Goal: Task Accomplishment & Management: Complete application form

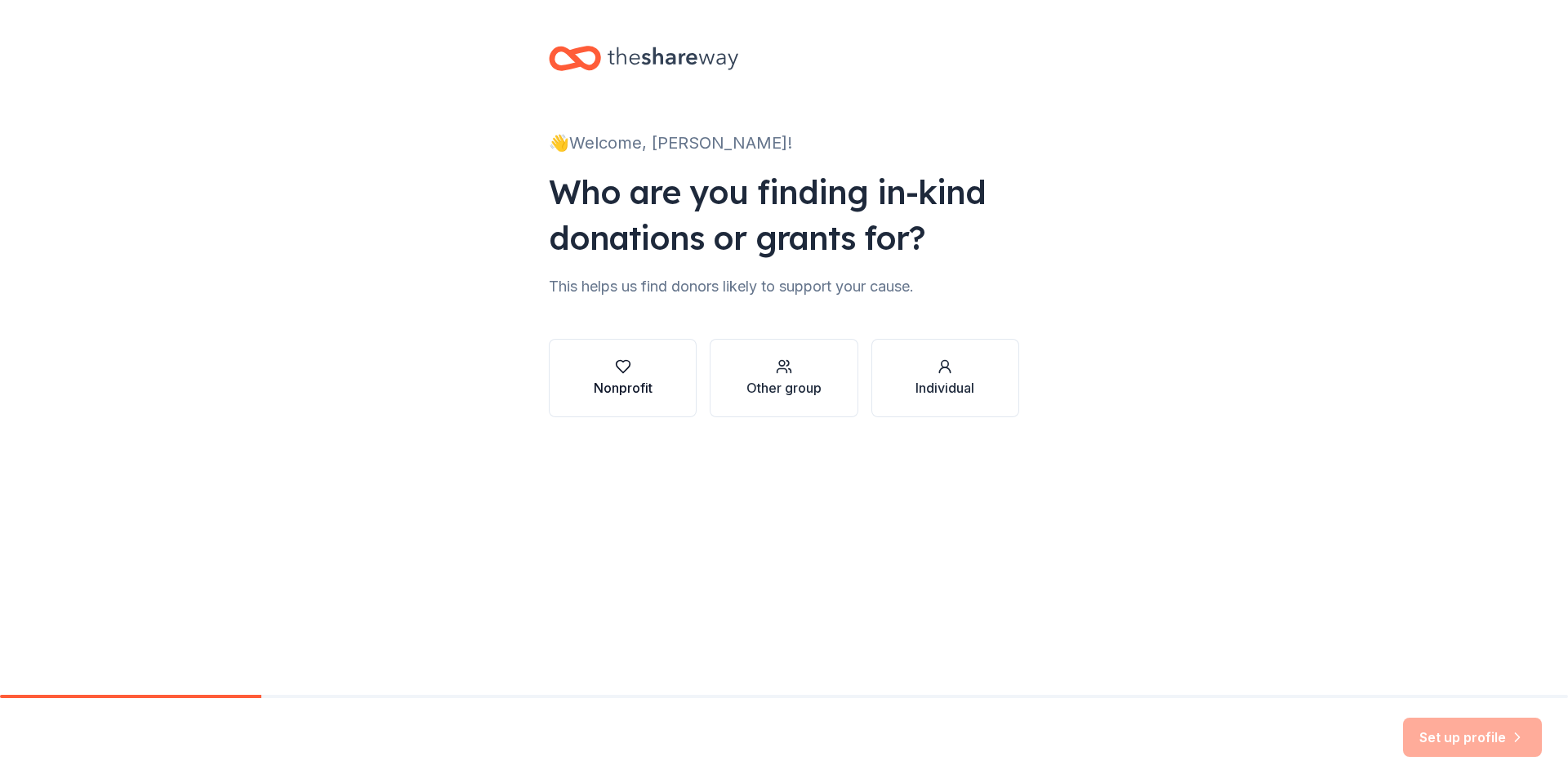
click at [619, 377] on div "Nonprofit" at bounding box center [623, 378] width 59 height 40
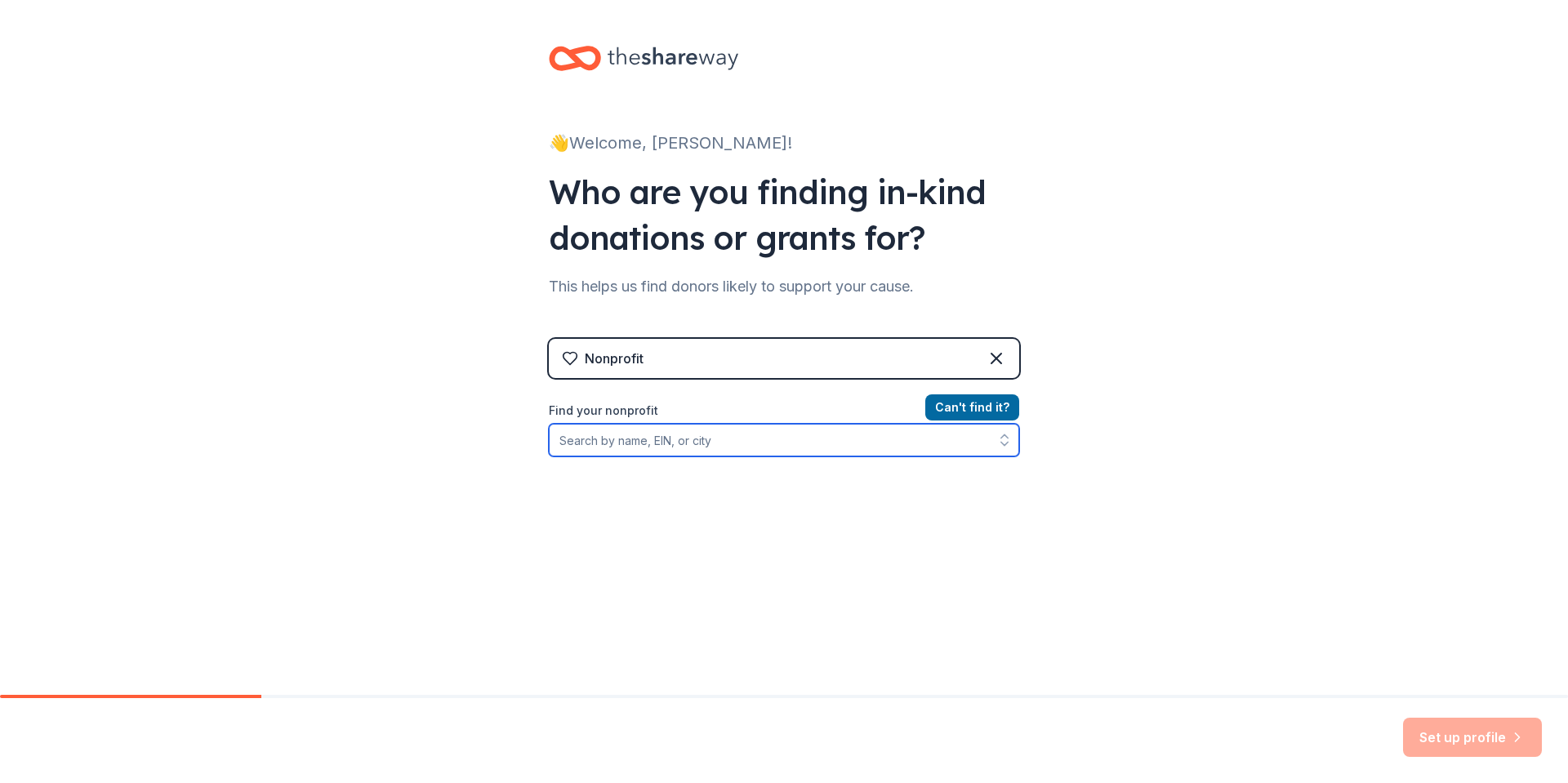
click at [692, 444] on input "Find your nonprofit" at bounding box center [784, 440] width 470 height 33
type input "Community Foundation of Ellis"
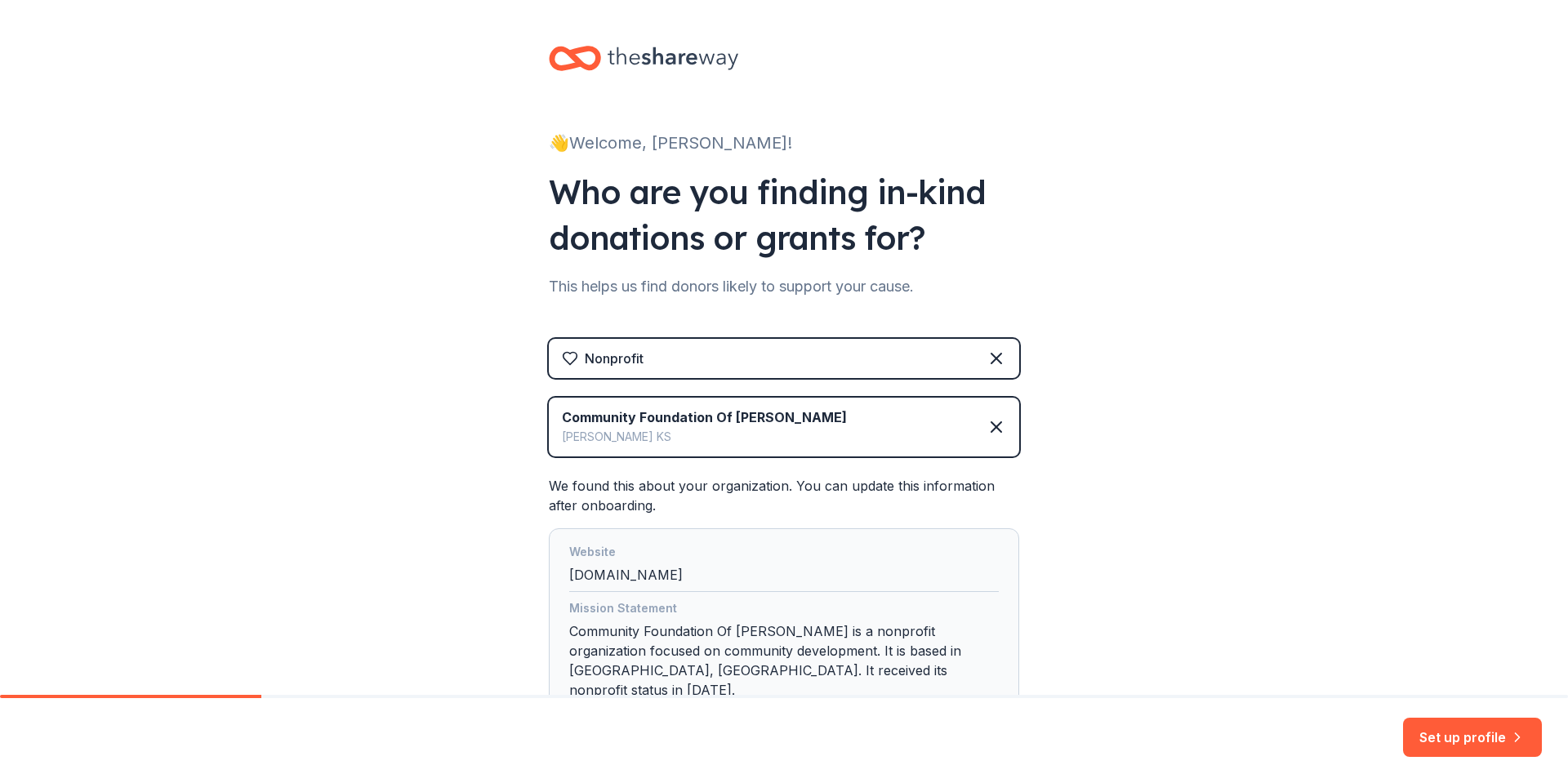
scroll to position [117, 0]
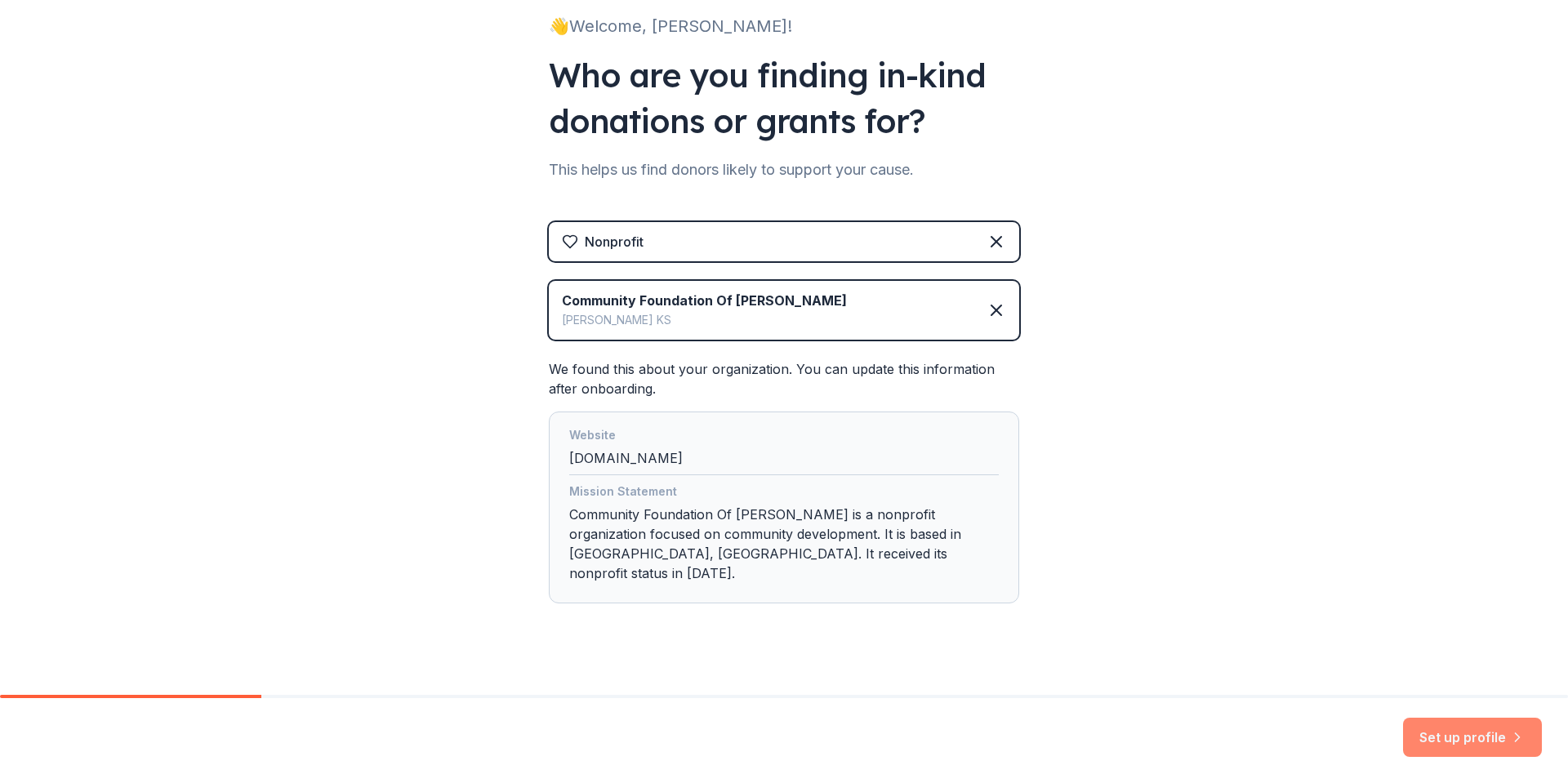
click at [1475, 737] on button "Set up profile" at bounding box center [1472, 738] width 139 height 40
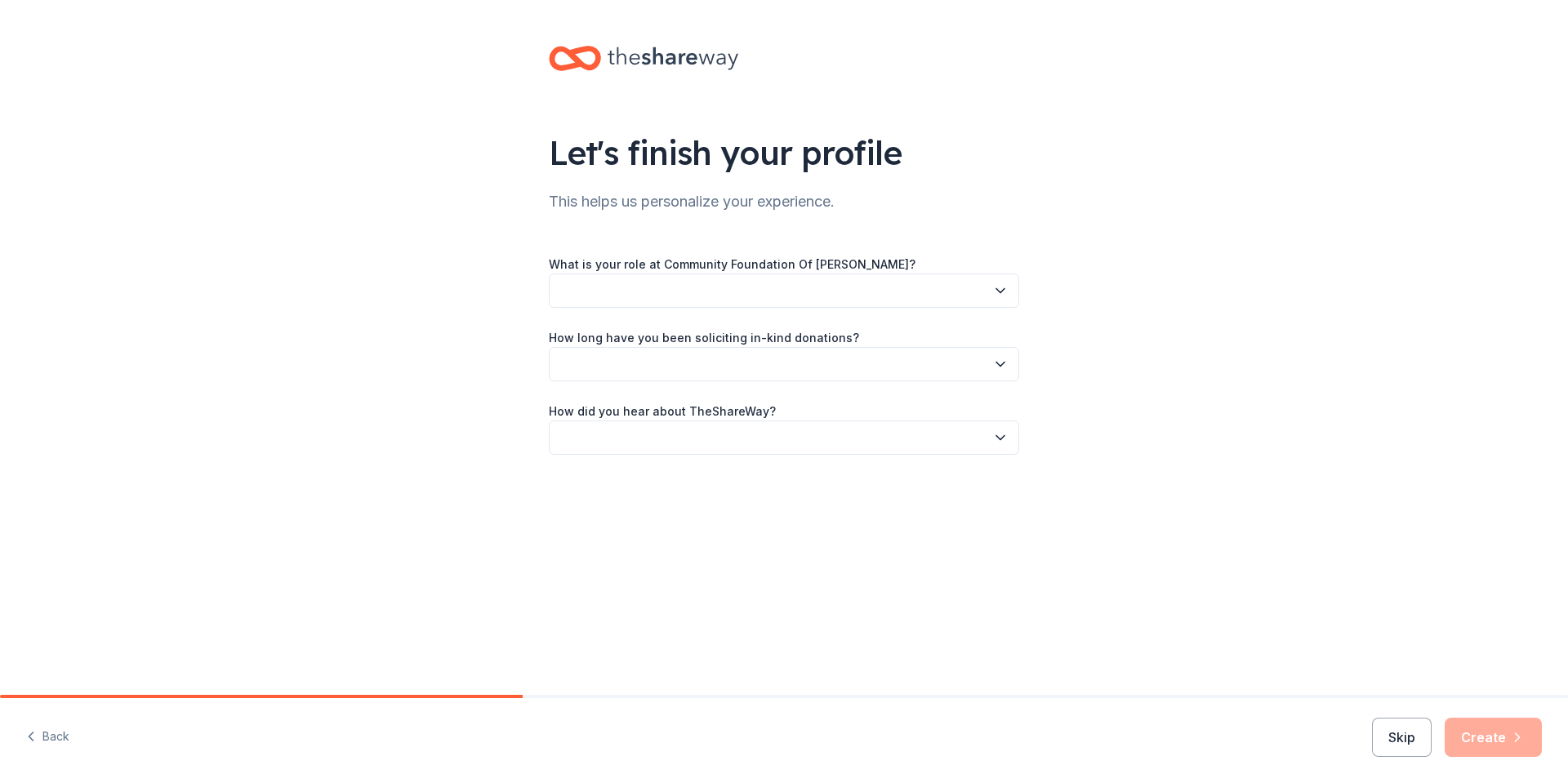
click at [702, 285] on button "button" at bounding box center [784, 290] width 470 height 34
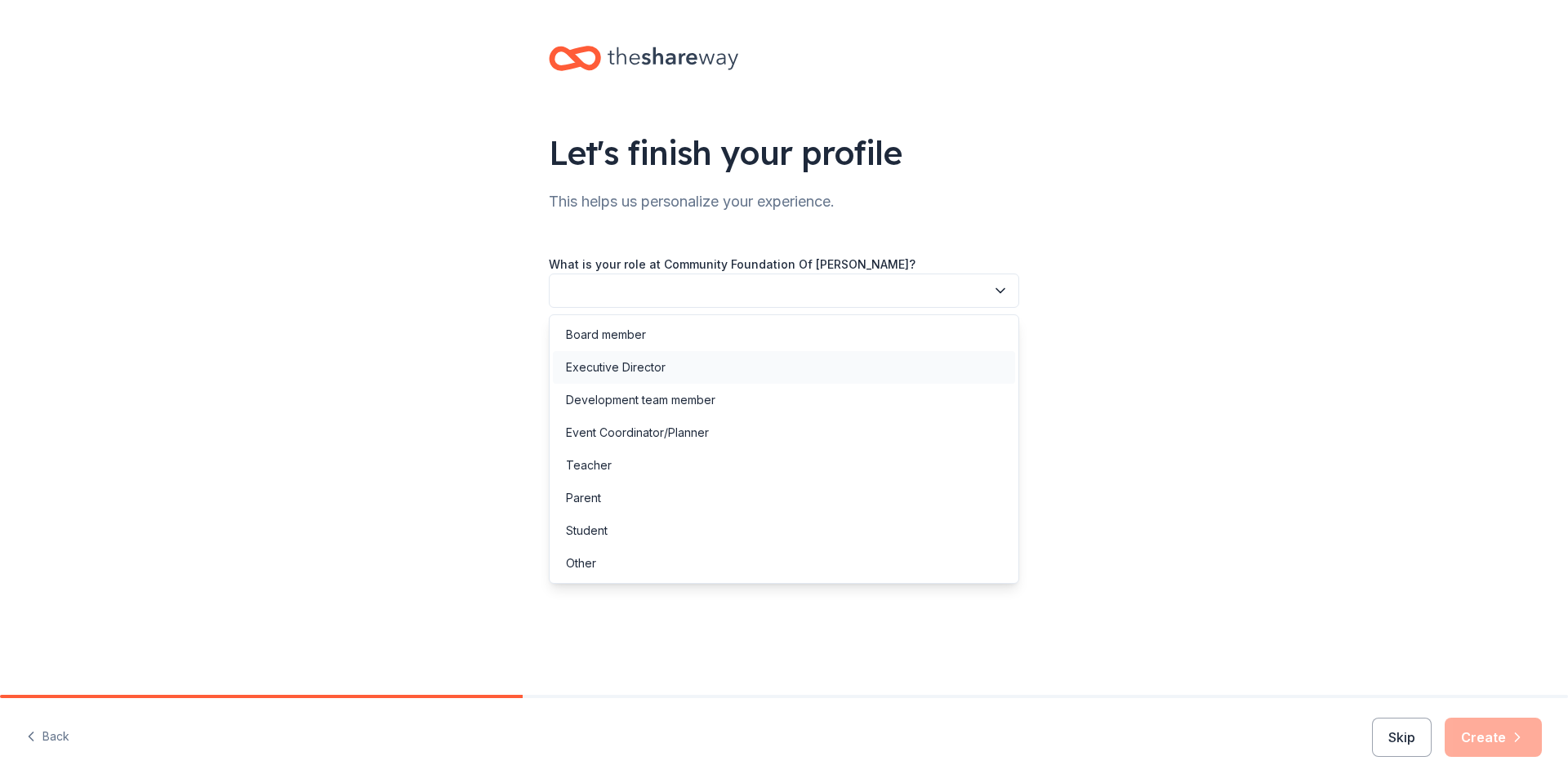
click at [654, 367] on div "Executive Director" at bounding box center [616, 367] width 99 height 19
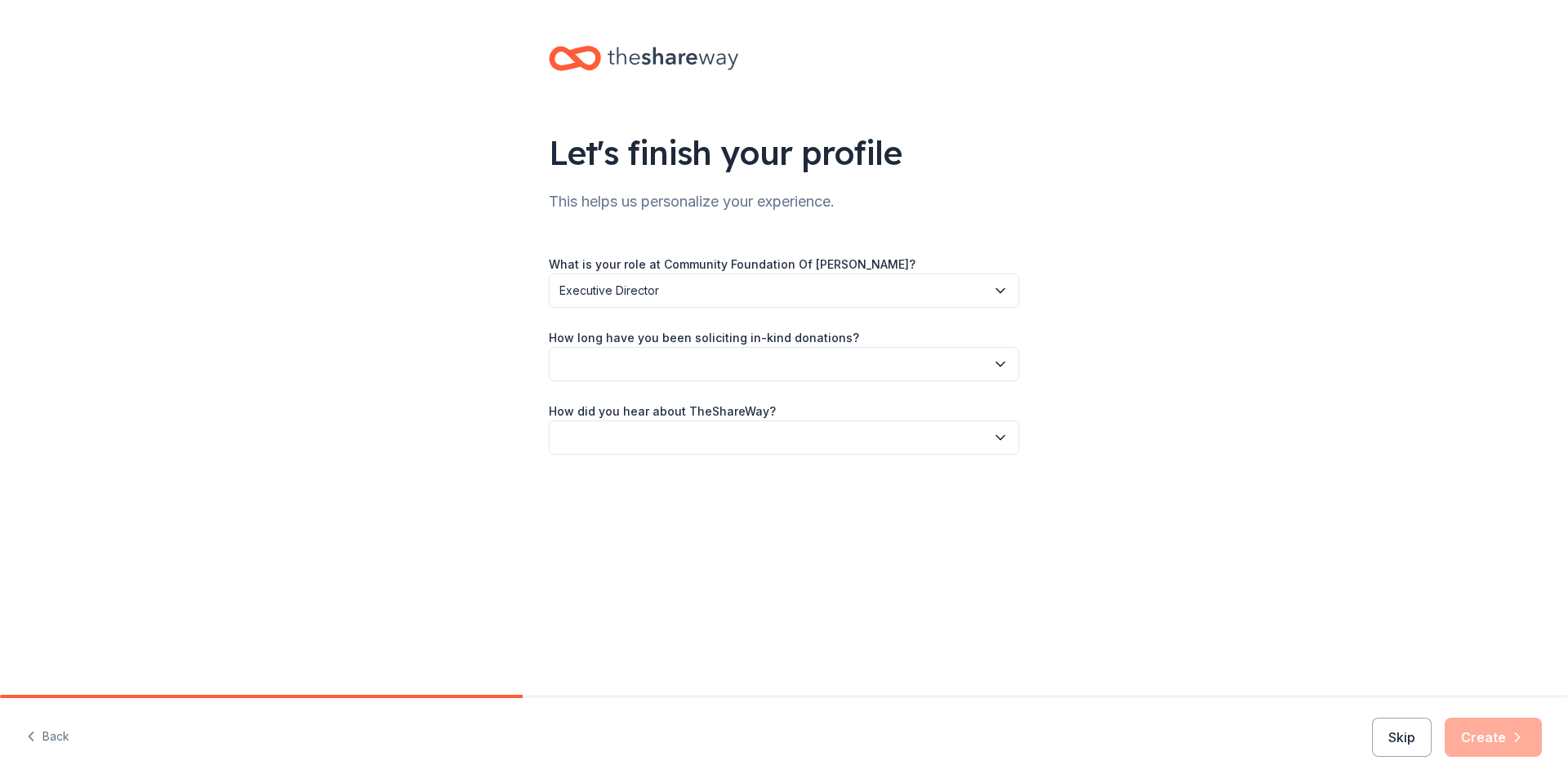
click at [654, 367] on button "button" at bounding box center [784, 364] width 470 height 34
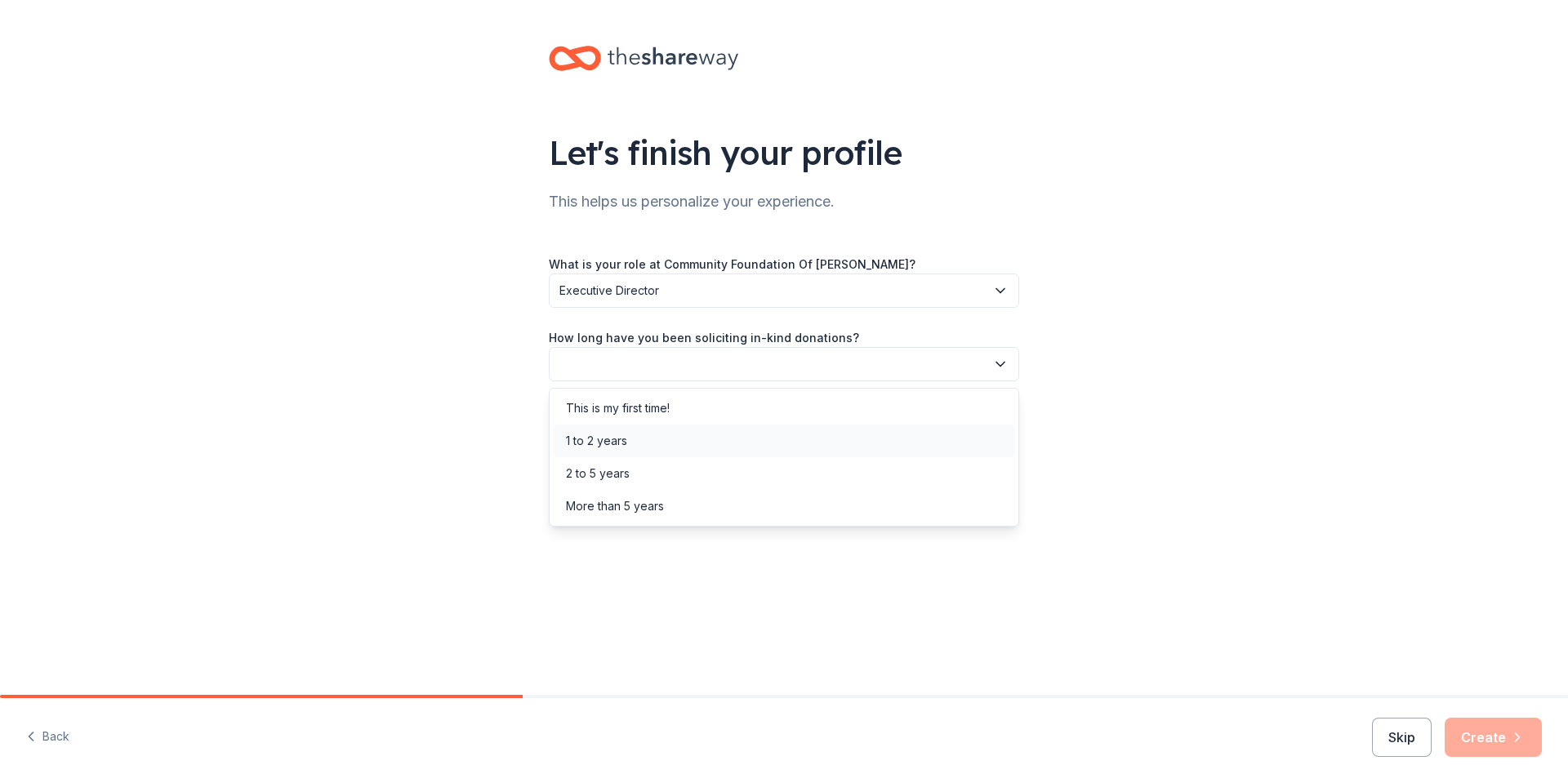
click at [618, 442] on div "1 to 2 years" at bounding box center [596, 441] width 61 height 19
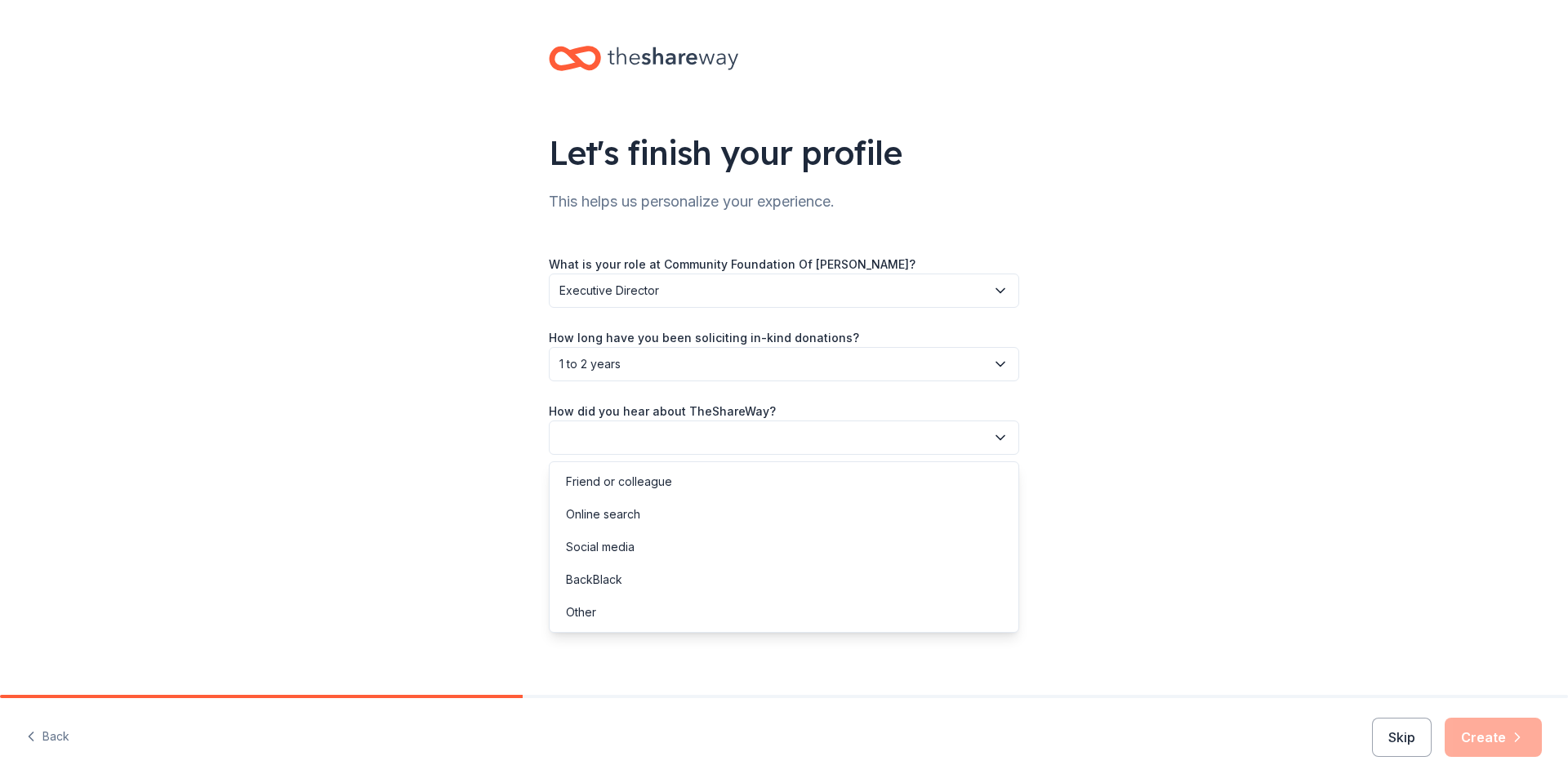
click at [626, 435] on button "button" at bounding box center [784, 437] width 470 height 34
click at [612, 506] on div "Online search" at bounding box center [603, 514] width 74 height 19
click at [1483, 740] on button "Create" at bounding box center [1494, 738] width 98 height 40
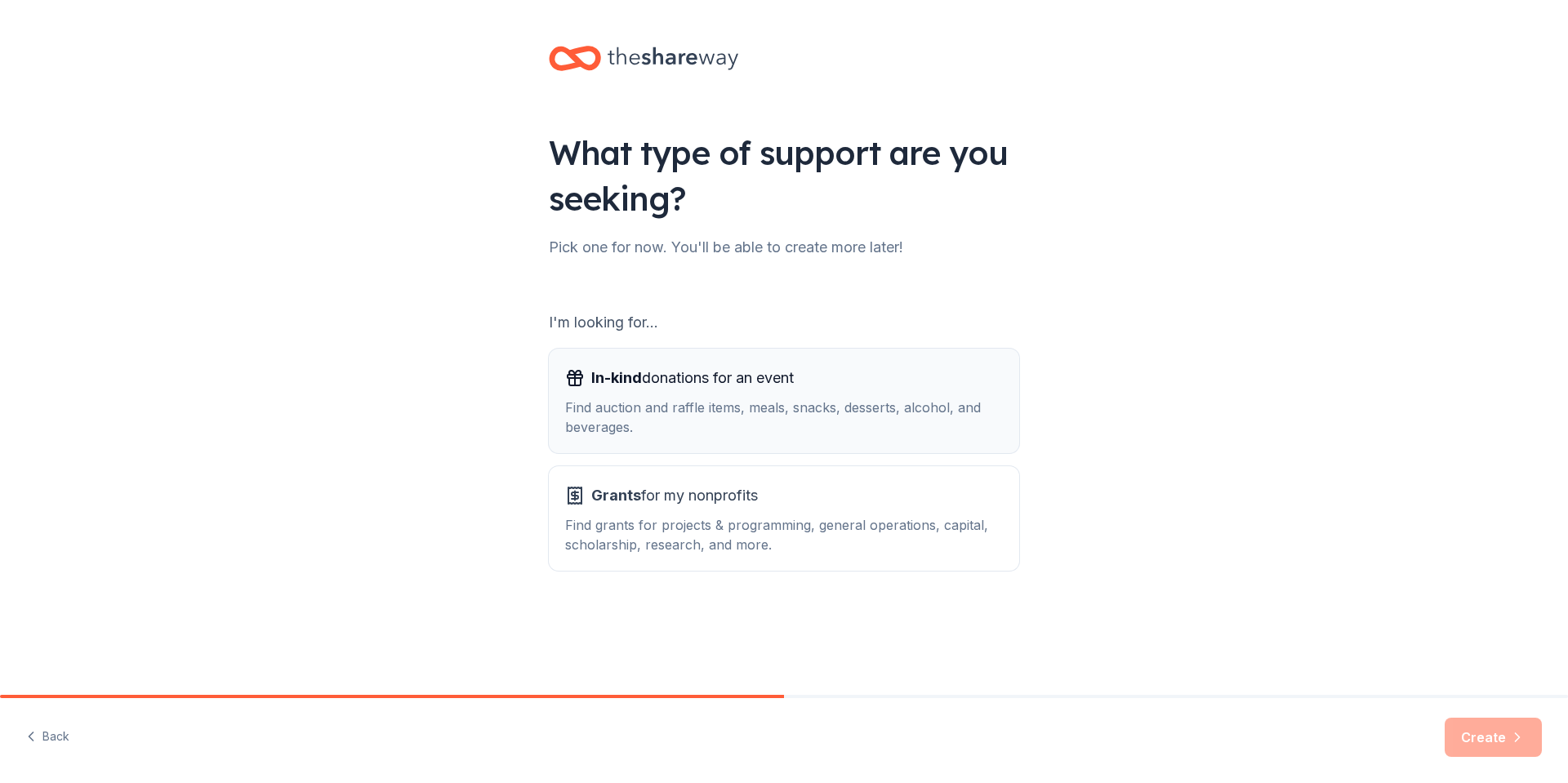
click at [708, 402] on div "Find auction and raffle items, meals, snacks, desserts, alcohol, and beverages." at bounding box center [784, 417] width 437 height 40
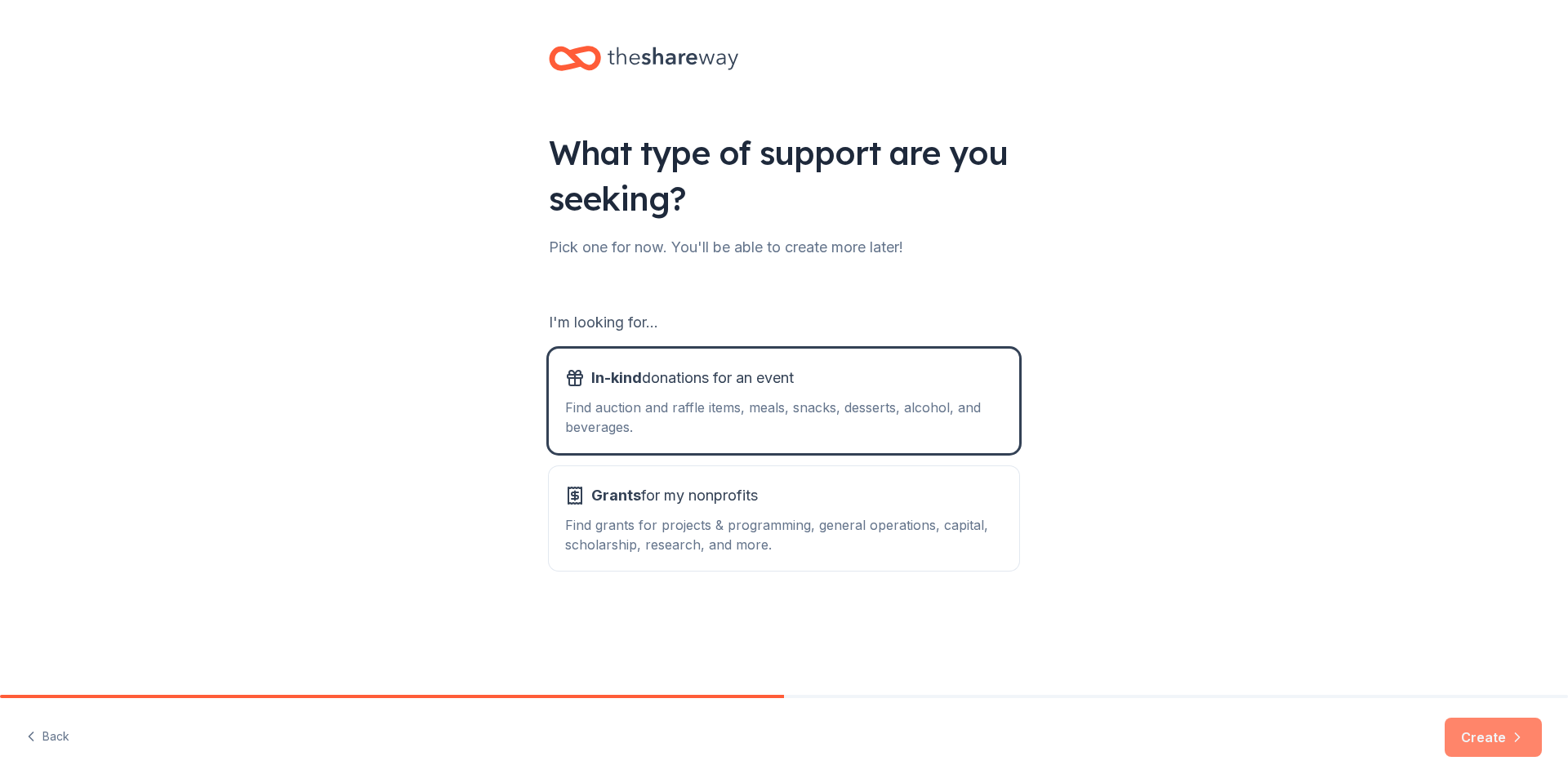
click at [1470, 732] on button "Create" at bounding box center [1494, 738] width 98 height 40
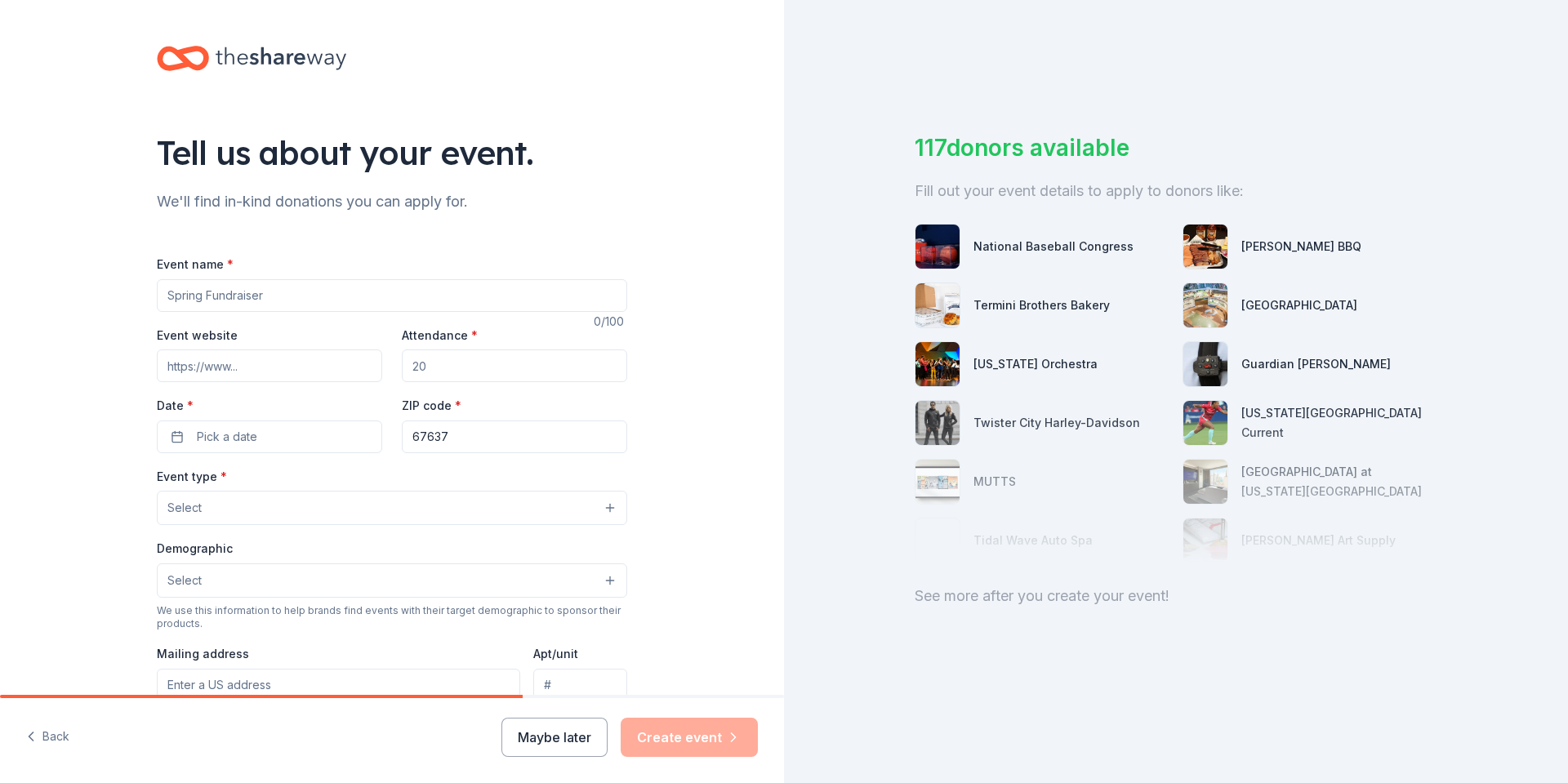
click at [295, 297] on input "Event name *" at bounding box center [391, 295] width 470 height 33
type input "Community Block Party"
click at [278, 369] on input "Event website" at bounding box center [269, 366] width 225 height 33
click at [497, 371] on input "Attendance *" at bounding box center [515, 366] width 225 height 33
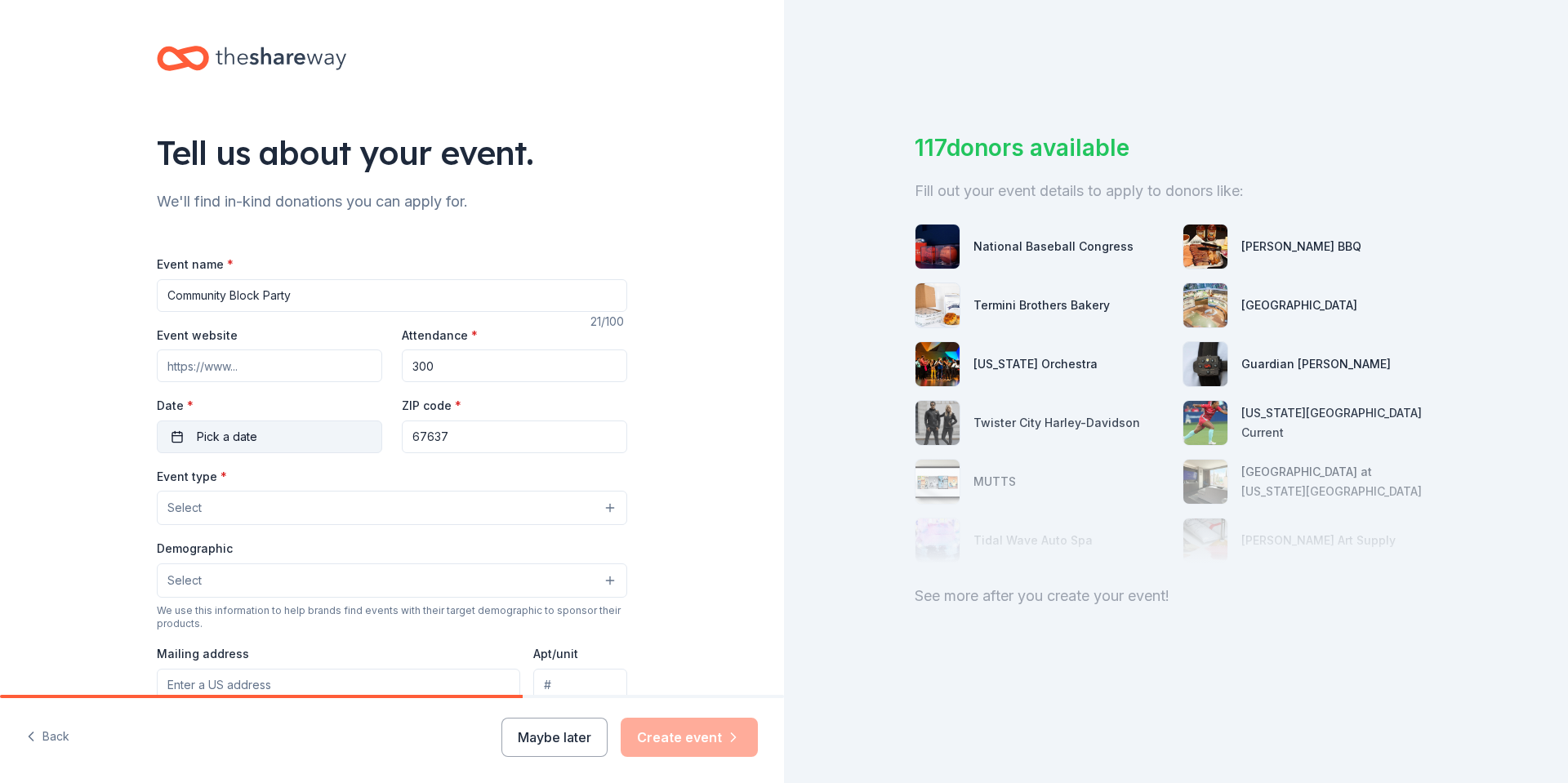
type input "300"
click at [331, 436] on button "Pick a date" at bounding box center [269, 436] width 225 height 33
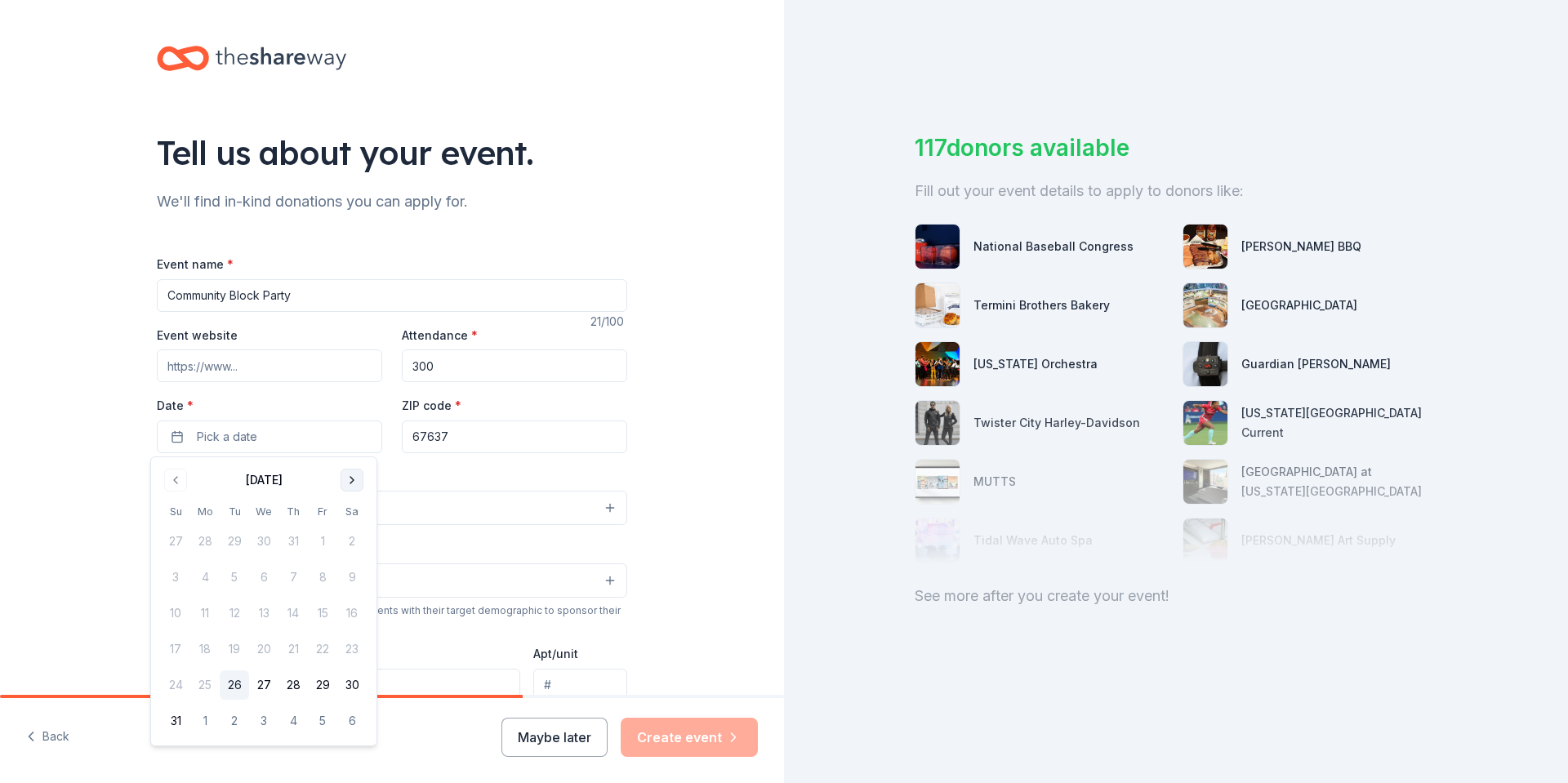
click at [352, 475] on button "Go to next month" at bounding box center [352, 479] width 23 height 23
click at [352, 647] on button "27" at bounding box center [352, 648] width 29 height 29
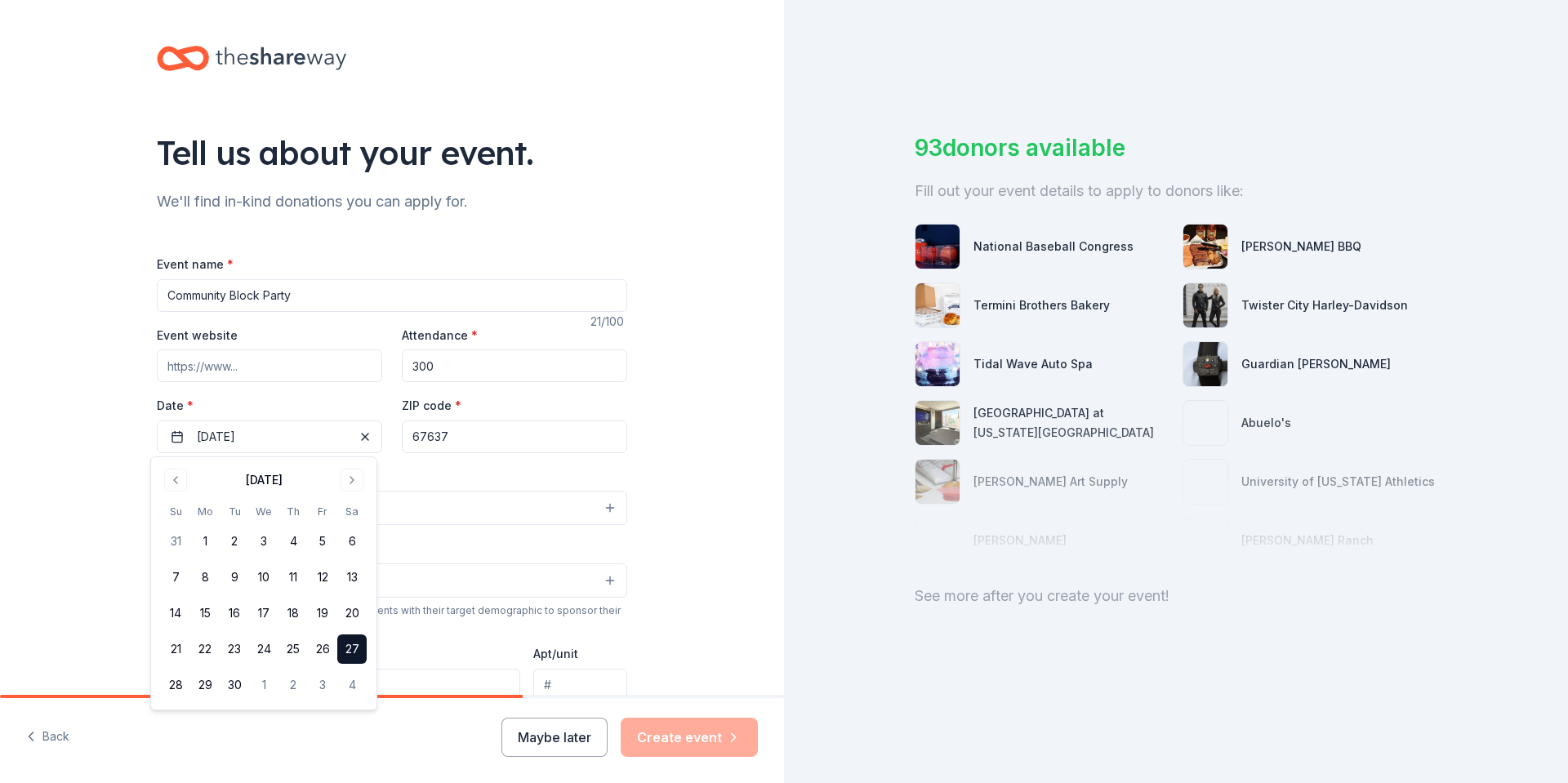
click at [646, 410] on div "Tell us about your event. We'll find in-kind donations you can apply for. Event…" at bounding box center [391, 543] width 522 height 1087
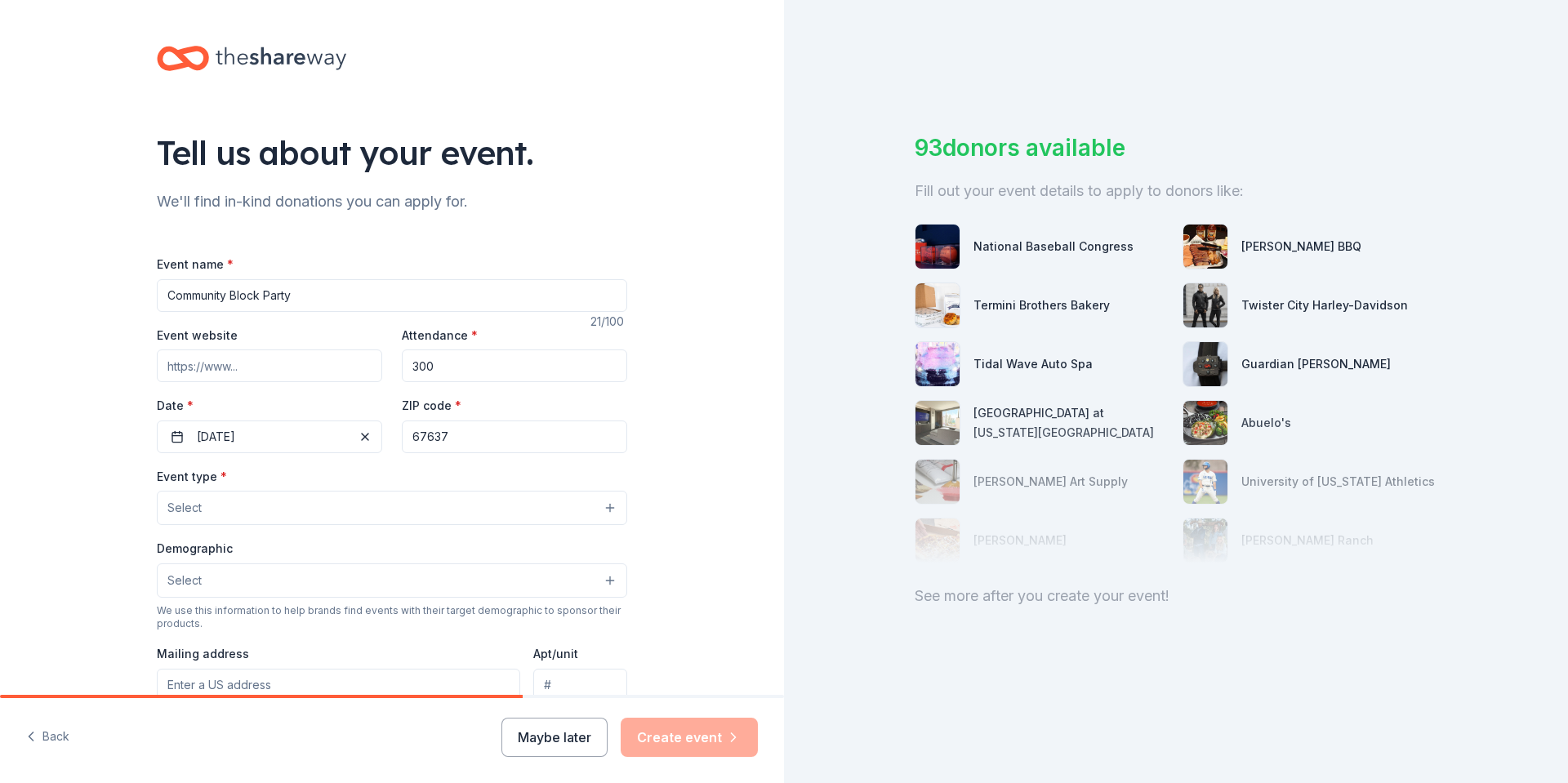
scroll to position [326, 0]
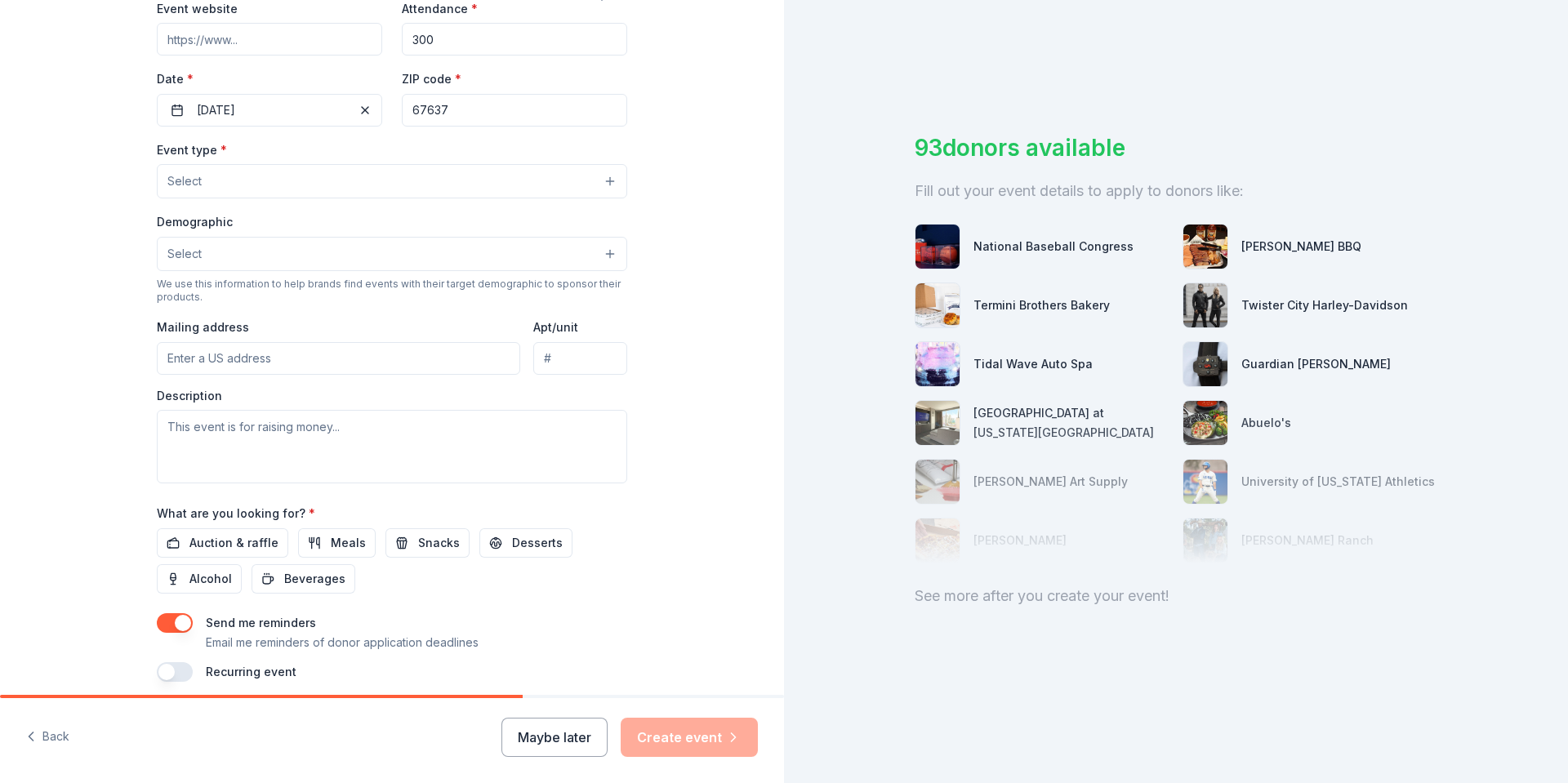
click at [268, 183] on button "Select" at bounding box center [391, 181] width 470 height 34
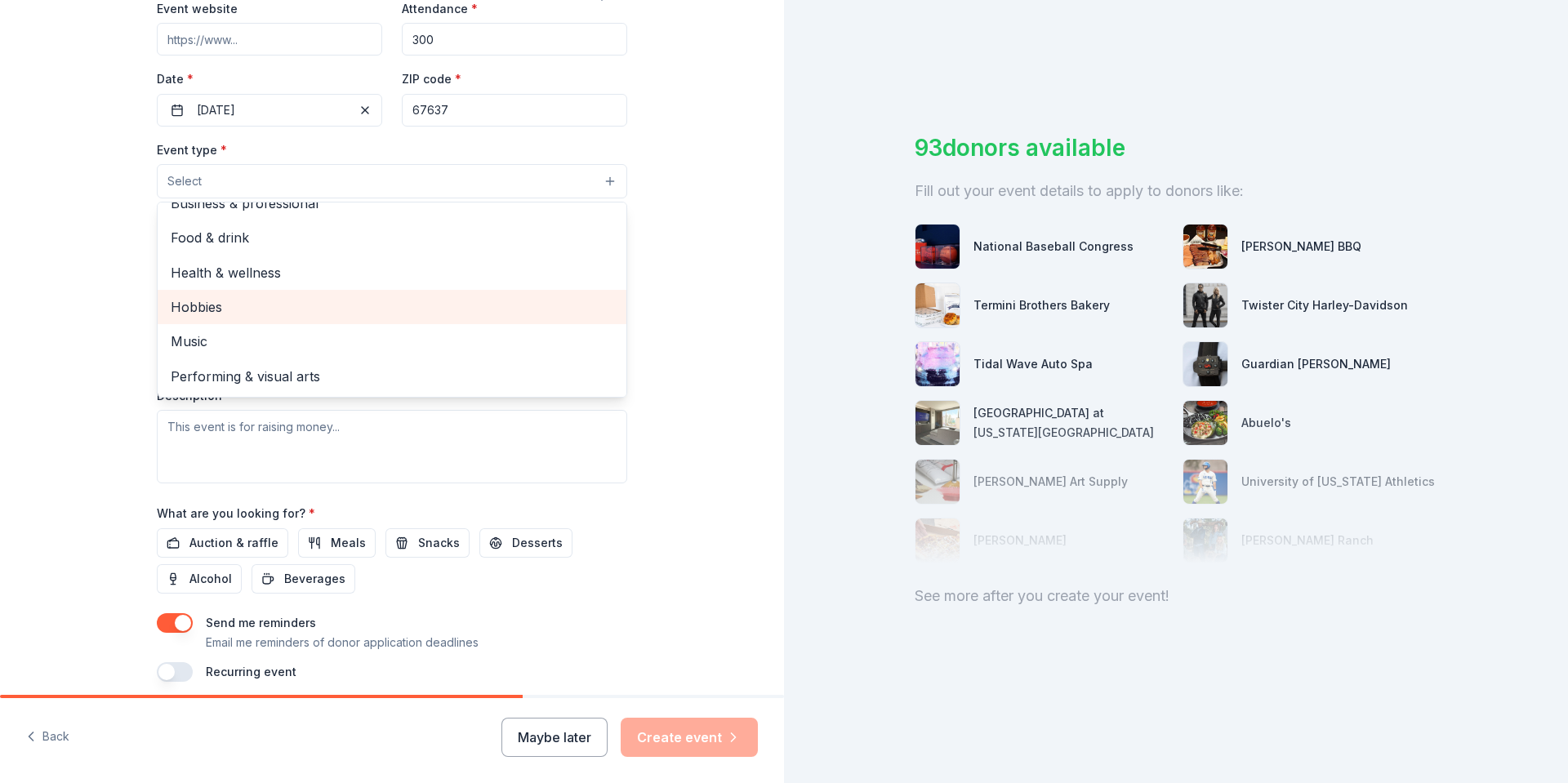
scroll to position [0, 0]
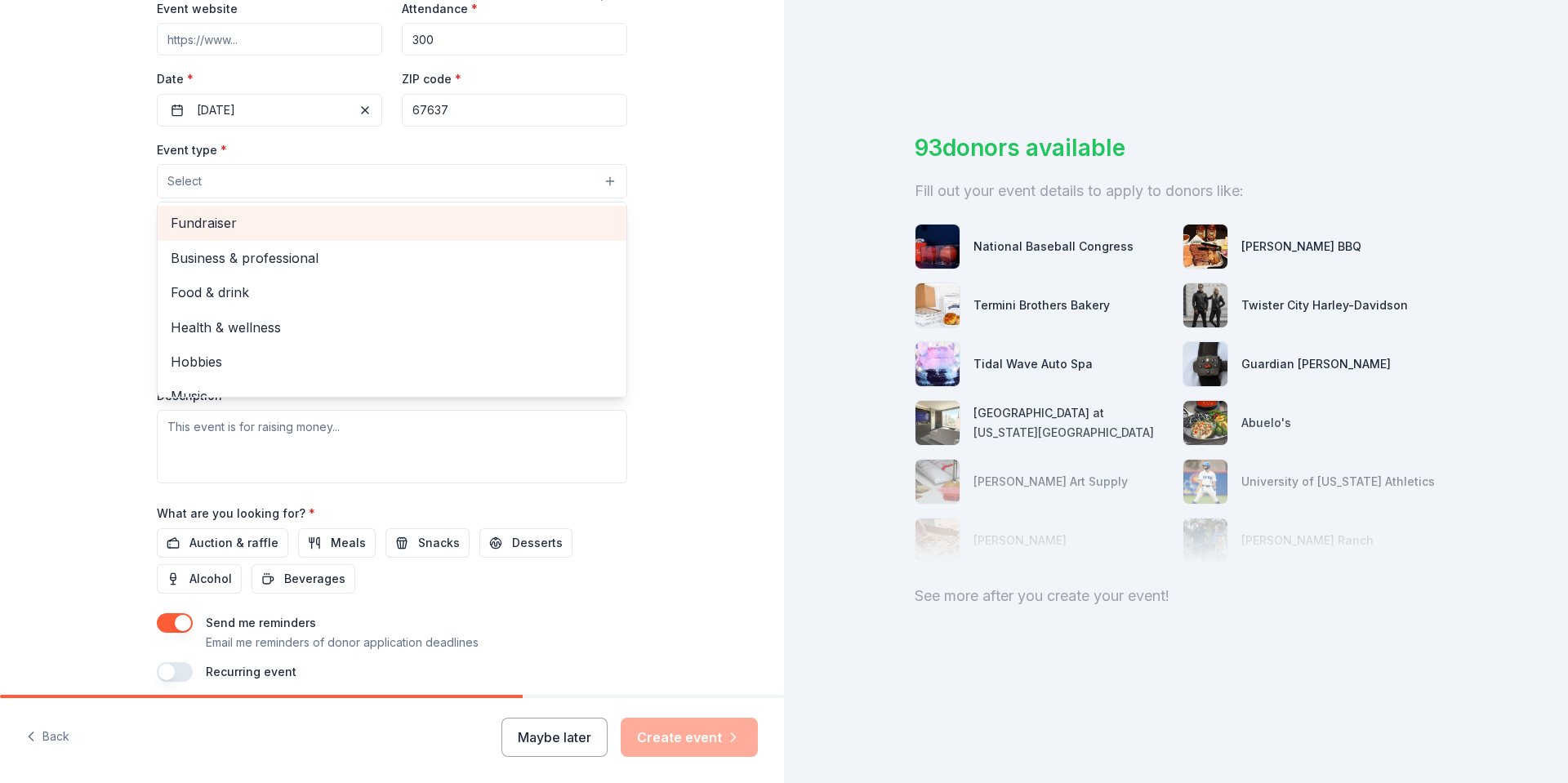
click at [300, 214] on span "Fundraiser" at bounding box center [392, 222] width 442 height 21
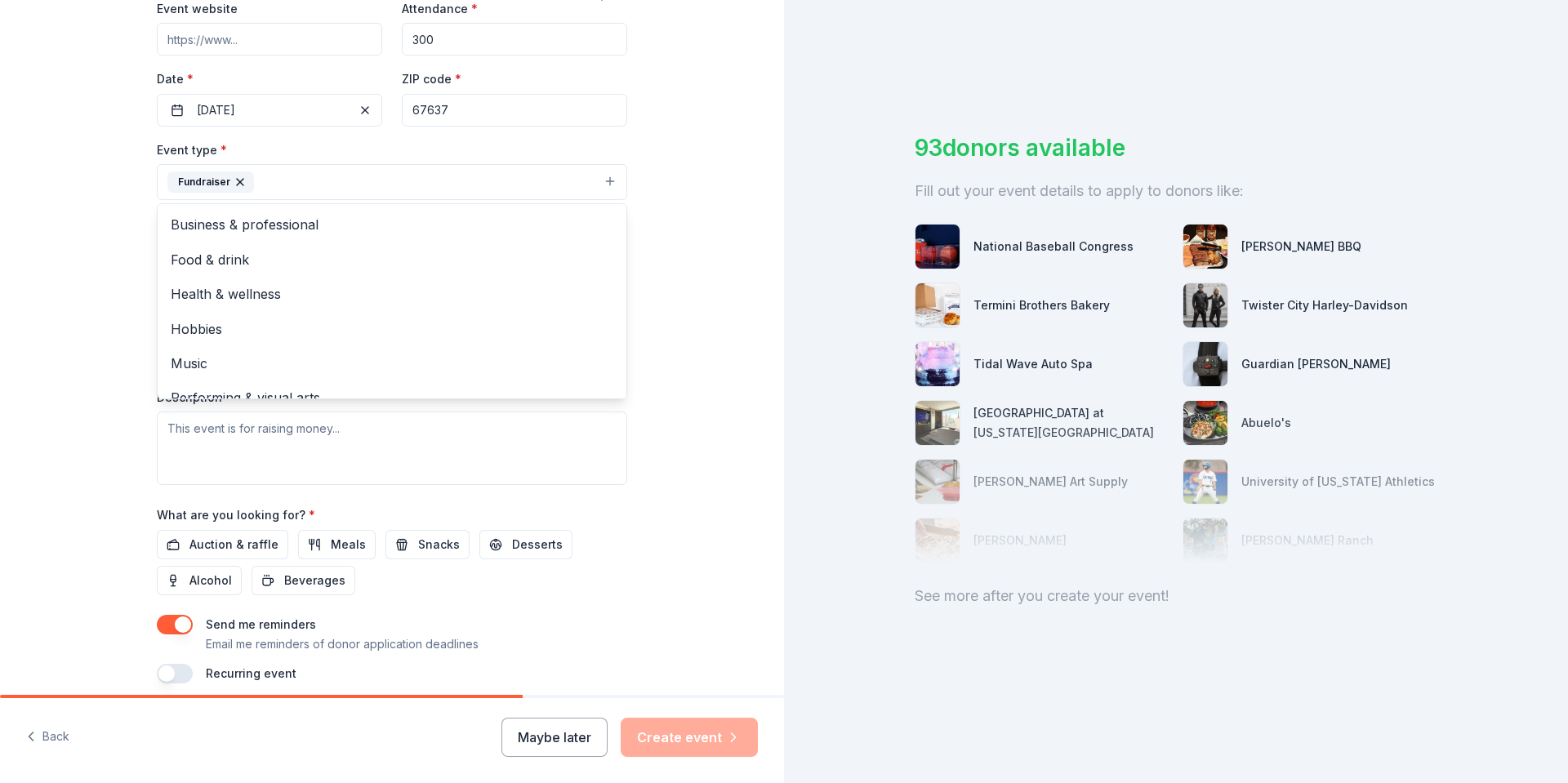
click at [707, 174] on div "Tell us about your event. We'll find in-kind donations you can apply for. Event…" at bounding box center [392, 218] width 784 height 1088
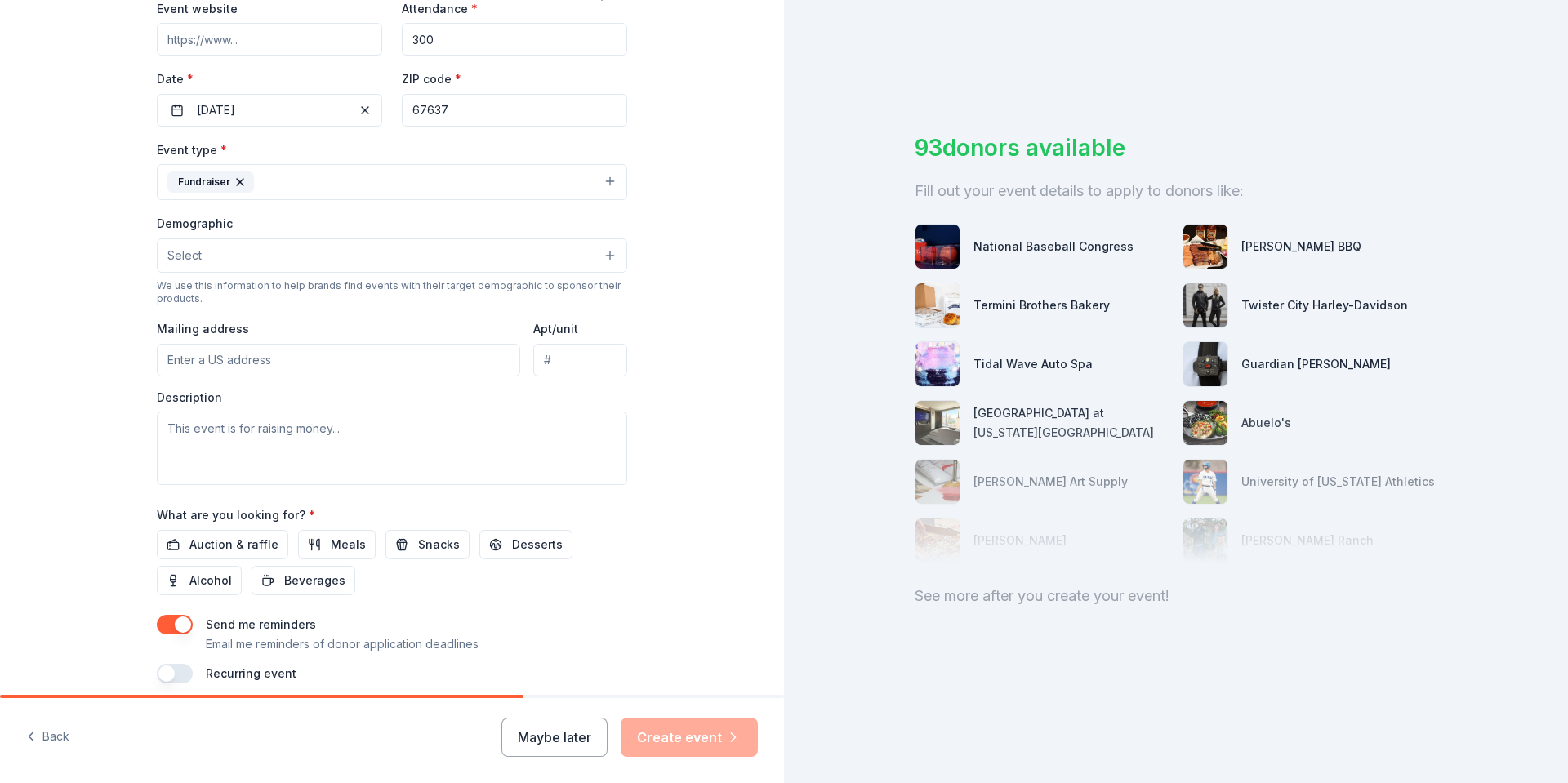
click at [373, 263] on button "Select" at bounding box center [391, 256] width 470 height 34
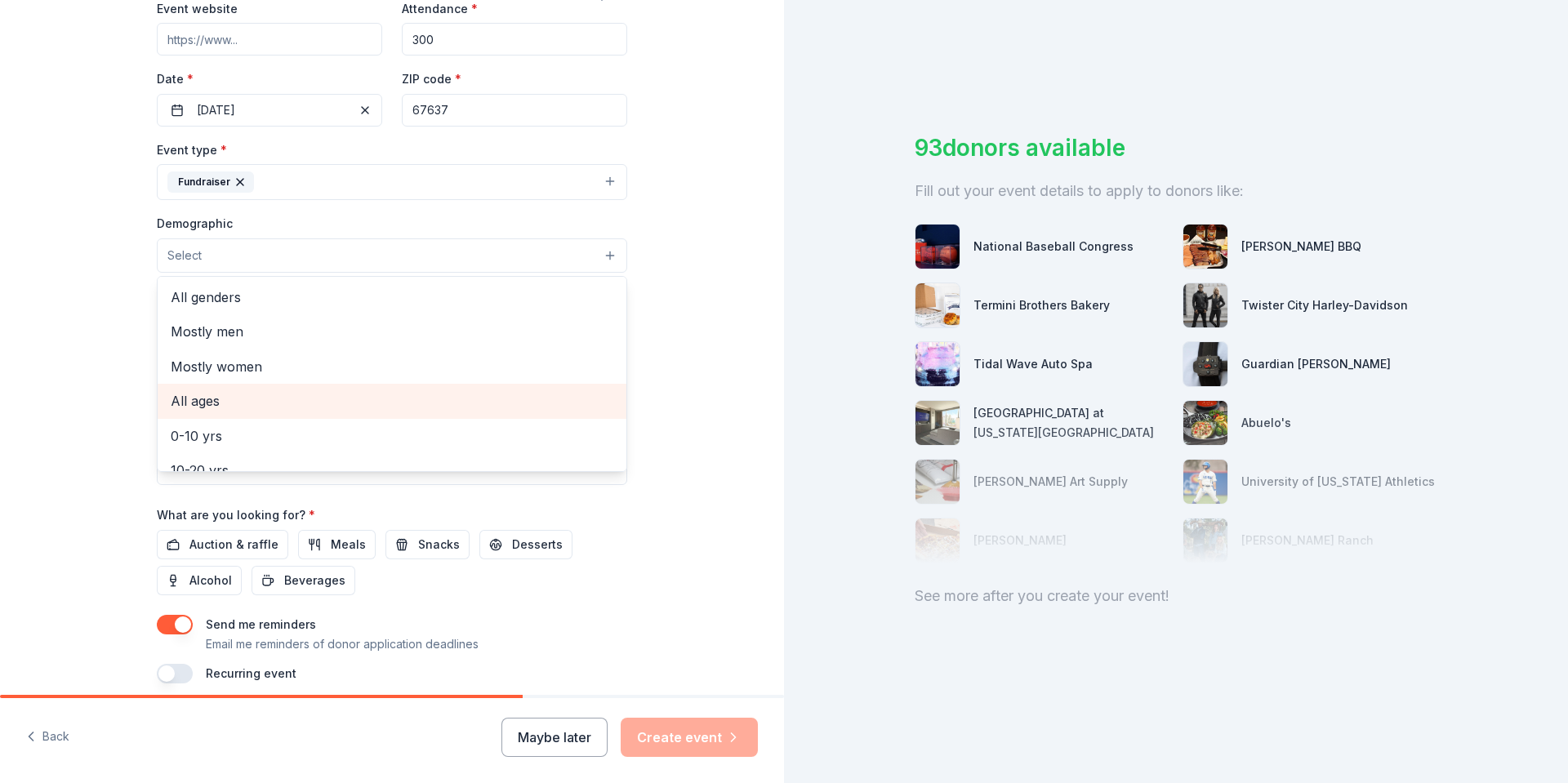
click at [238, 410] on span "All ages" at bounding box center [392, 400] width 442 height 21
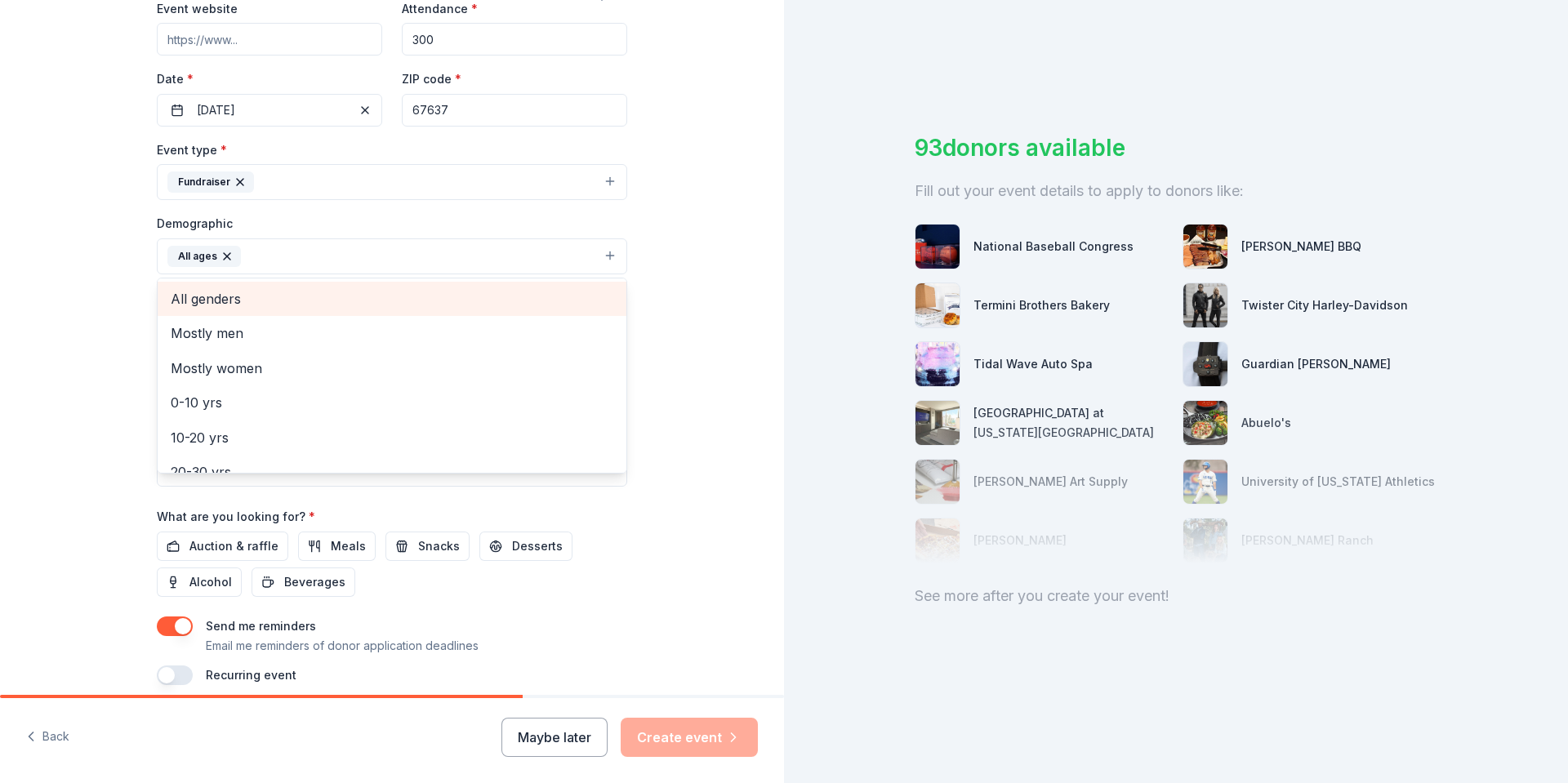
click at [216, 301] on span "All genders" at bounding box center [392, 299] width 442 height 21
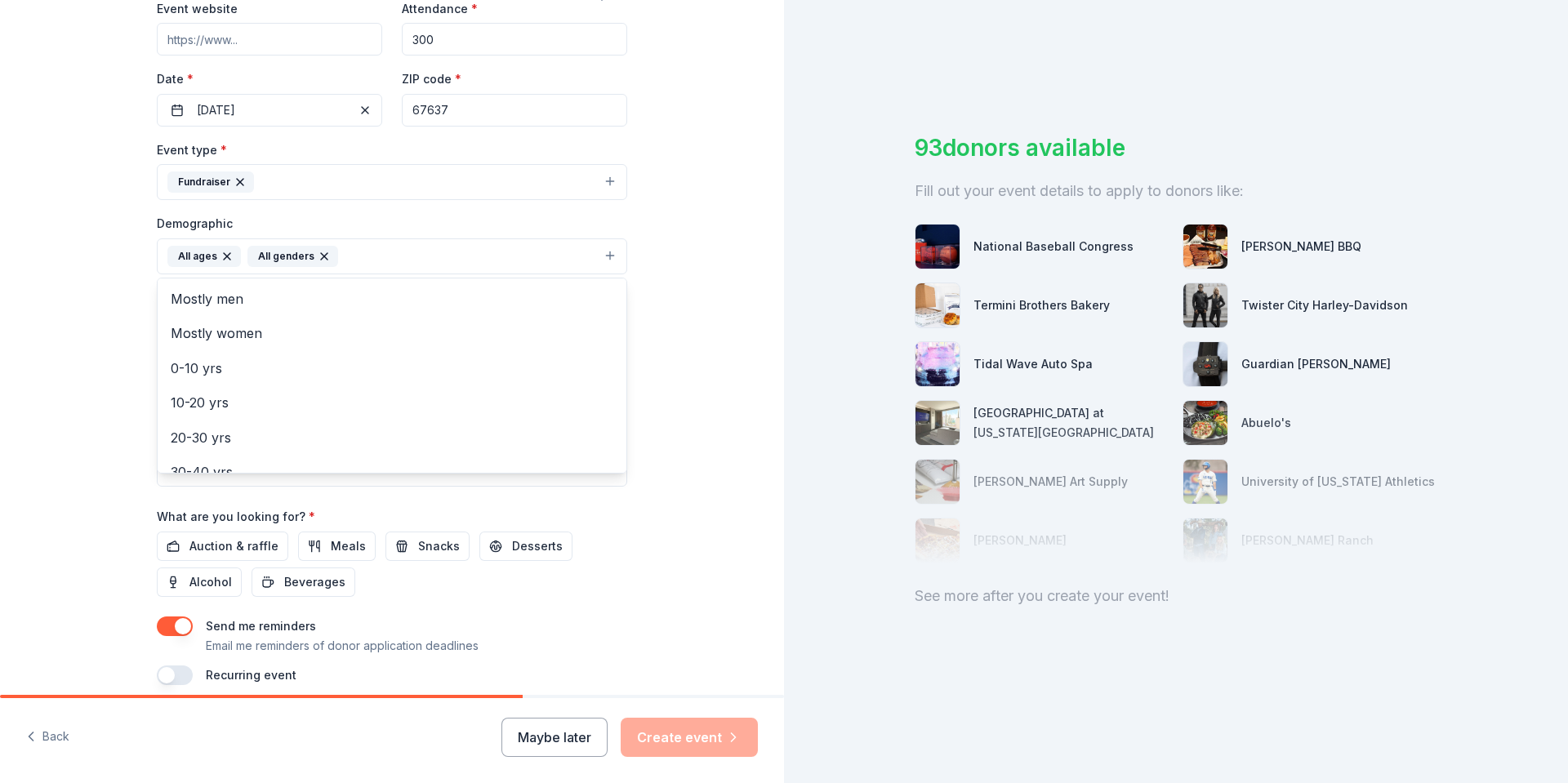
click at [690, 236] on div "Tell us about your event. We'll find in-kind donations you can apply for. Event…" at bounding box center [392, 219] width 784 height 1090
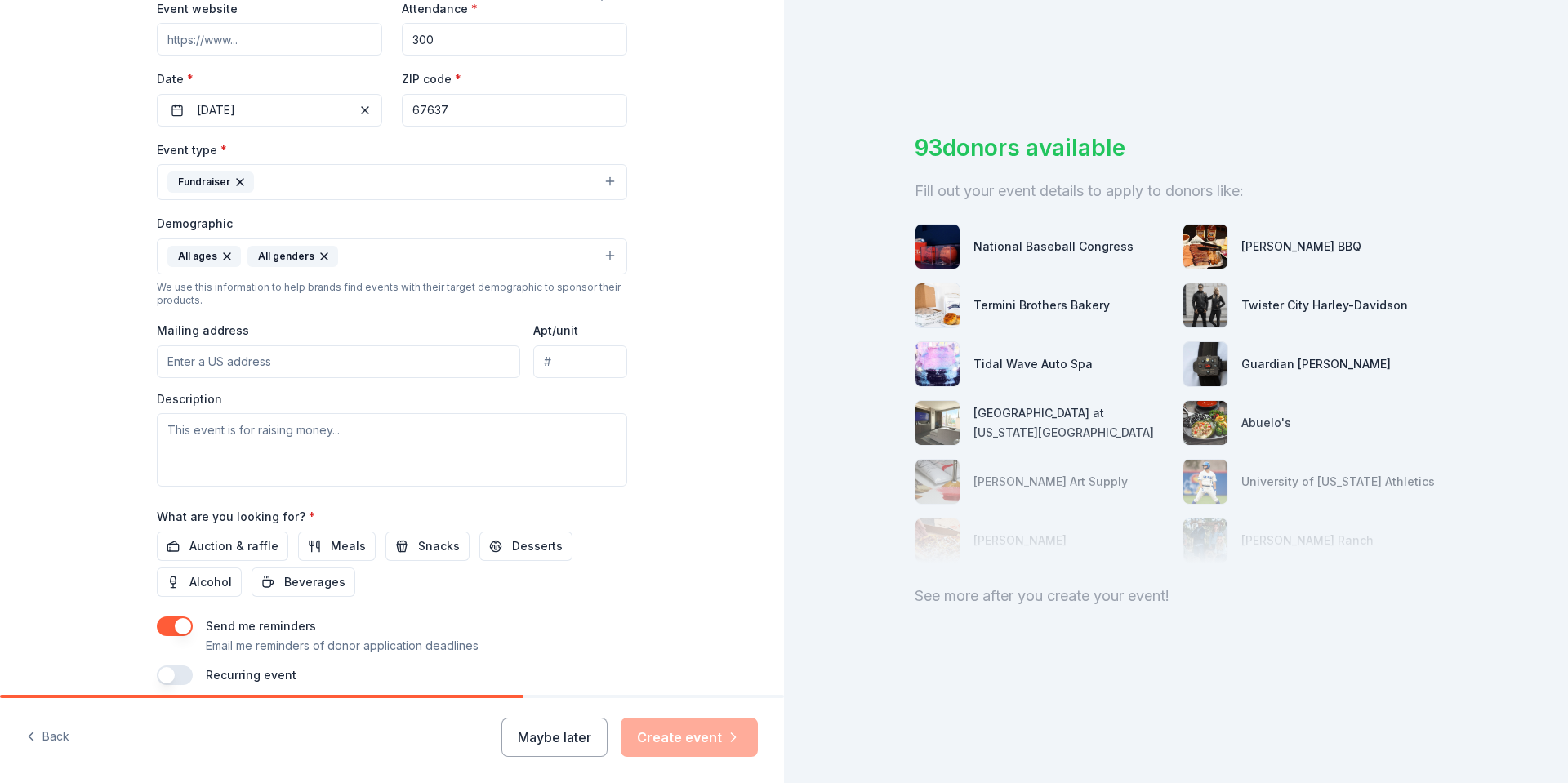
click at [337, 360] on input "Mailing address" at bounding box center [338, 362] width 363 height 33
type input "820 Washington Street, Ellis, KS, 67637"
click at [350, 455] on textarea at bounding box center [391, 449] width 470 height 73
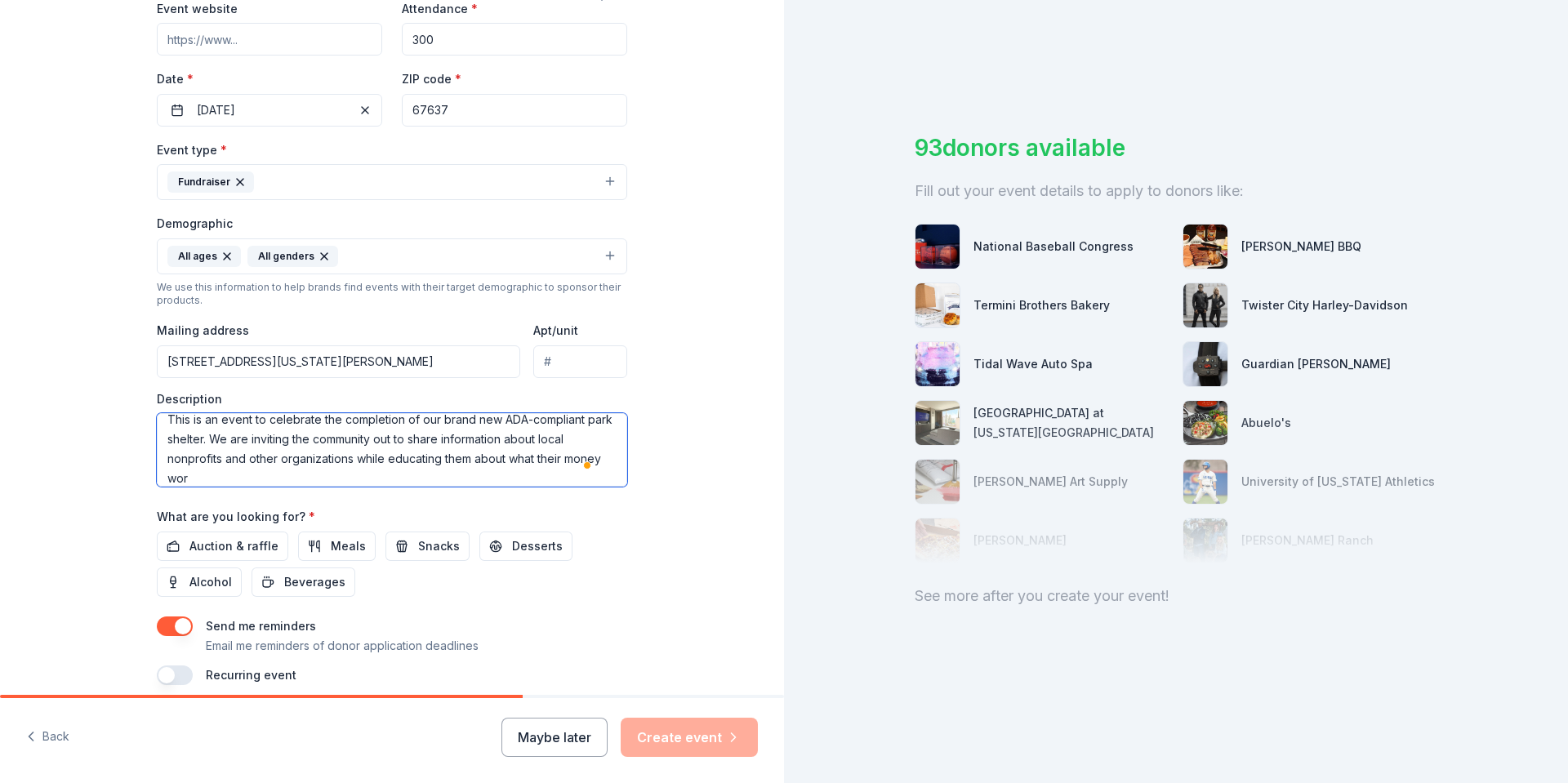
scroll to position [11, 0]
type textarea "This is an event to celebrate the completion of our brand new ADA-compliant par…"
click at [234, 547] on span "Auction & raffle" at bounding box center [234, 546] width 89 height 19
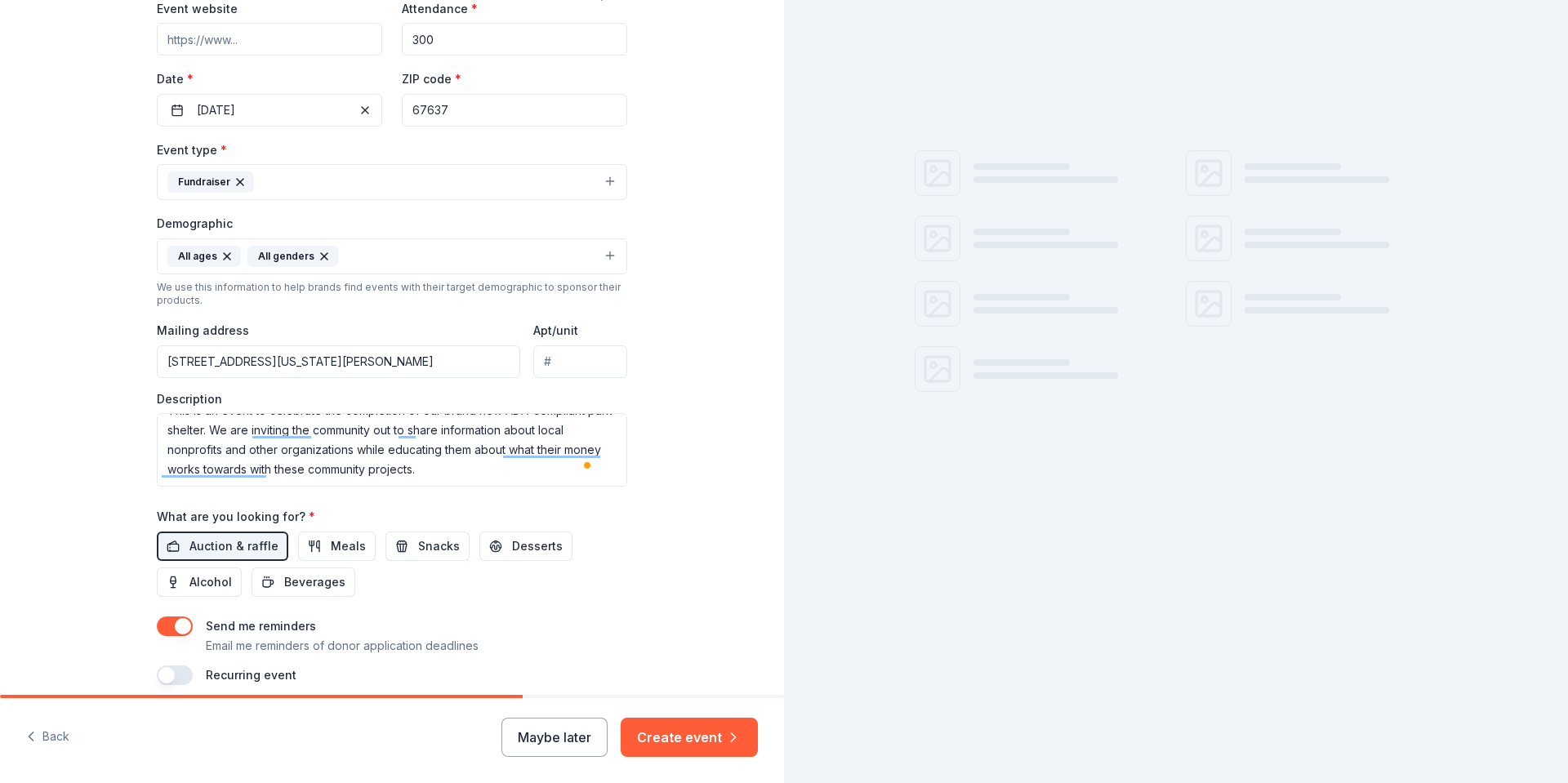
scroll to position [395, 0]
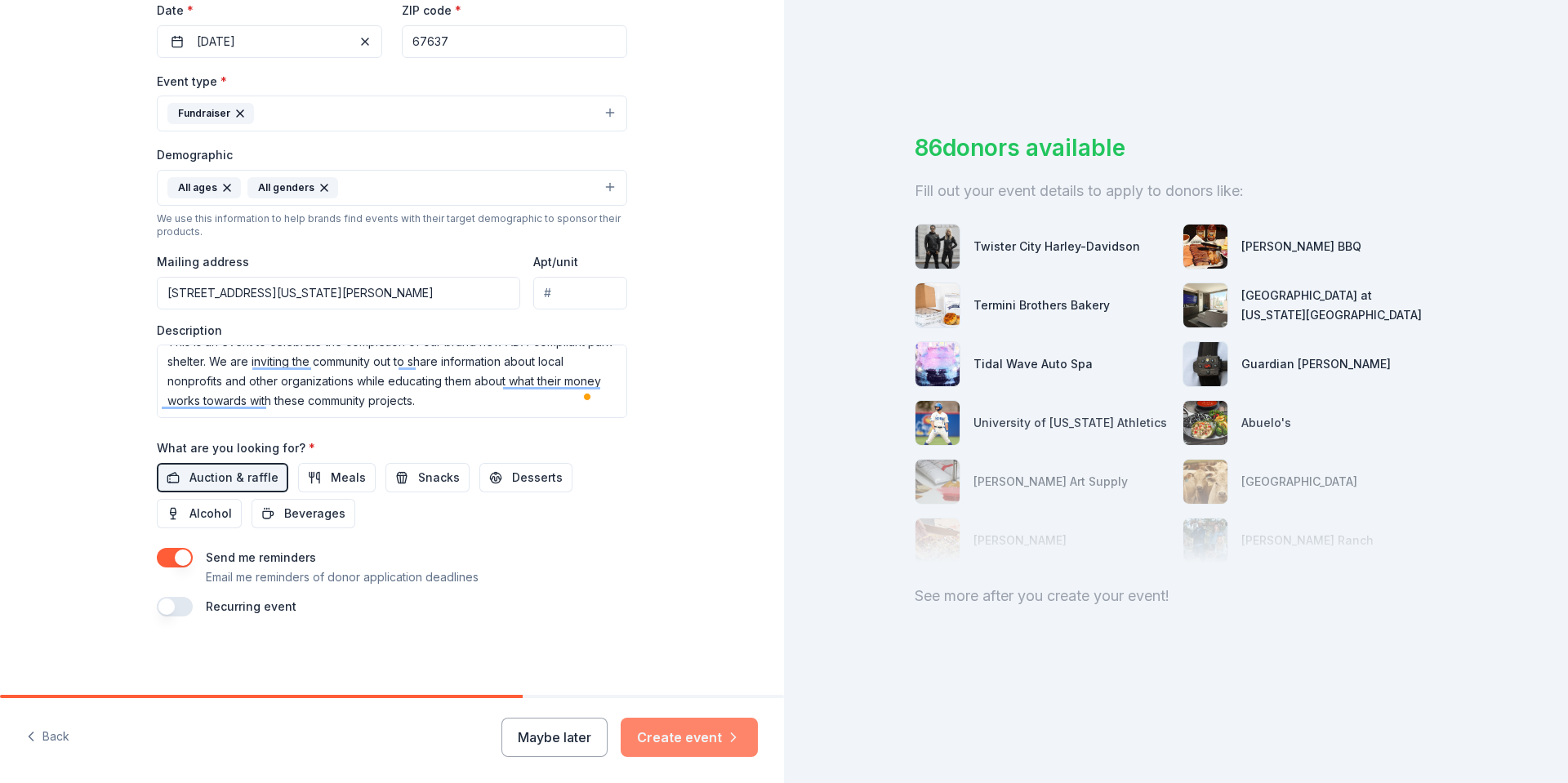
click at [706, 741] on button "Create event" at bounding box center [689, 738] width 137 height 40
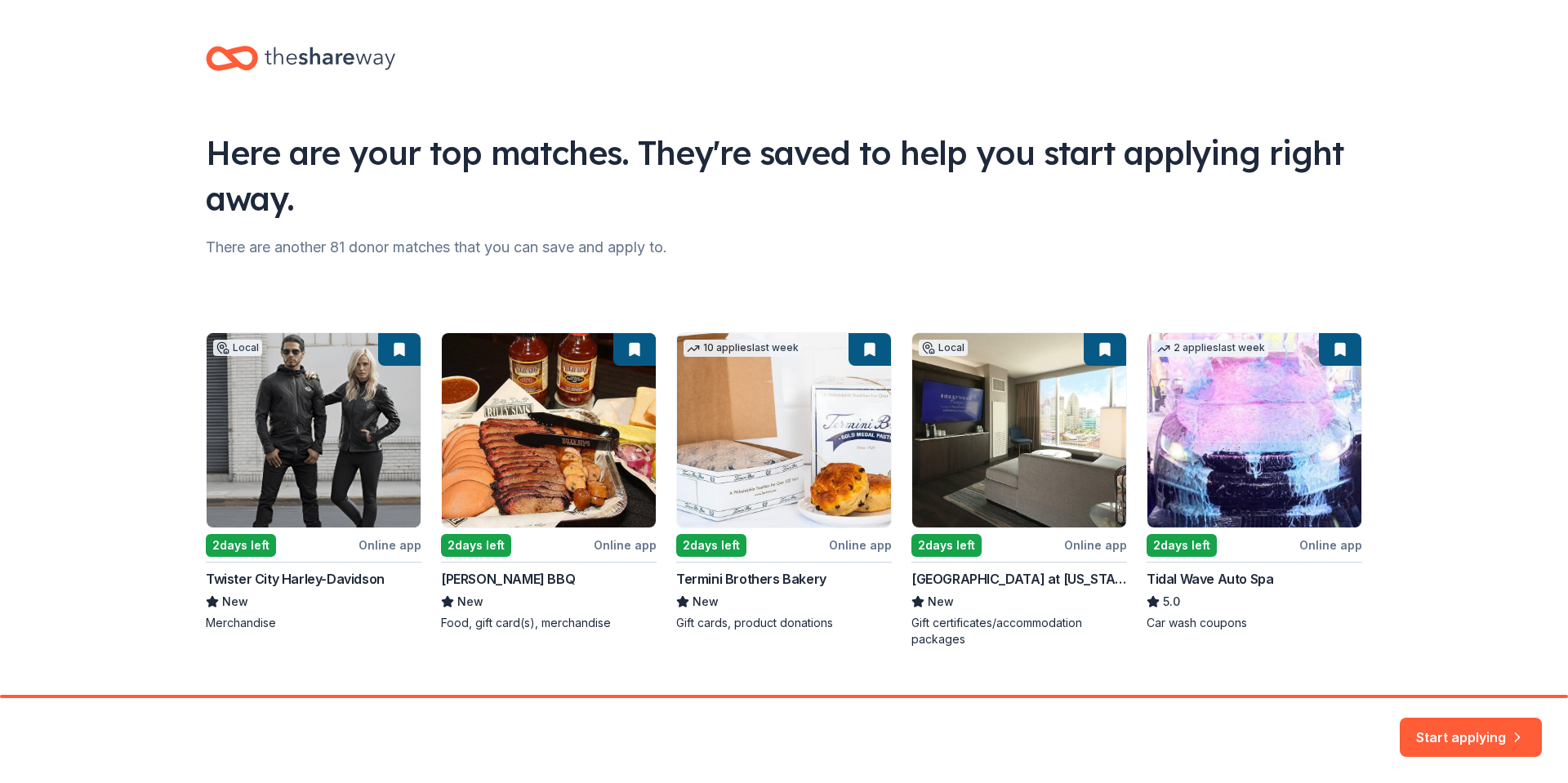
click at [543, 443] on div "Local 2 days left Online app Twister City Harley-Davidson New Merchandise 2 day…" at bounding box center [784, 489] width 1157 height 315
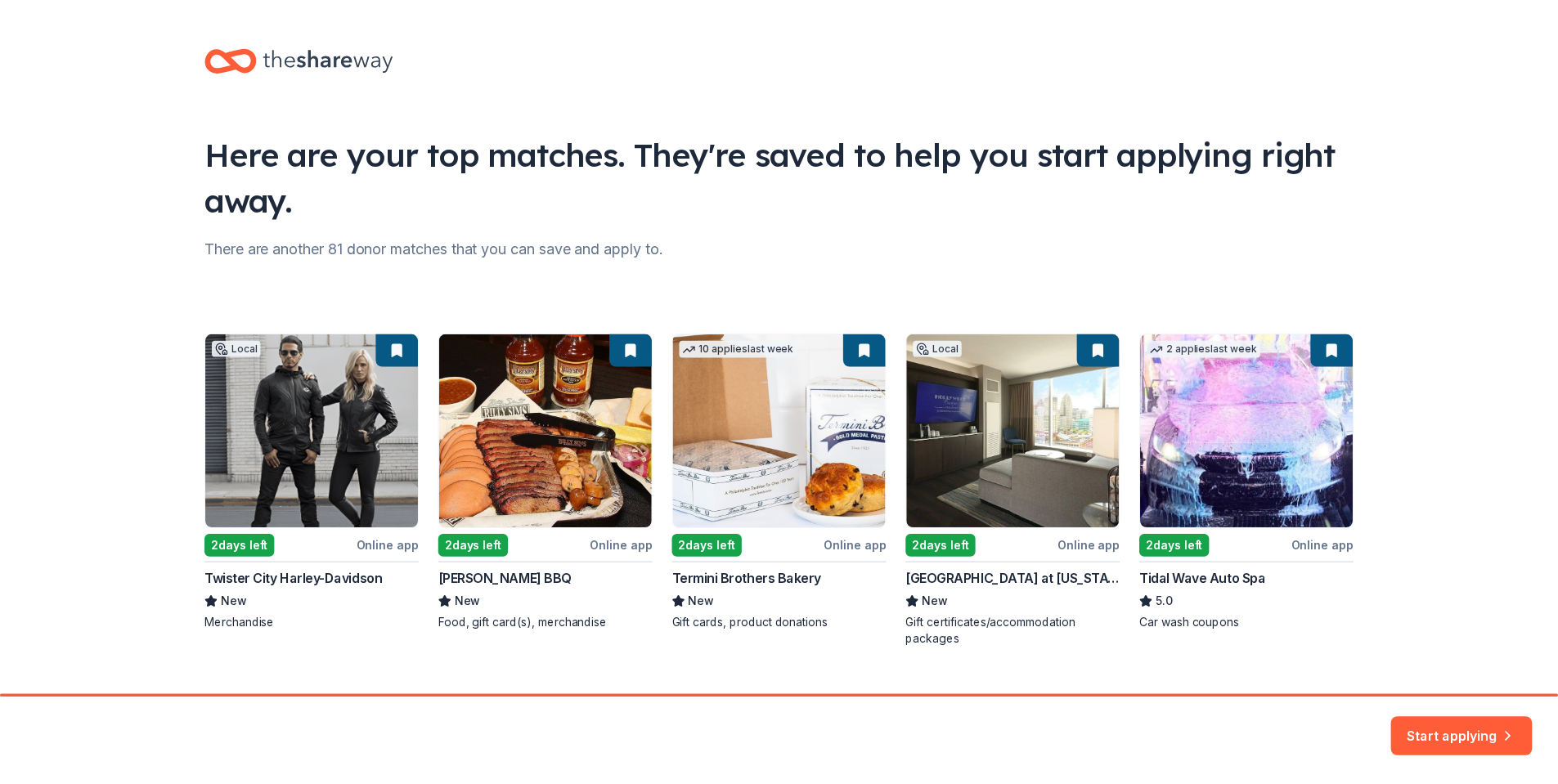
scroll to position [31, 0]
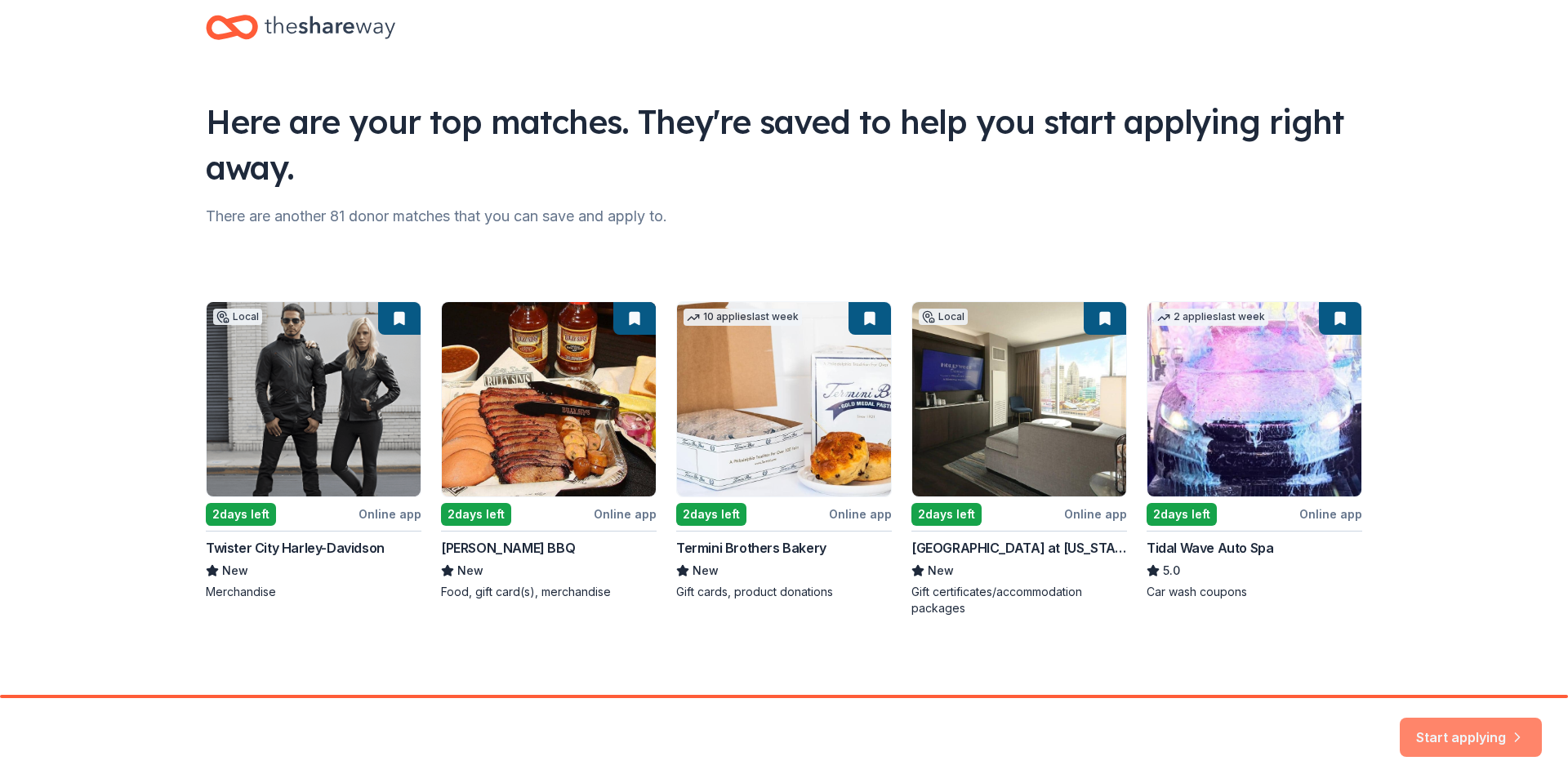
click at [1501, 722] on button "Start applying" at bounding box center [1470, 727] width 142 height 40
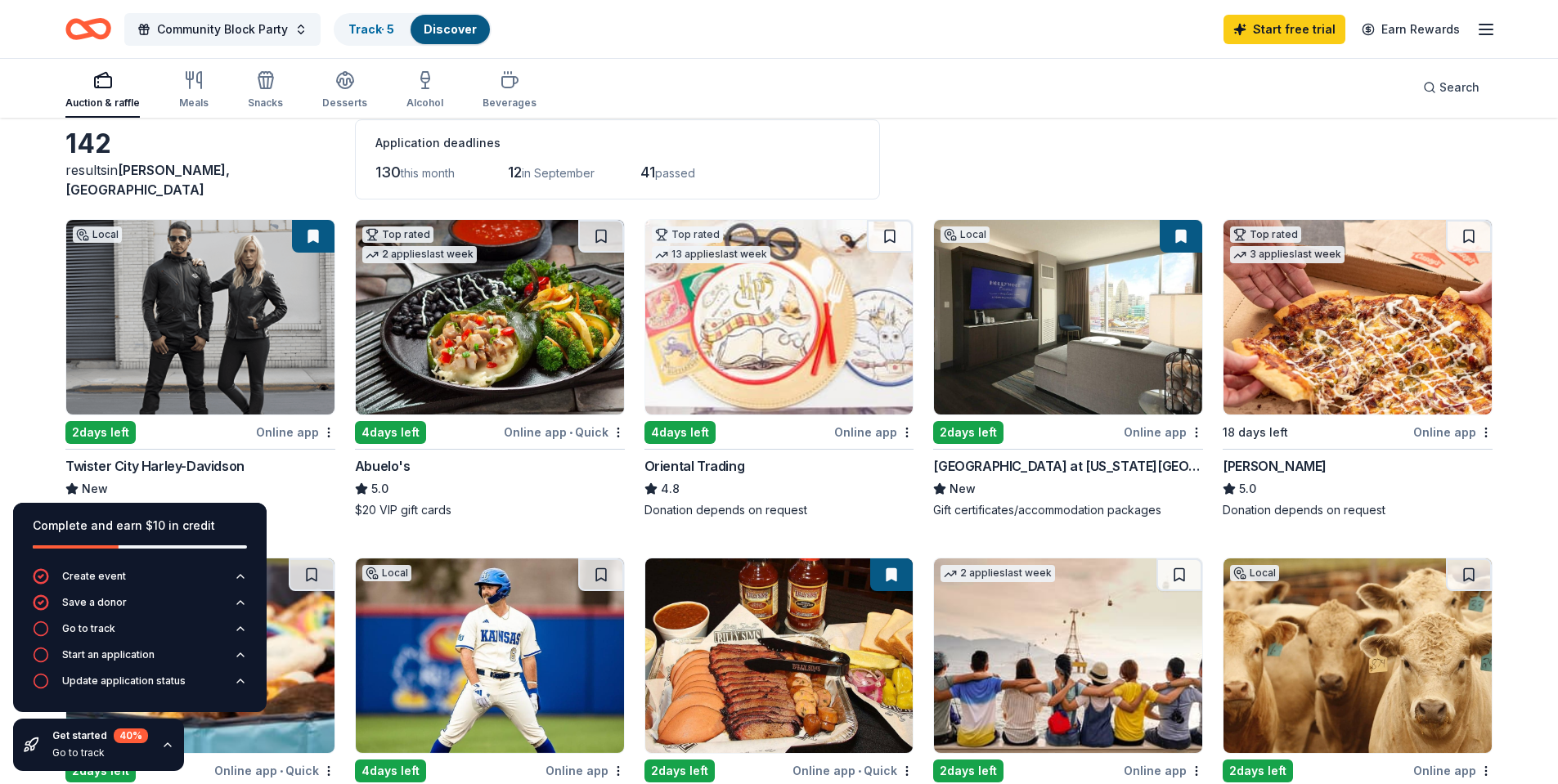
scroll to position [245, 0]
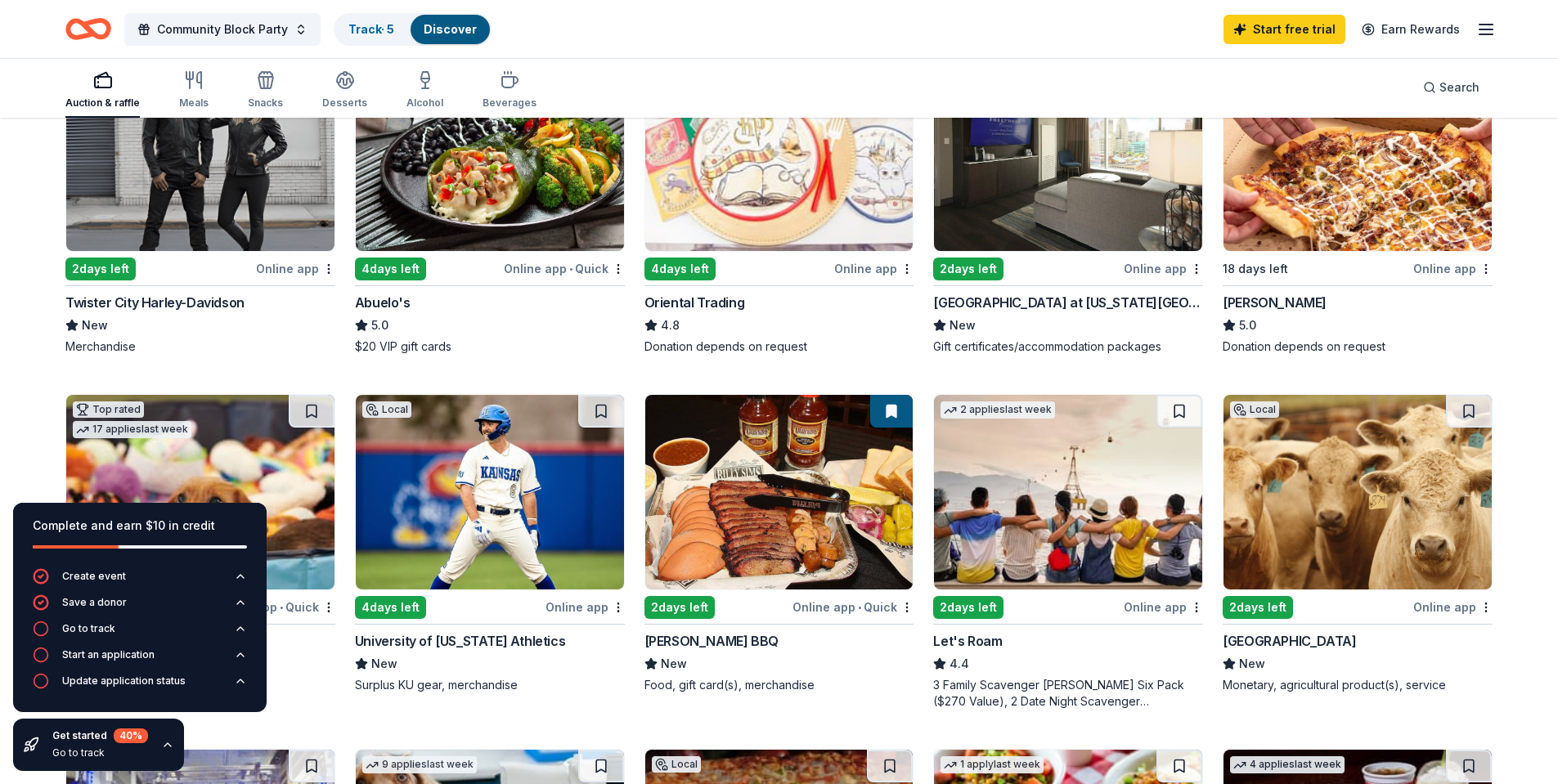
click at [206, 221] on img at bounding box center [200, 153] width 268 height 195
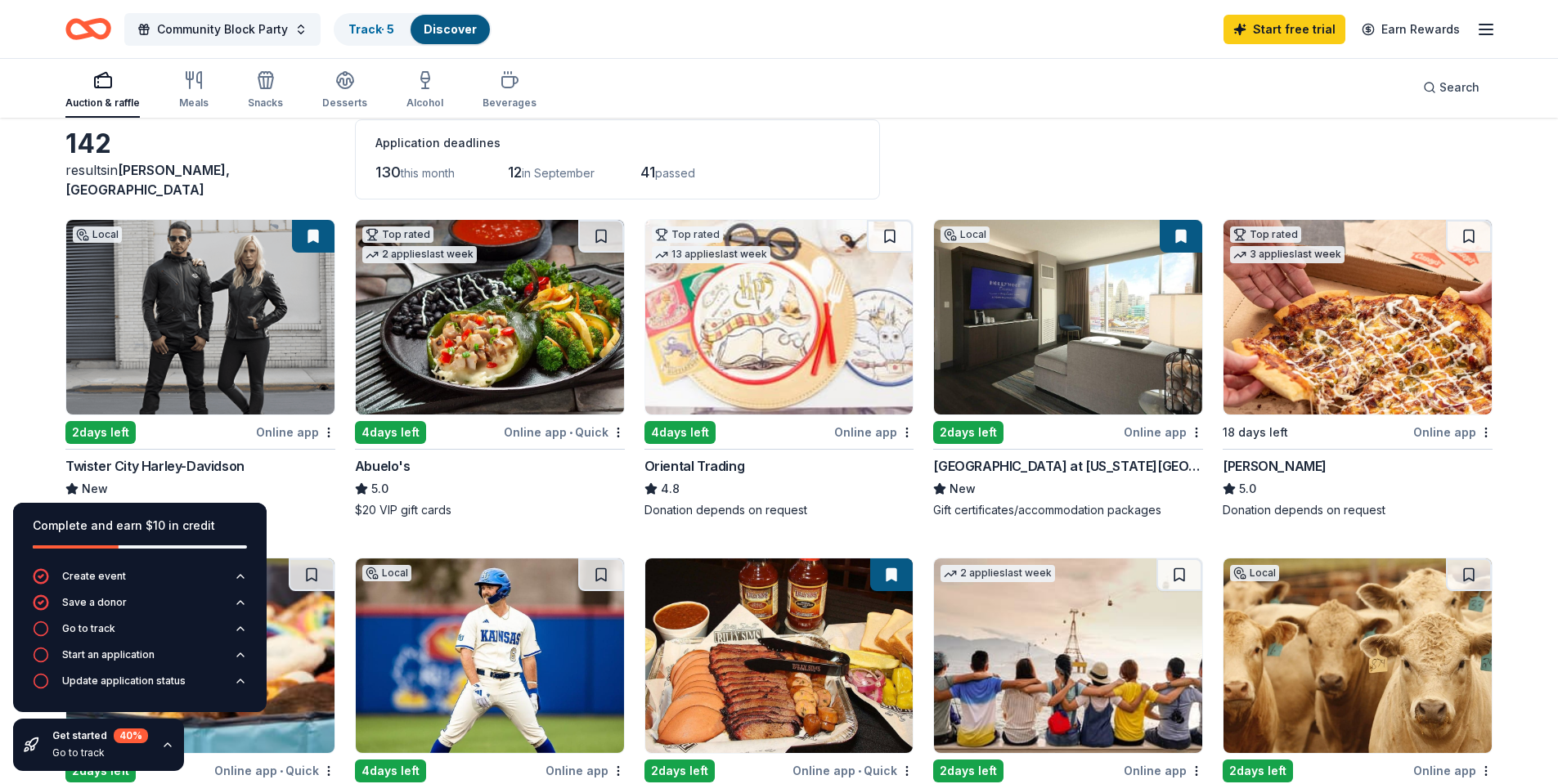
click at [526, 327] on img at bounding box center [489, 317] width 268 height 195
click at [819, 313] on img at bounding box center [779, 317] width 268 height 195
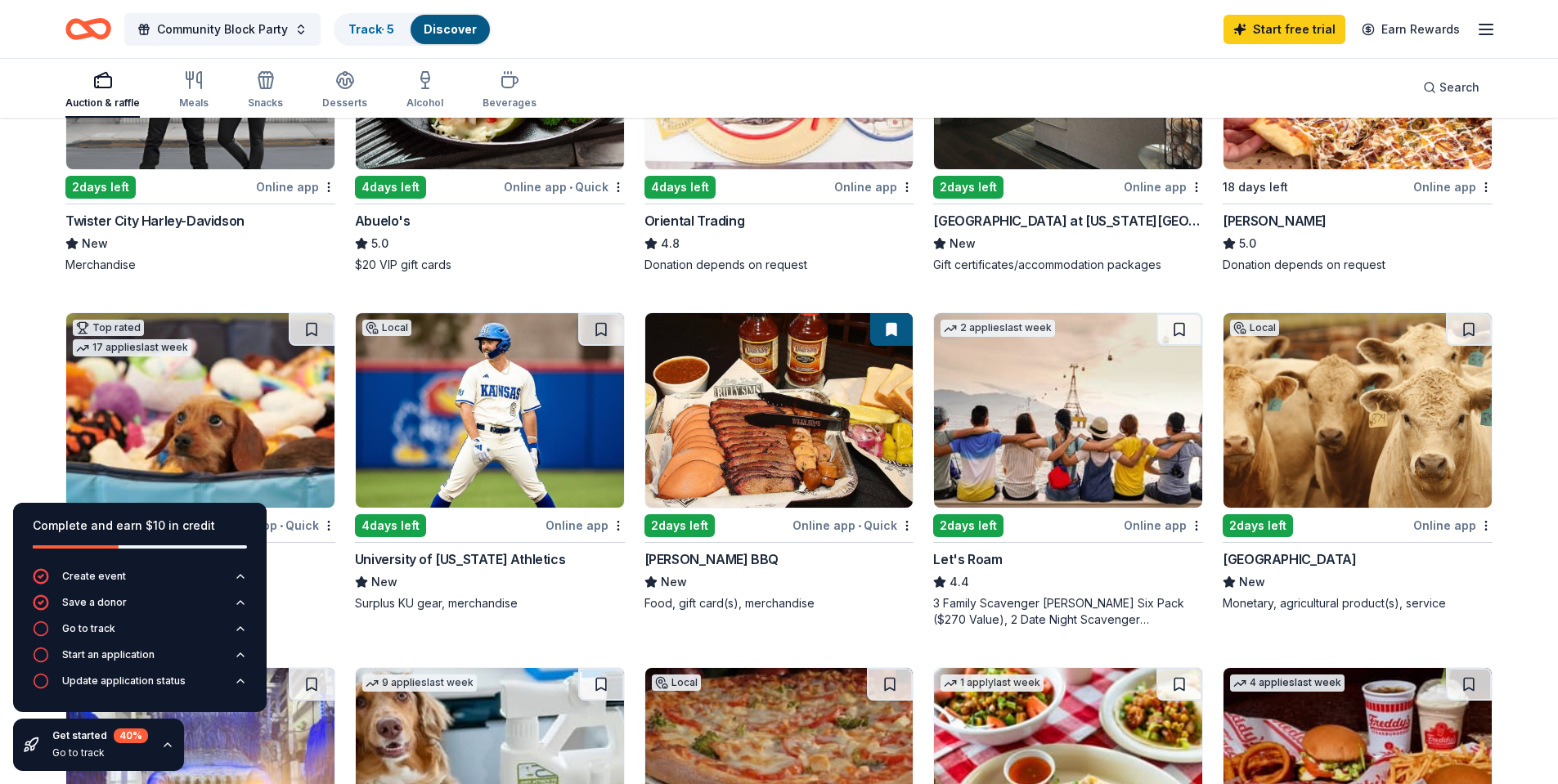
scroll to position [573, 0]
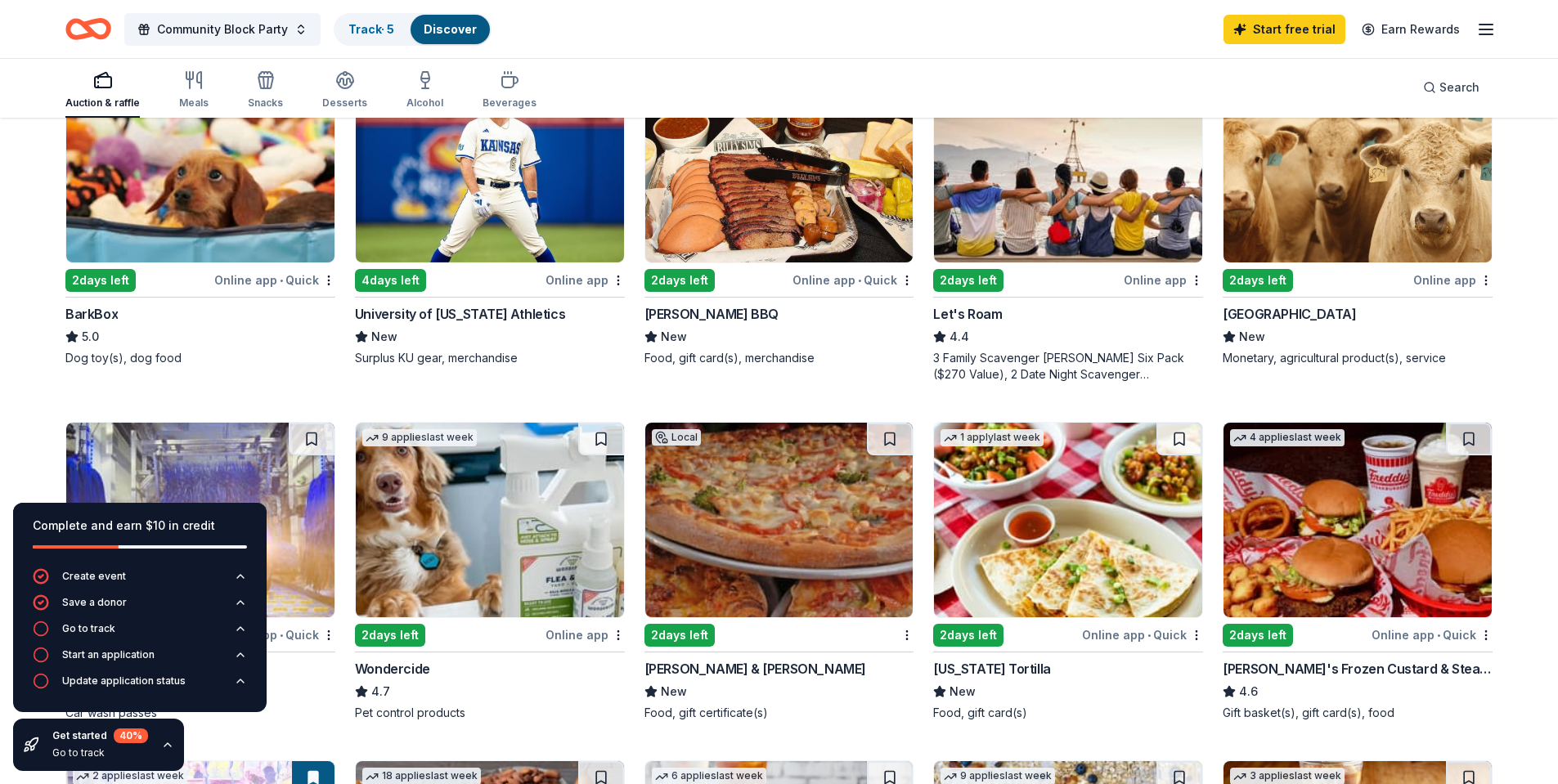
click at [169, 237] on img at bounding box center [200, 165] width 268 height 195
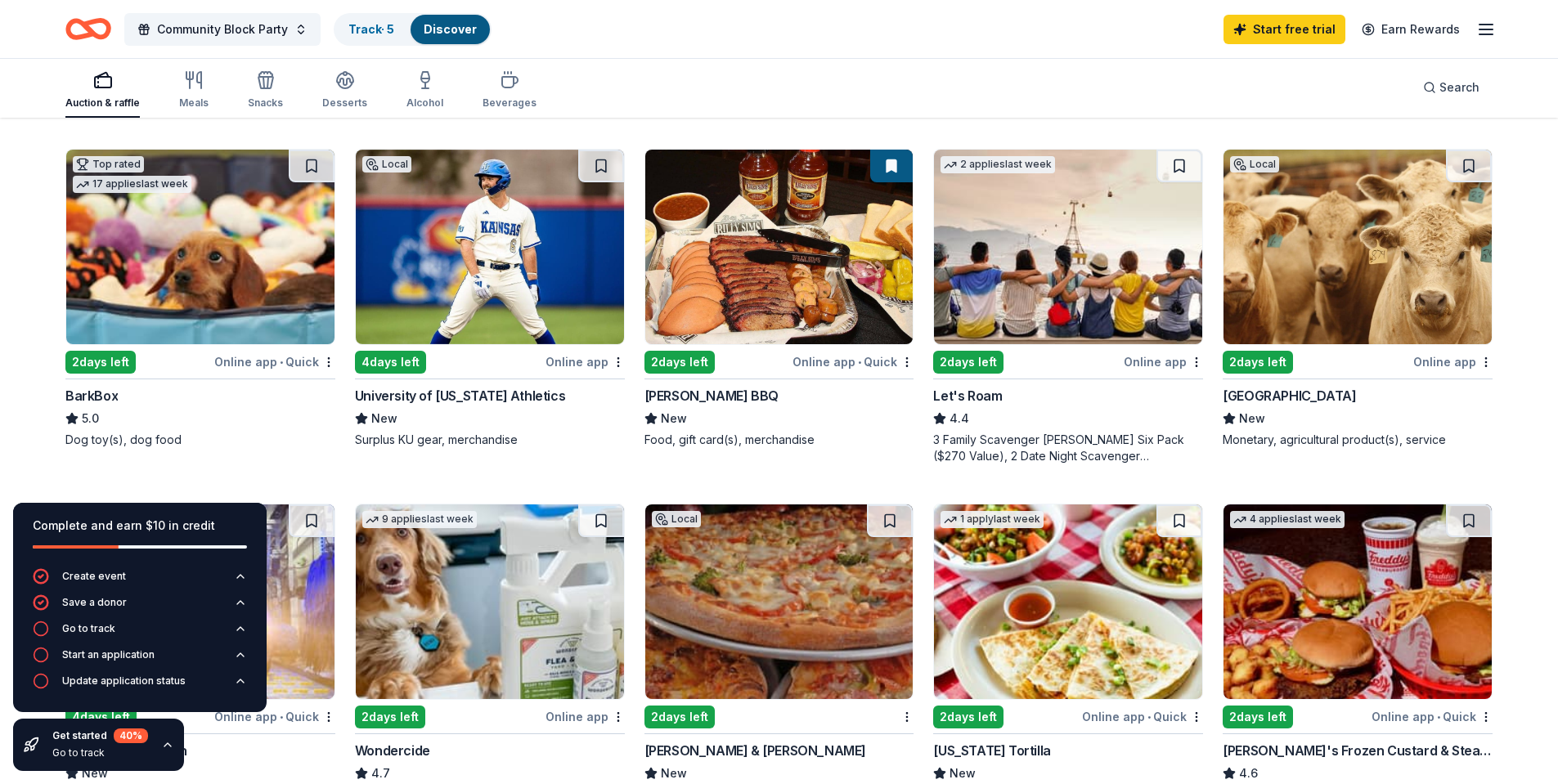
click at [526, 251] on img at bounding box center [489, 247] width 268 height 195
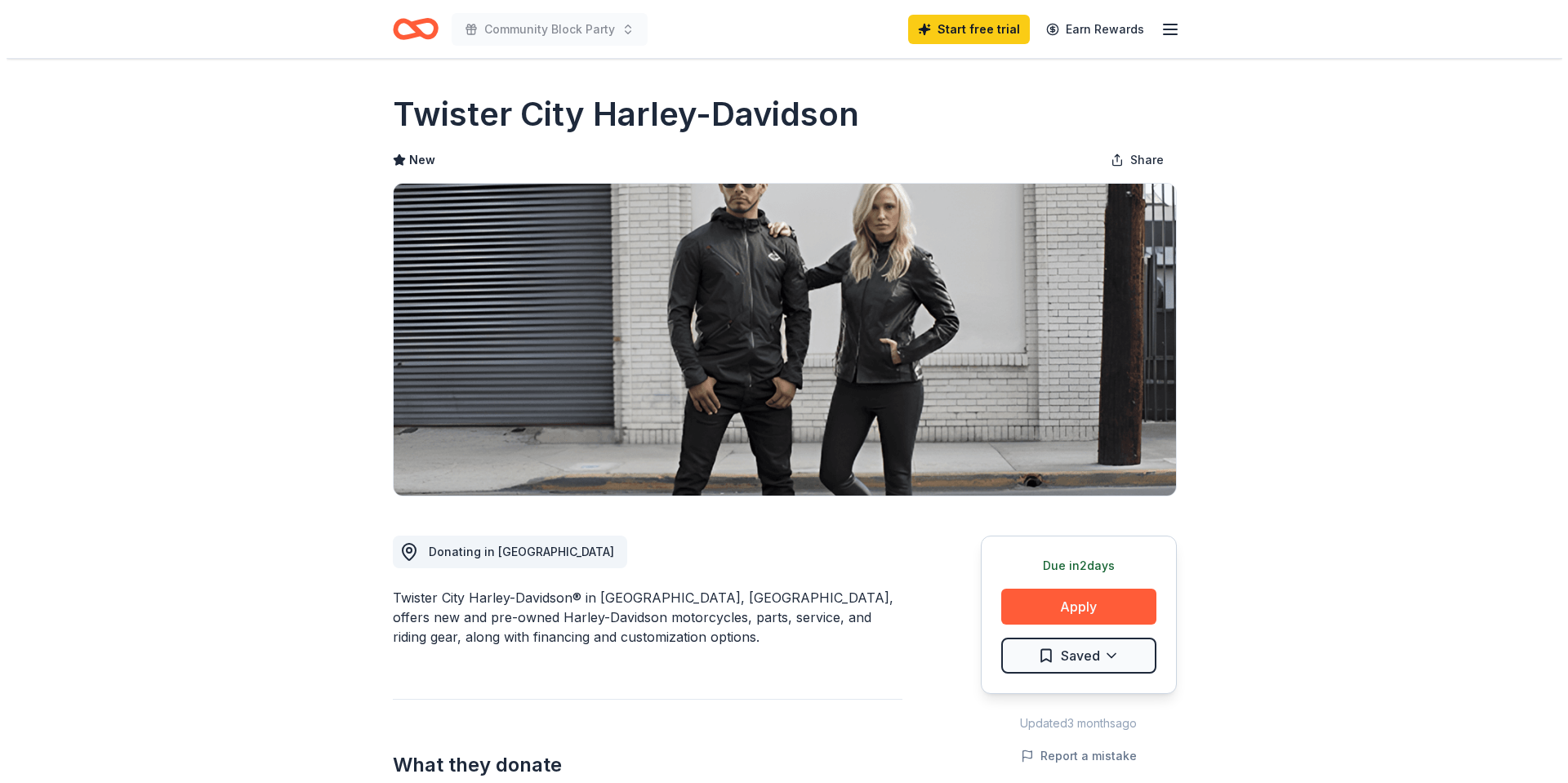
scroll to position [163, 0]
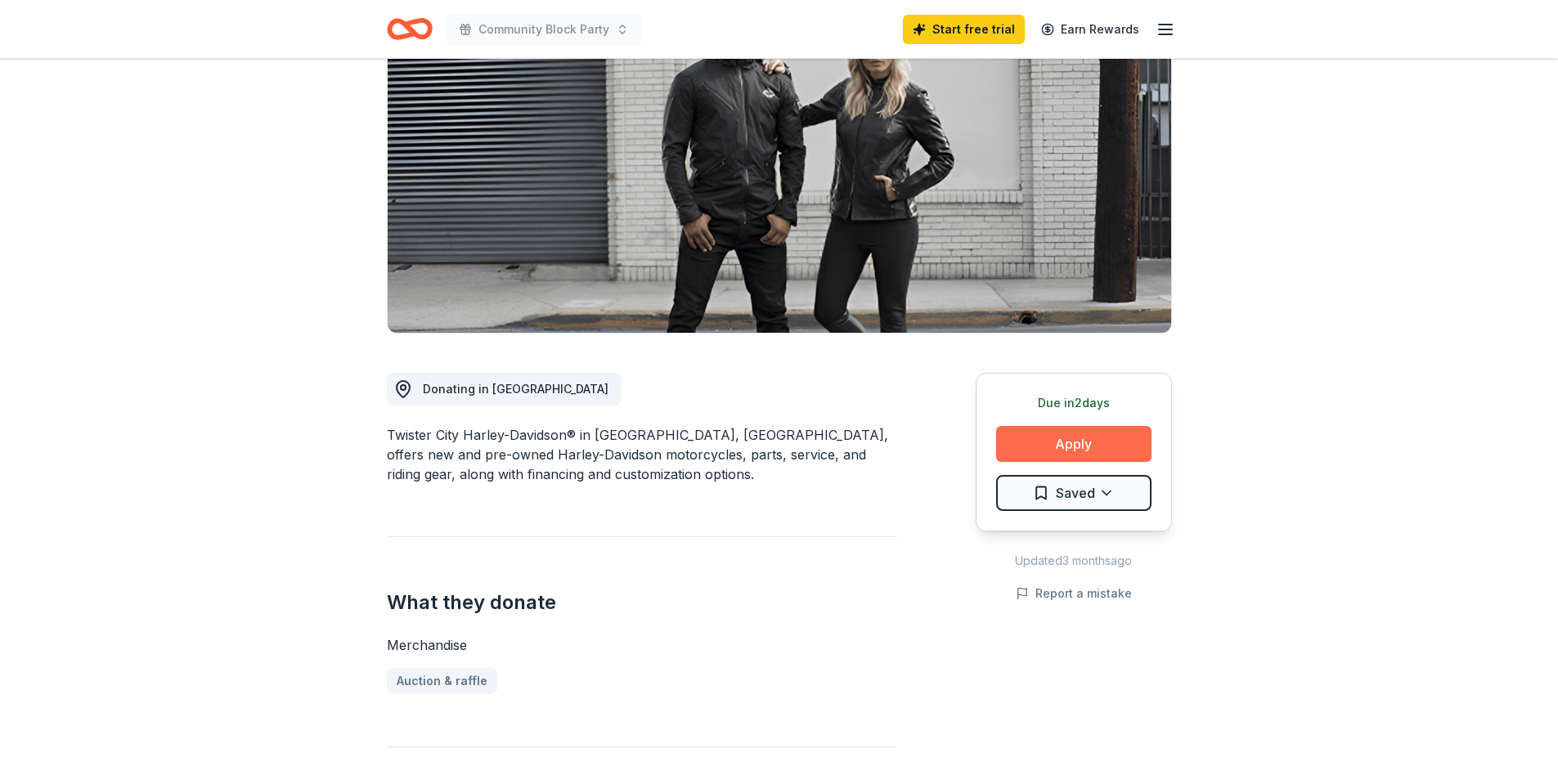
click at [1102, 447] on button "Apply" at bounding box center [1074, 444] width 155 height 36
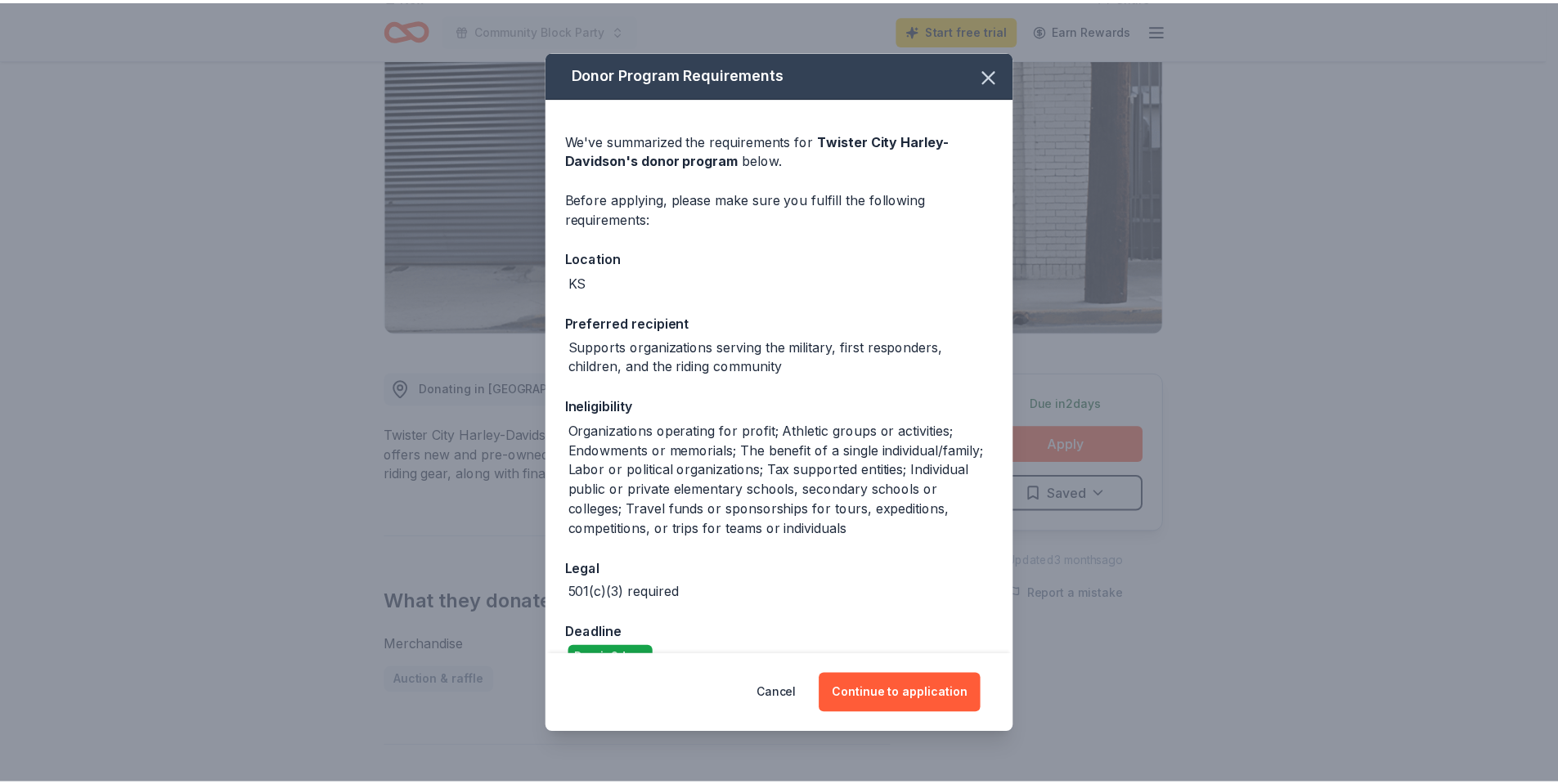
scroll to position [35, 0]
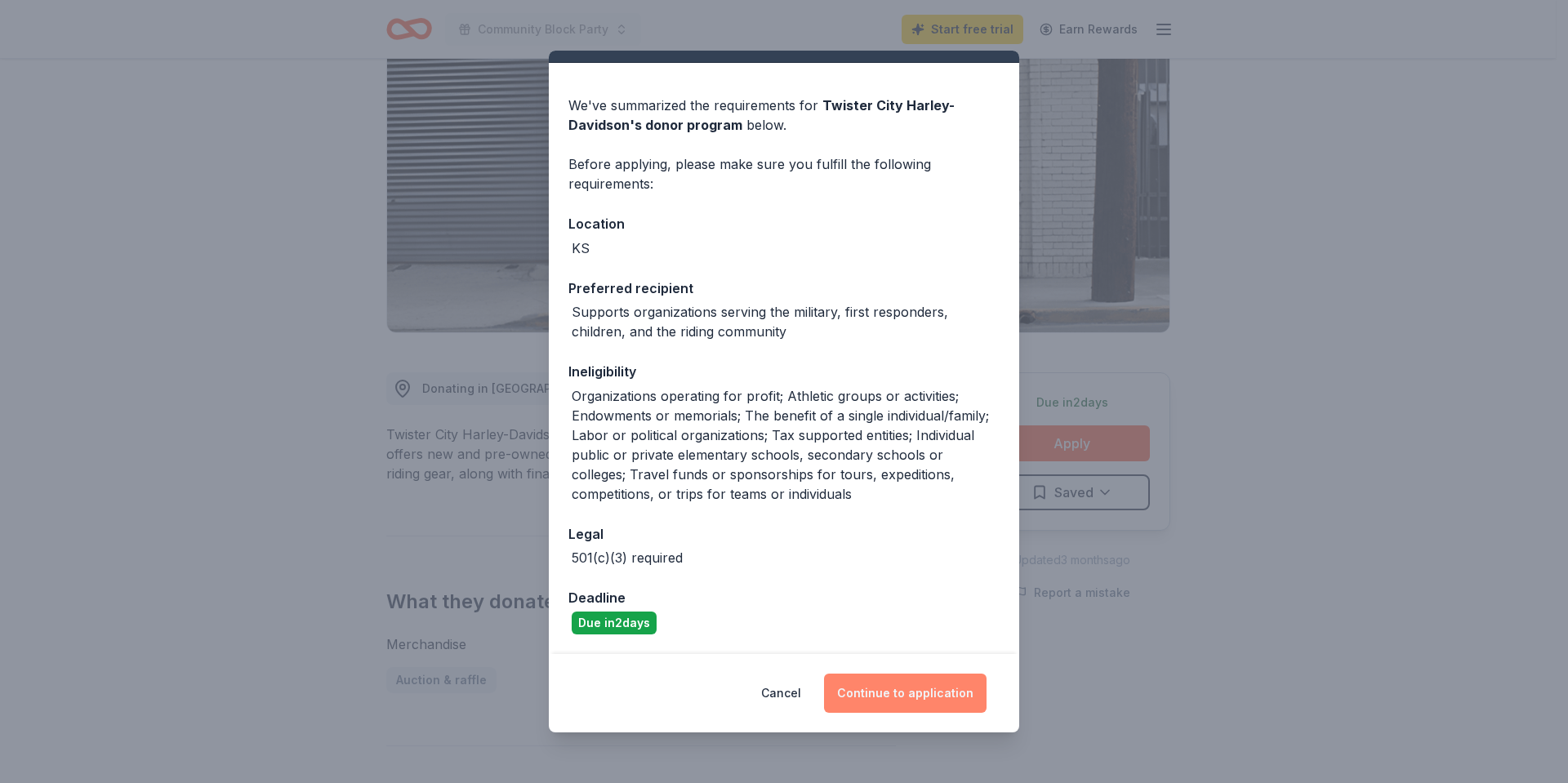
click at [915, 690] on button "Continue to application" at bounding box center [905, 693] width 162 height 40
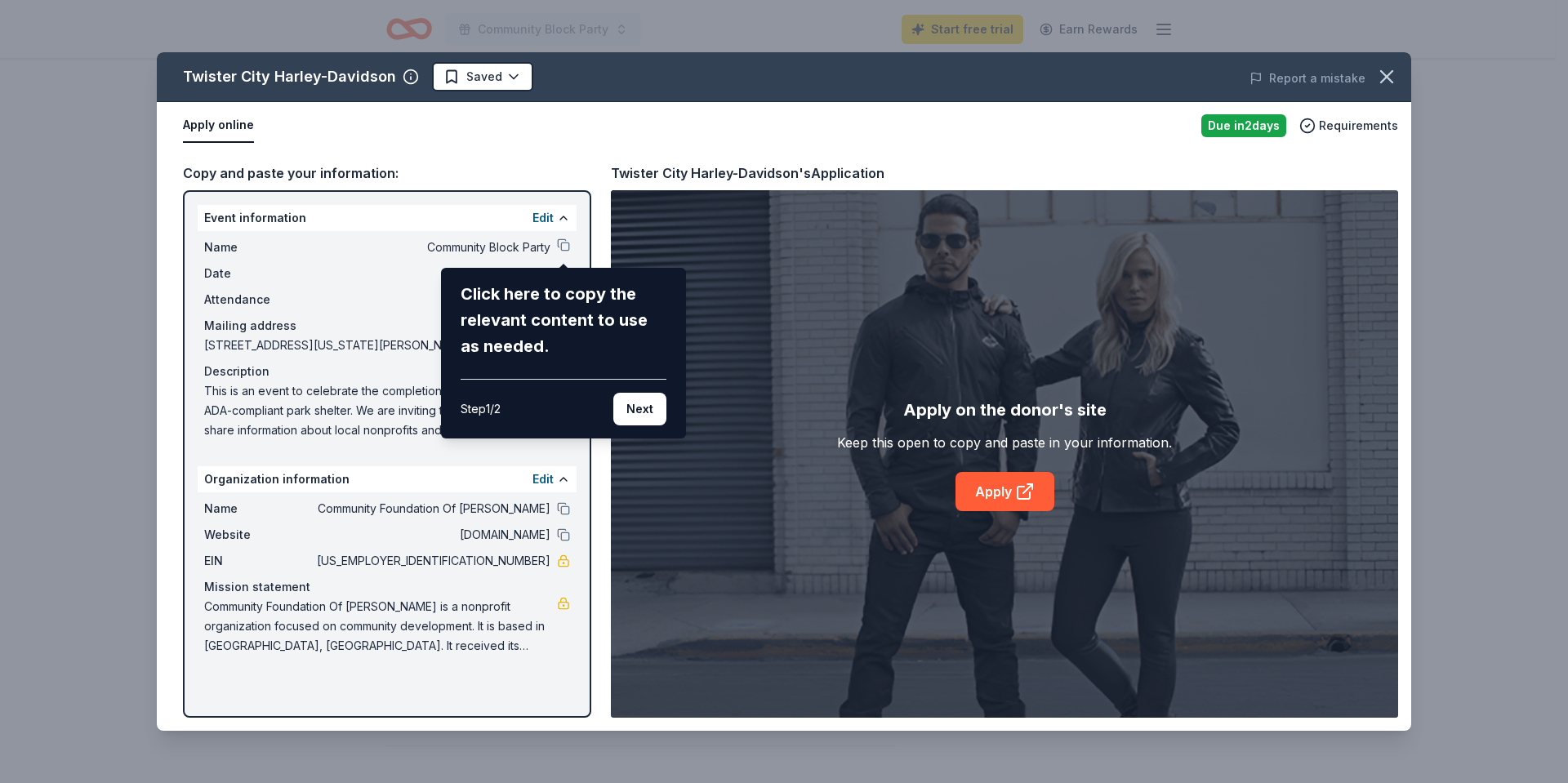
click at [638, 416] on button "Next" at bounding box center [639, 409] width 53 height 33
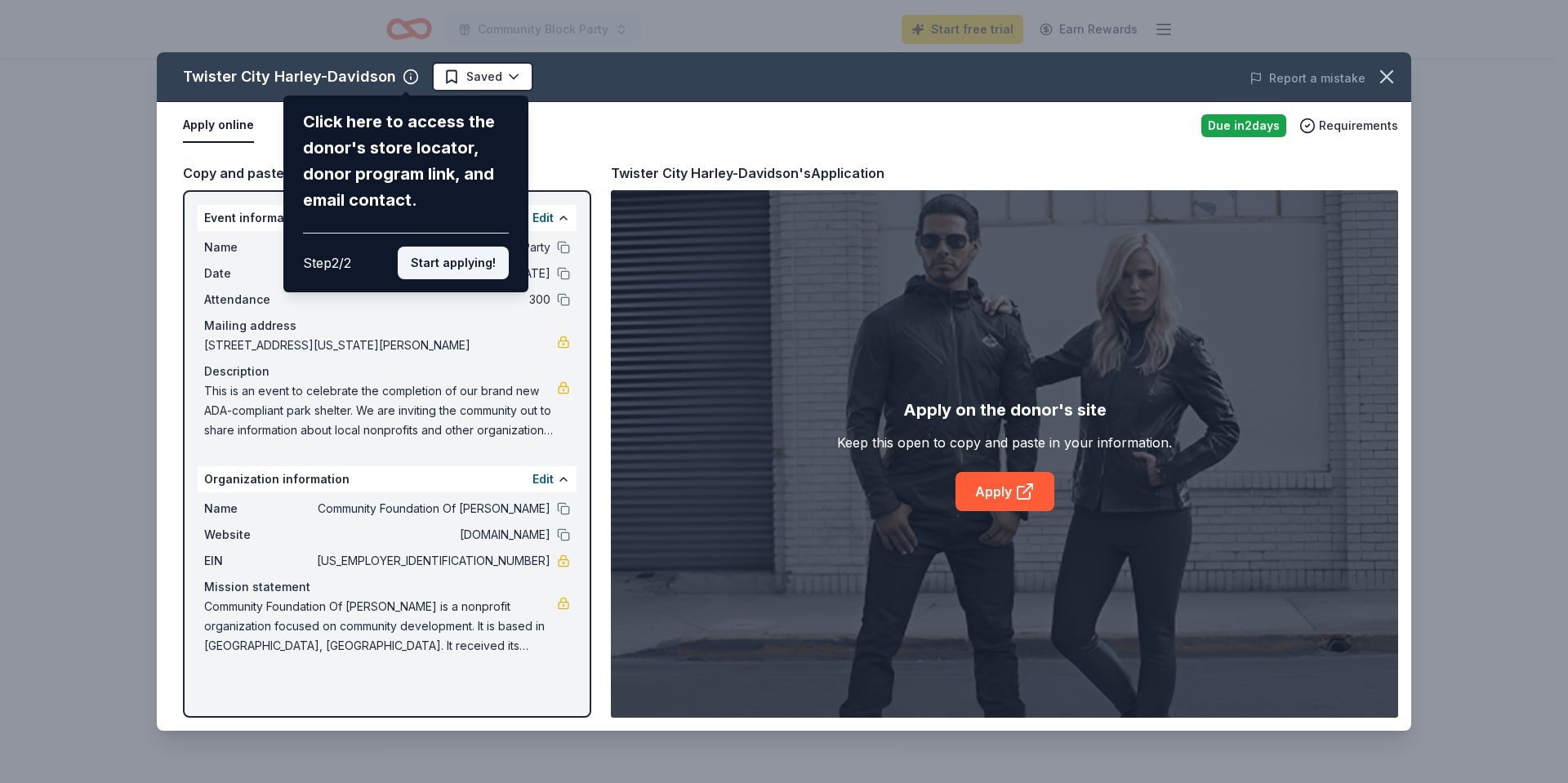
click at [477, 272] on button "Start applying!" at bounding box center [453, 262] width 111 height 33
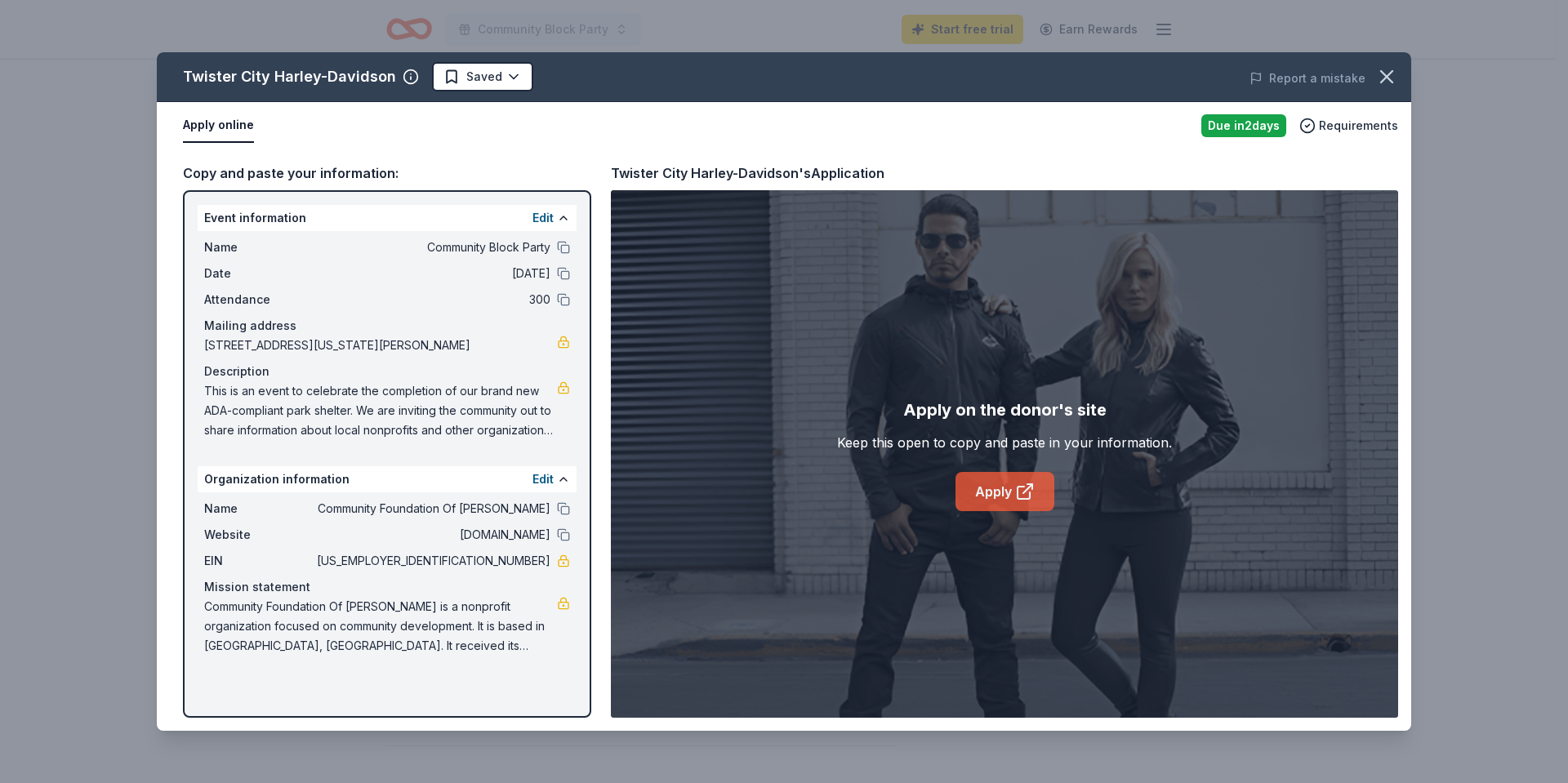
click at [1020, 485] on icon at bounding box center [1025, 491] width 19 height 19
click at [1377, 75] on icon "button" at bounding box center [1386, 77] width 23 height 23
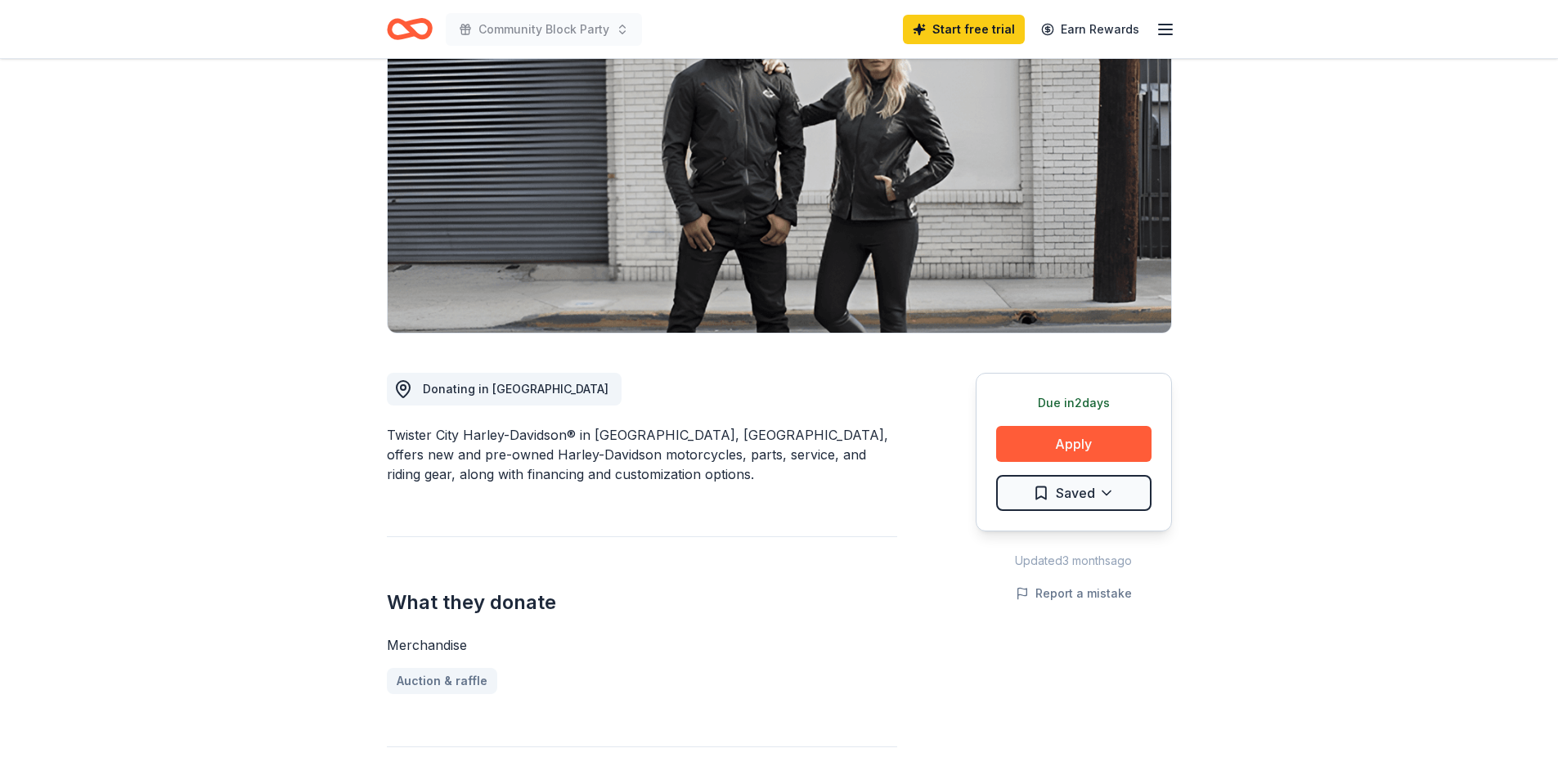
scroll to position [0, 0]
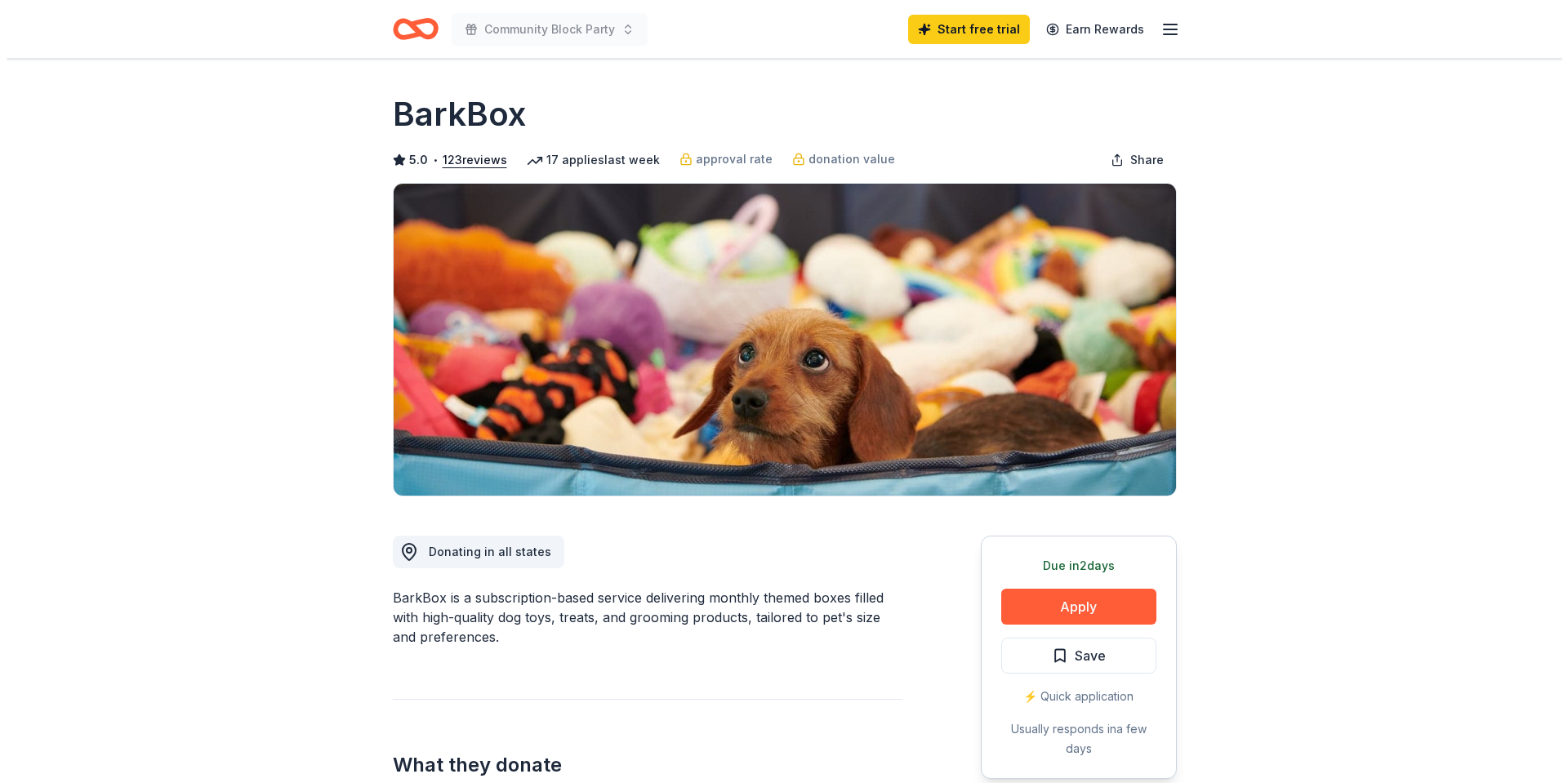
scroll to position [245, 0]
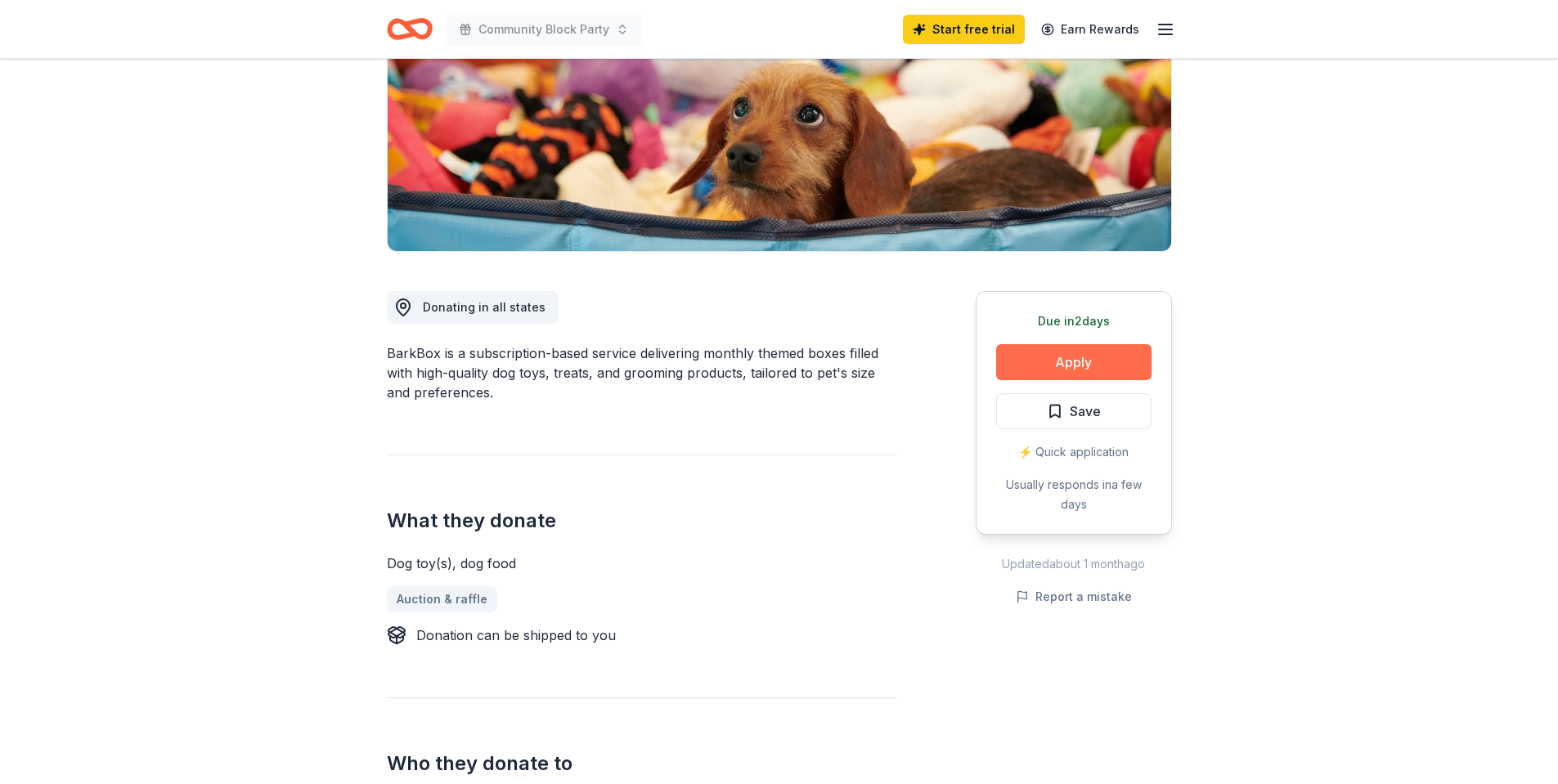
click at [1065, 365] on button "Apply" at bounding box center [1074, 362] width 155 height 36
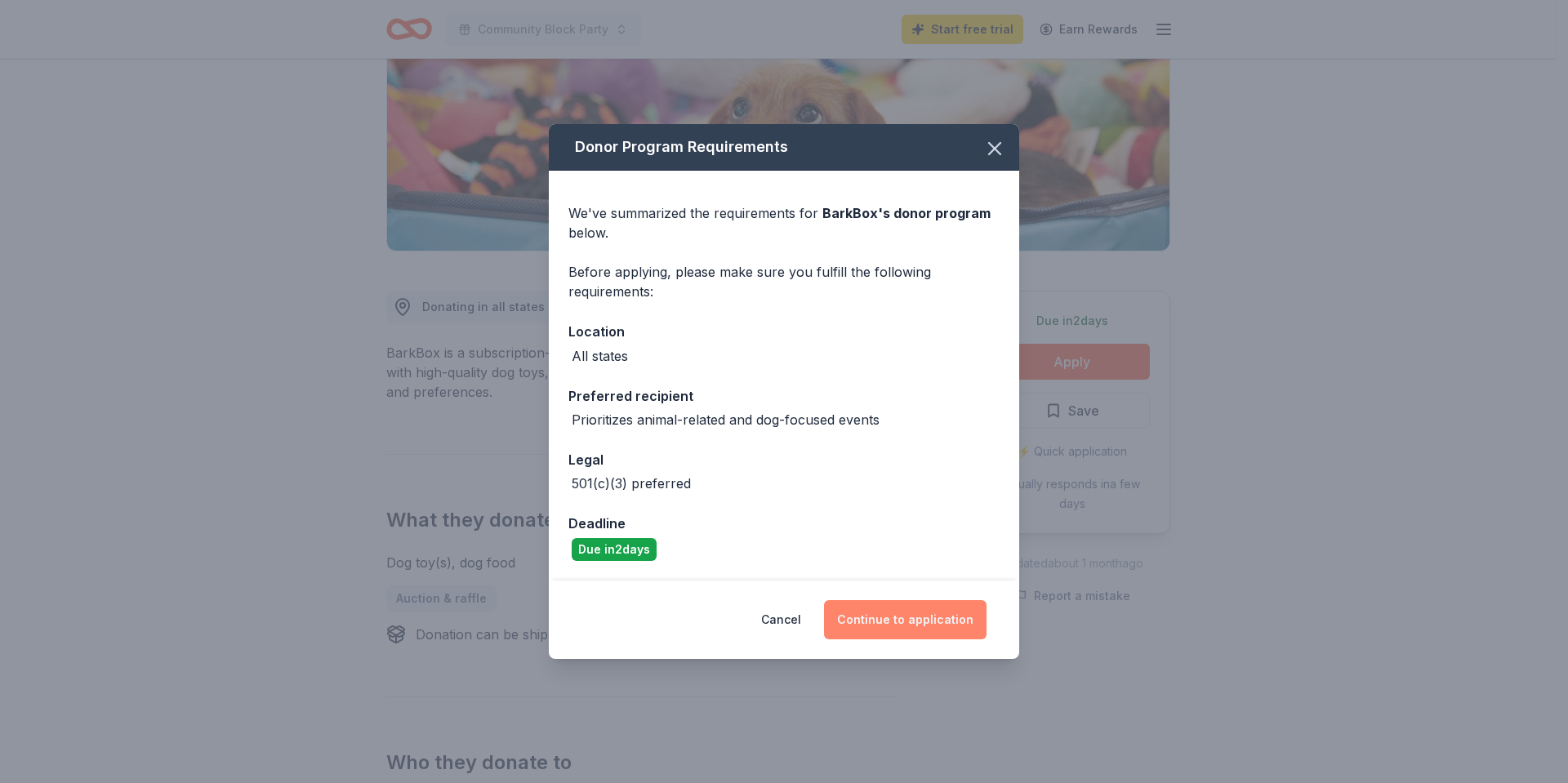
click at [893, 614] on button "Continue to application" at bounding box center [905, 620] width 162 height 40
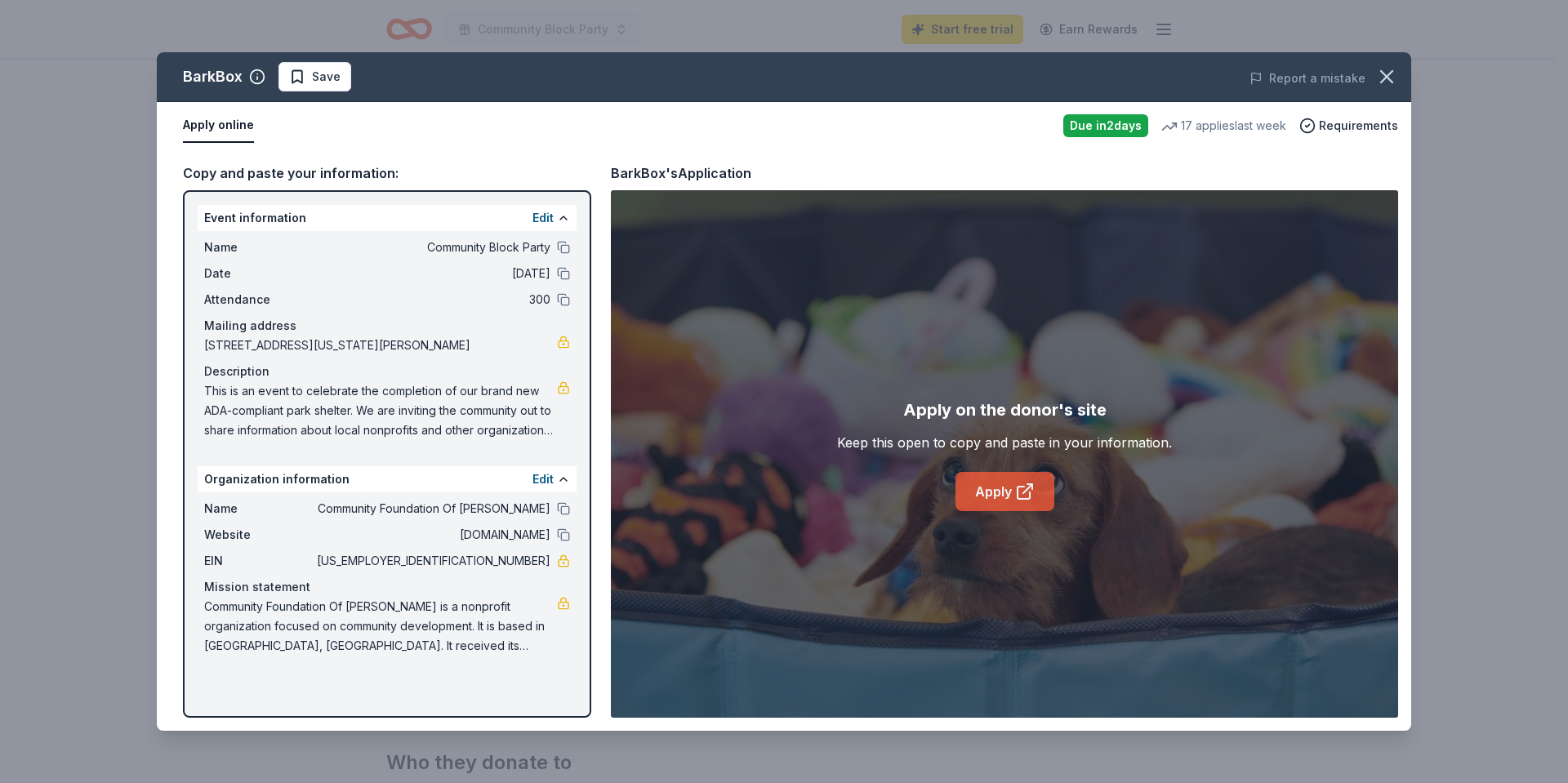
click at [1013, 494] on link "Apply" at bounding box center [1004, 491] width 98 height 40
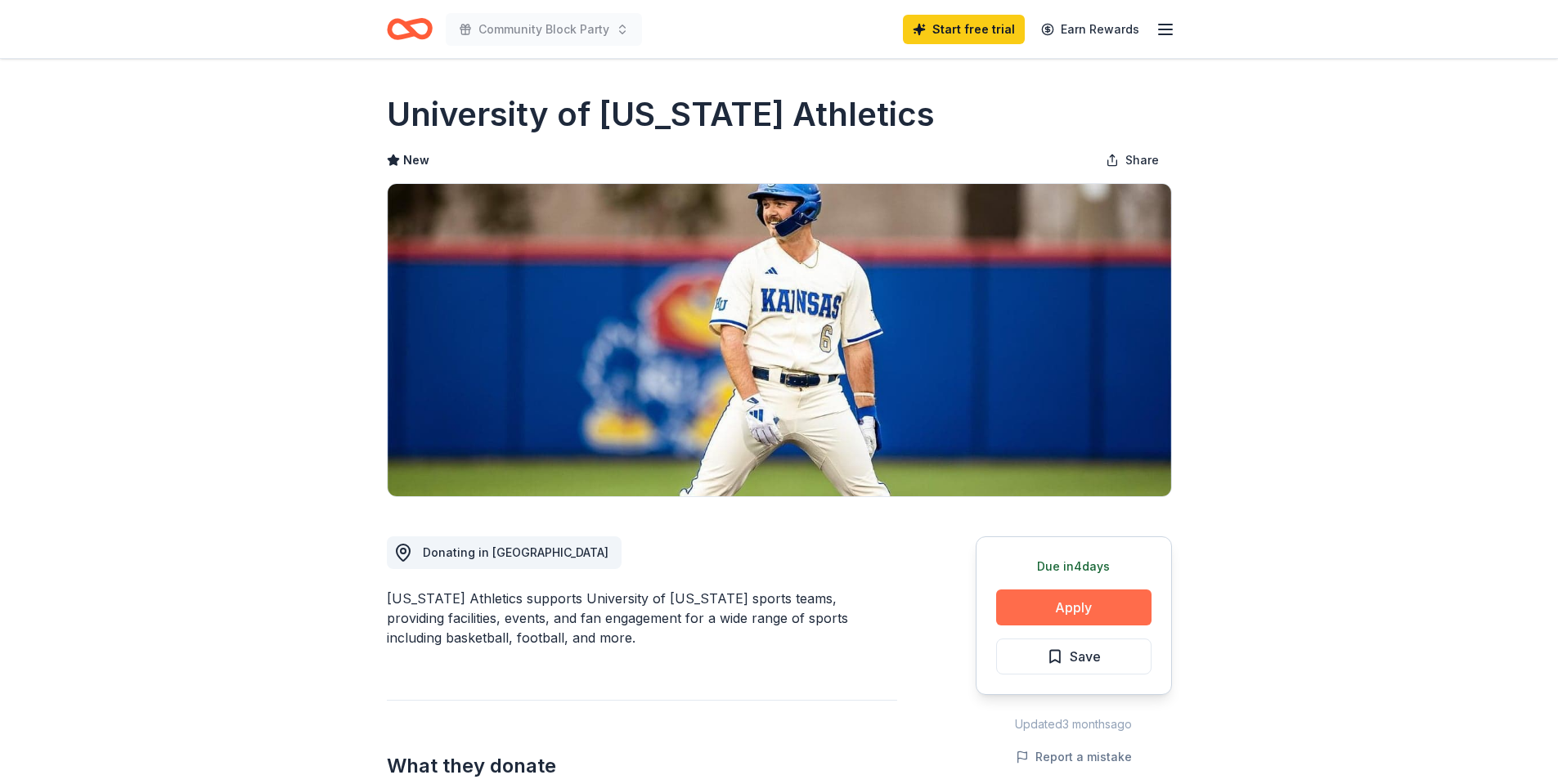
click at [1054, 603] on button "Apply" at bounding box center [1074, 607] width 155 height 36
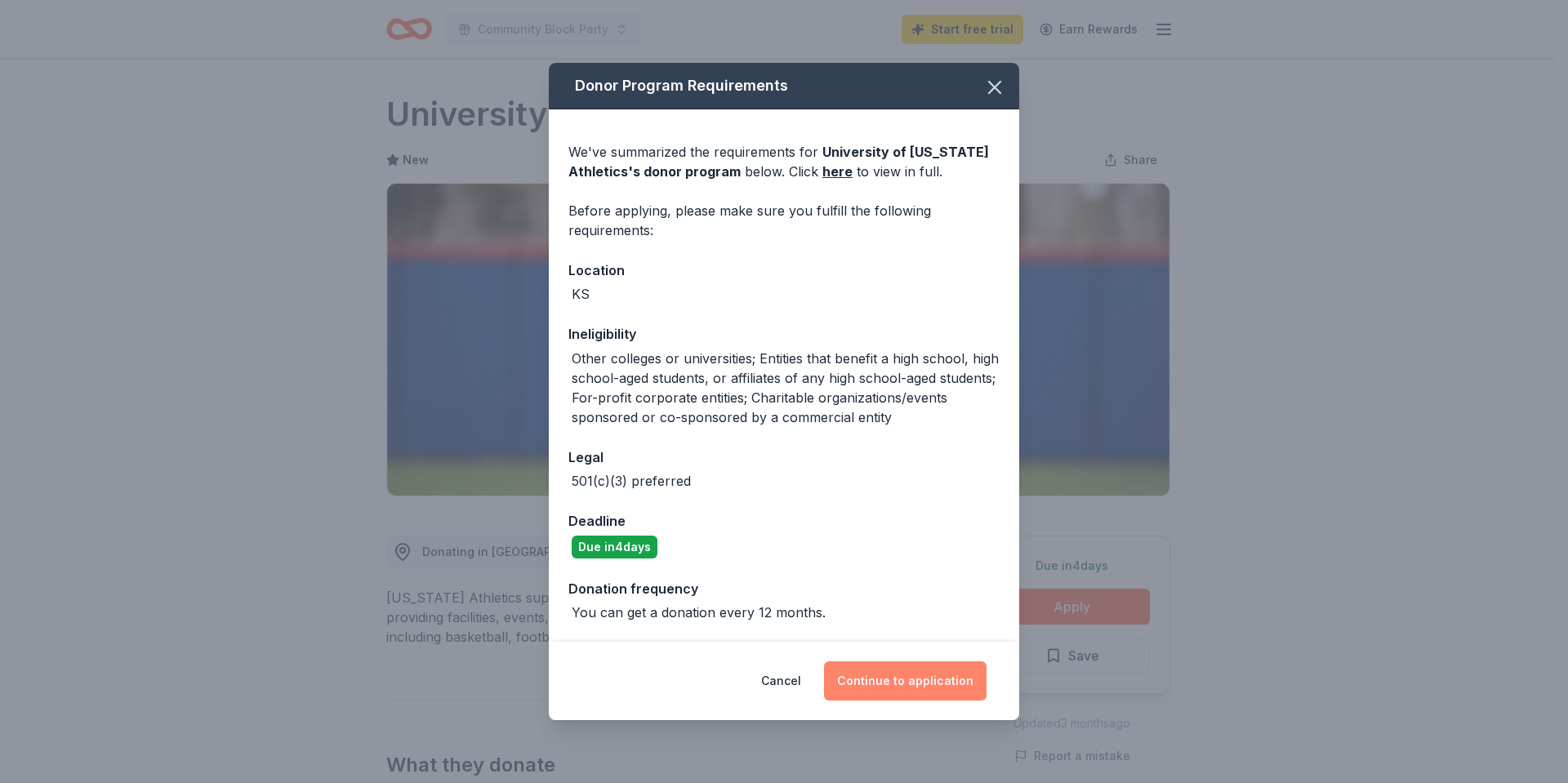
click at [904, 680] on button "Continue to application" at bounding box center [905, 681] width 162 height 40
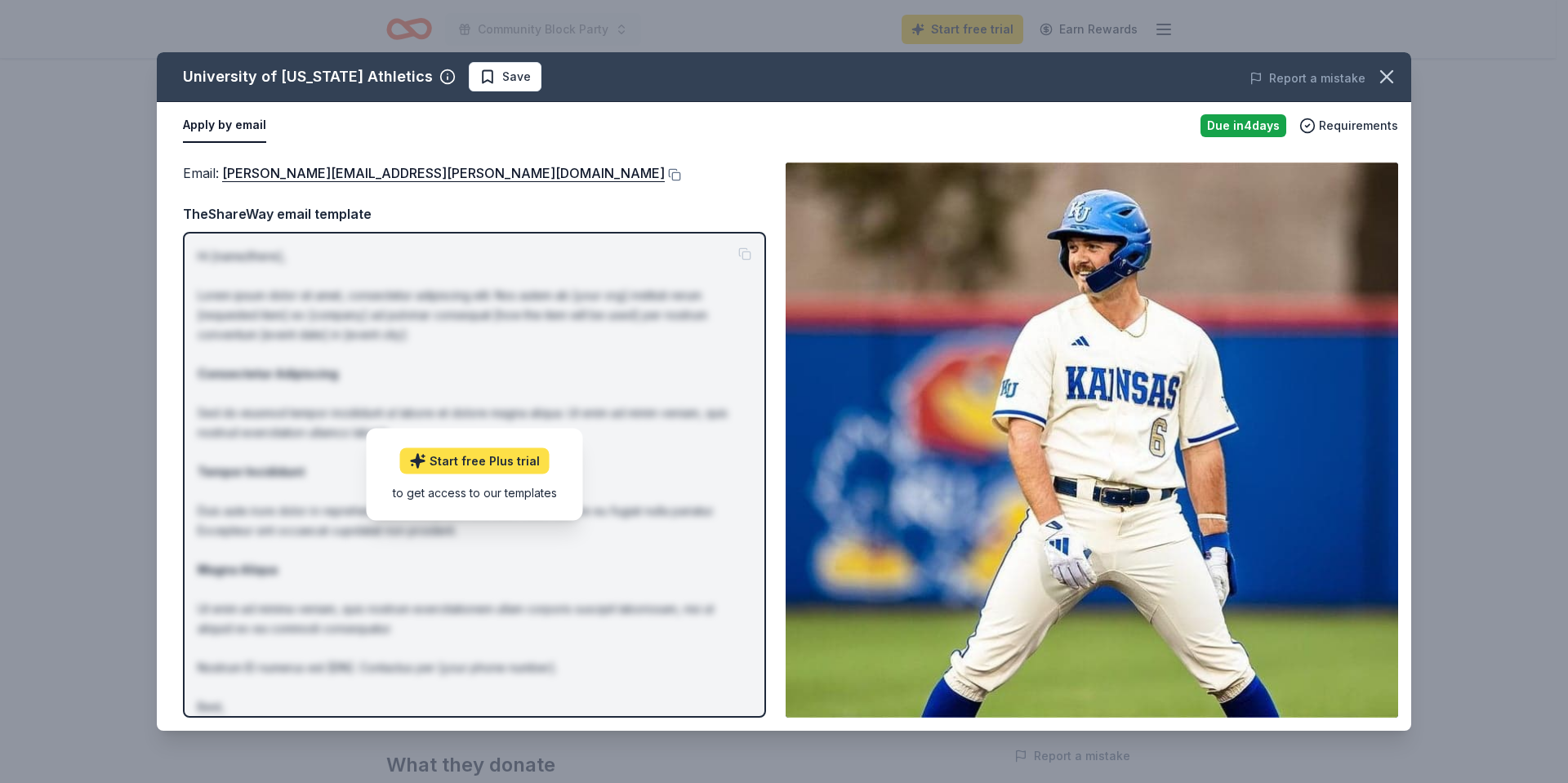
click at [464, 472] on link "Start free Plus trial" at bounding box center [475, 461] width 150 height 26
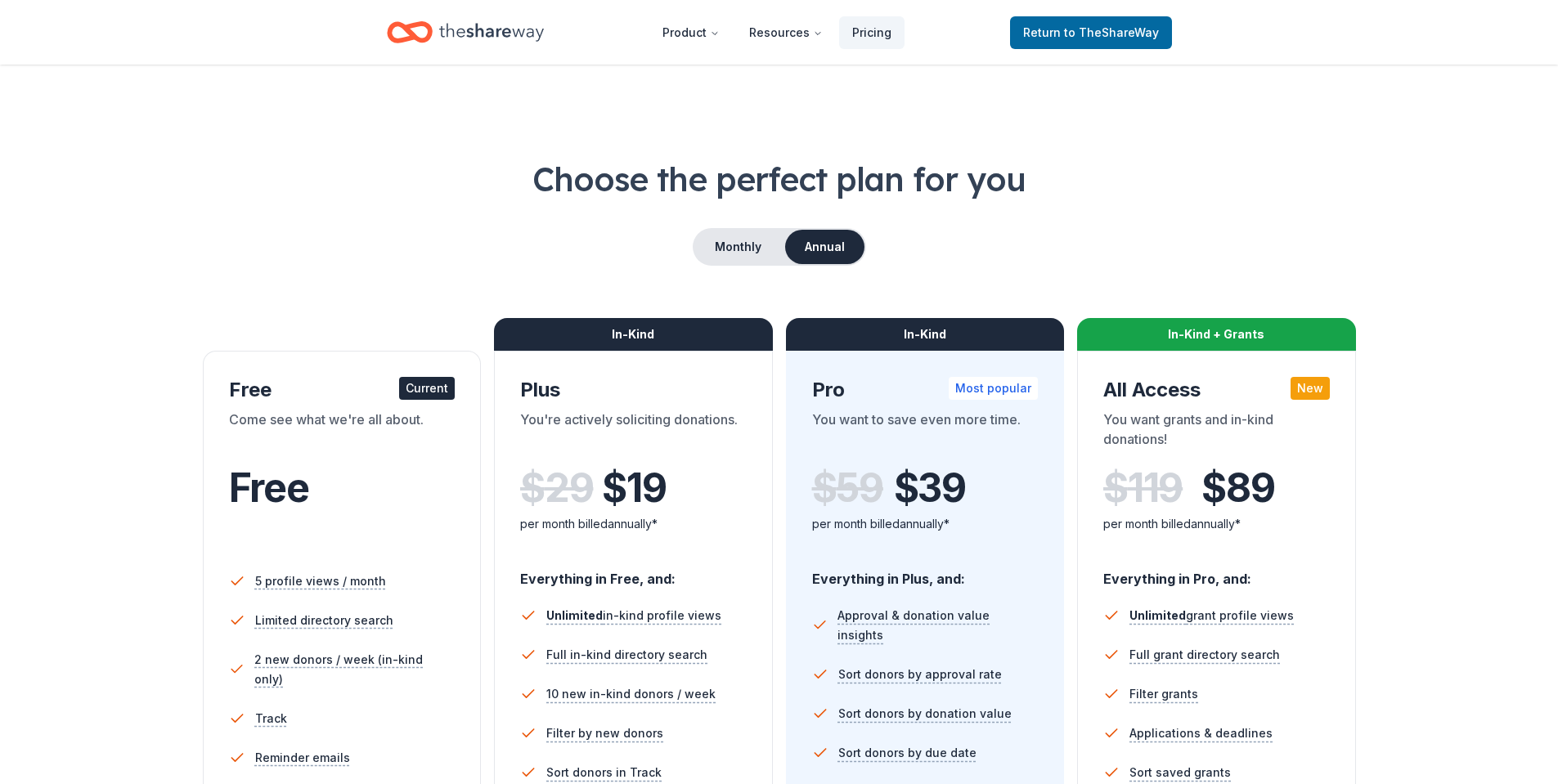
click at [323, 397] on div "Free Current" at bounding box center [342, 390] width 227 height 26
click at [416, 388] on div "Current" at bounding box center [427, 388] width 56 height 23
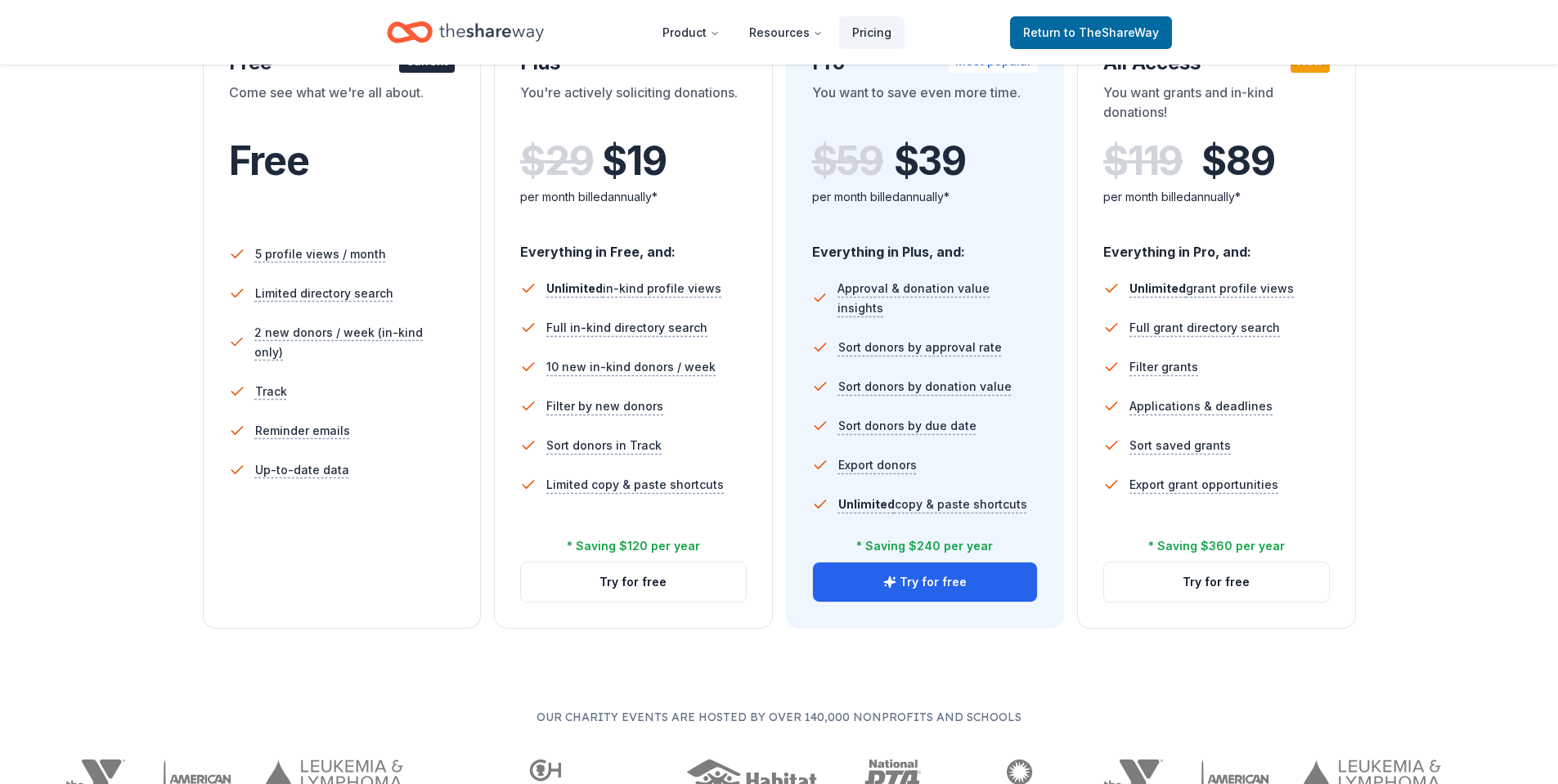
scroll to position [408, 0]
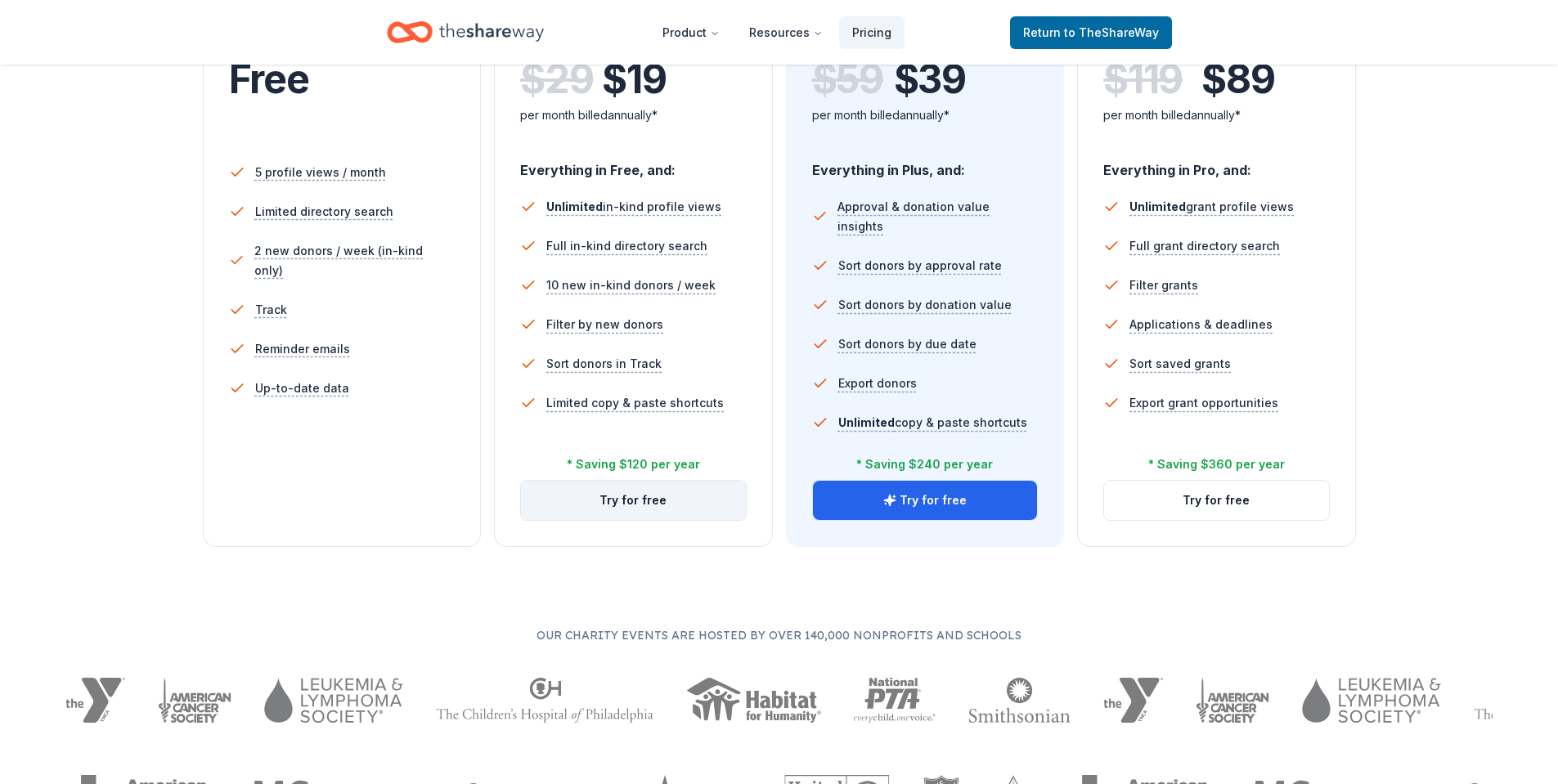
click at [617, 512] on button "Try for free" at bounding box center [633, 500] width 225 height 40
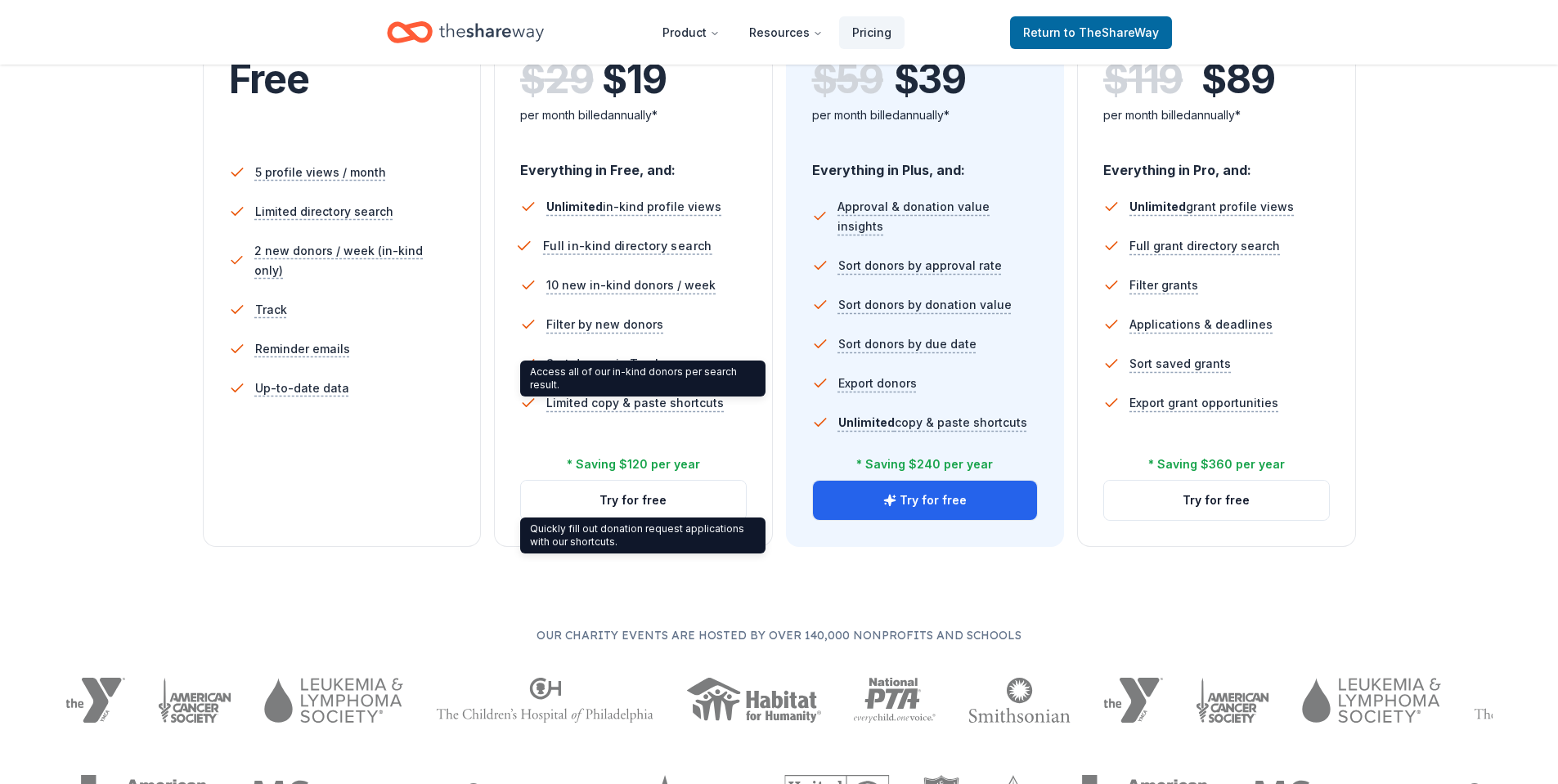
scroll to position [245, 0]
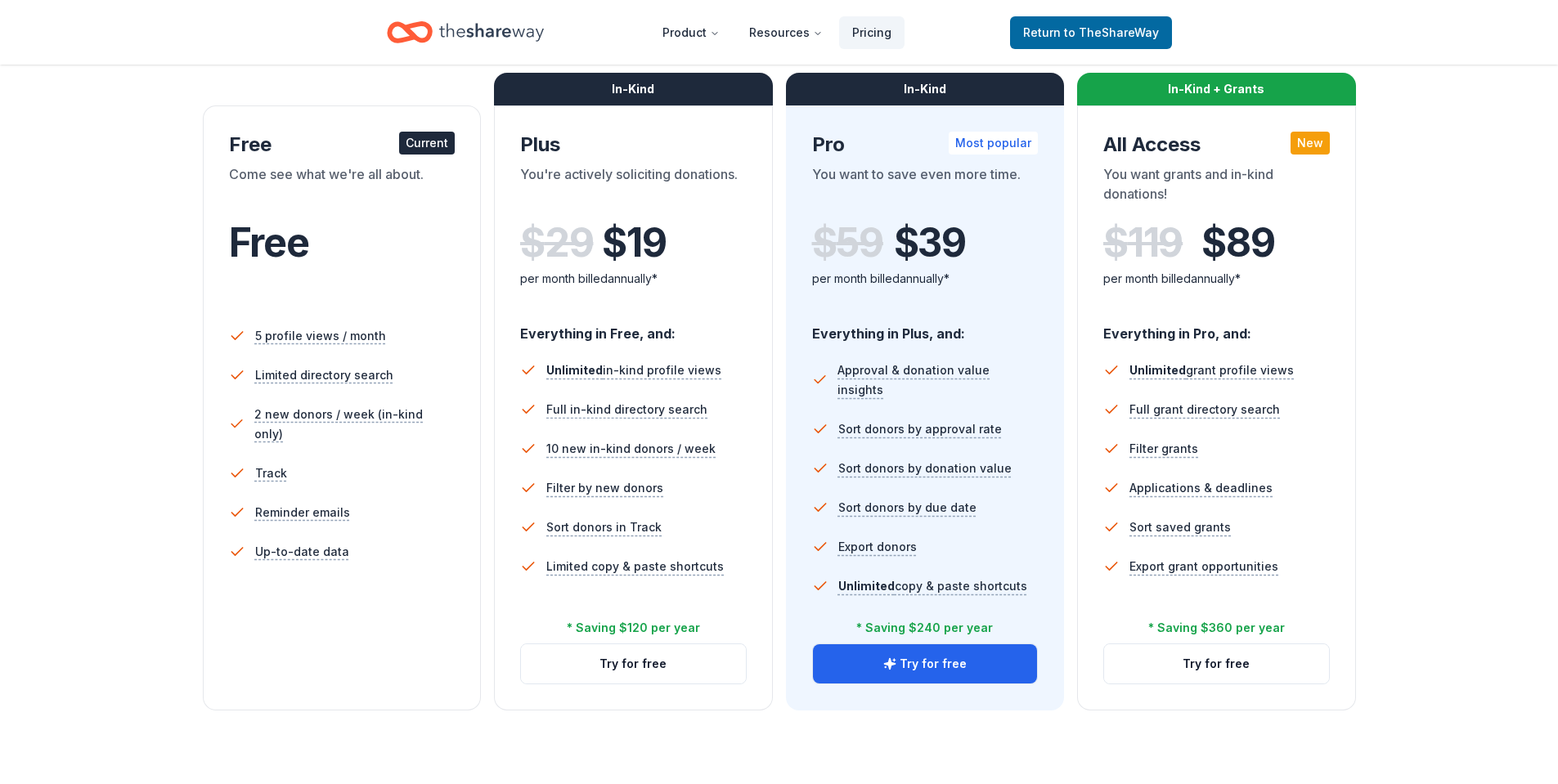
click at [690, 95] on div "In-Kind" at bounding box center [632, 88] width 279 height 33
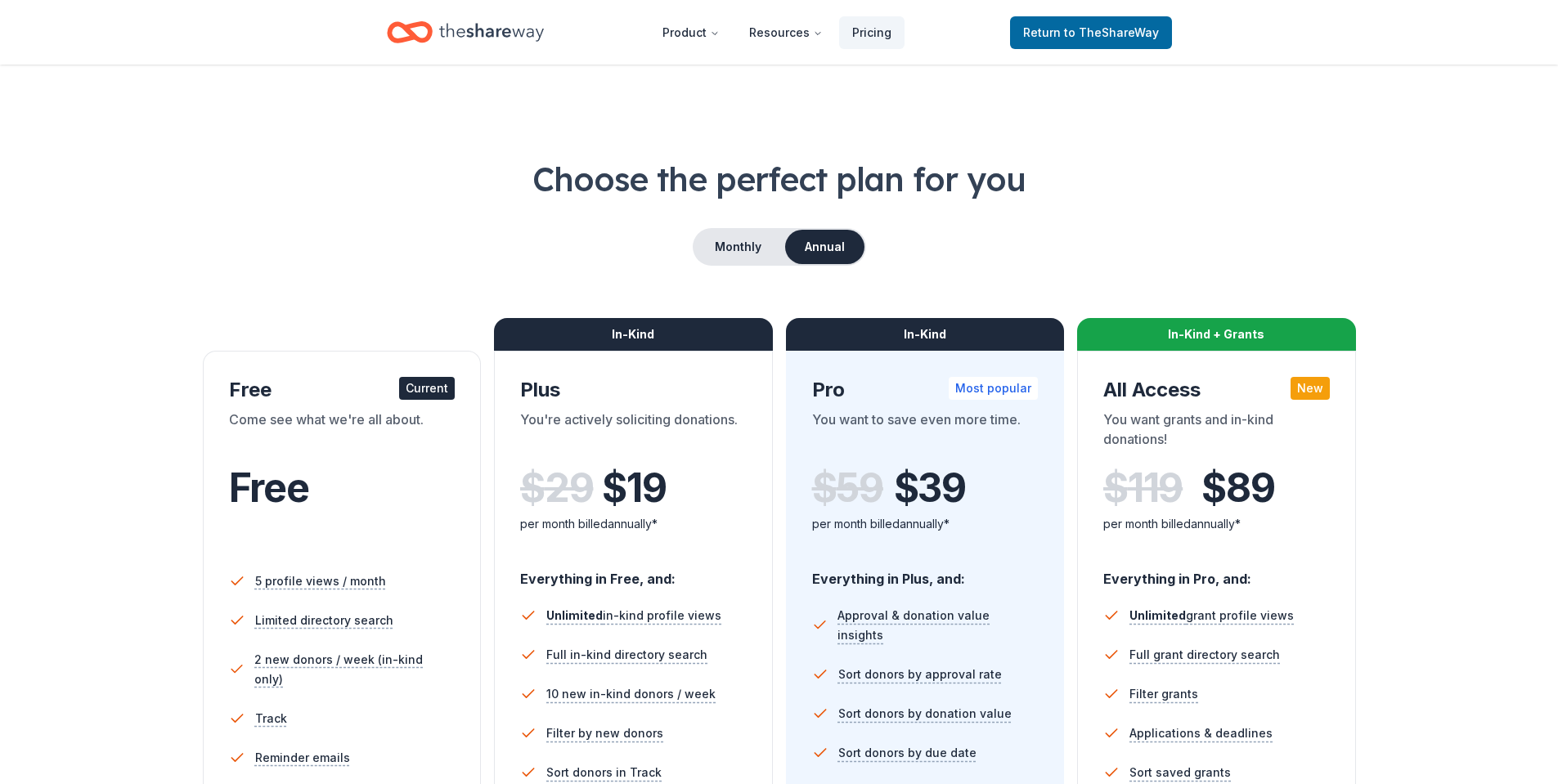
scroll to position [245, 0]
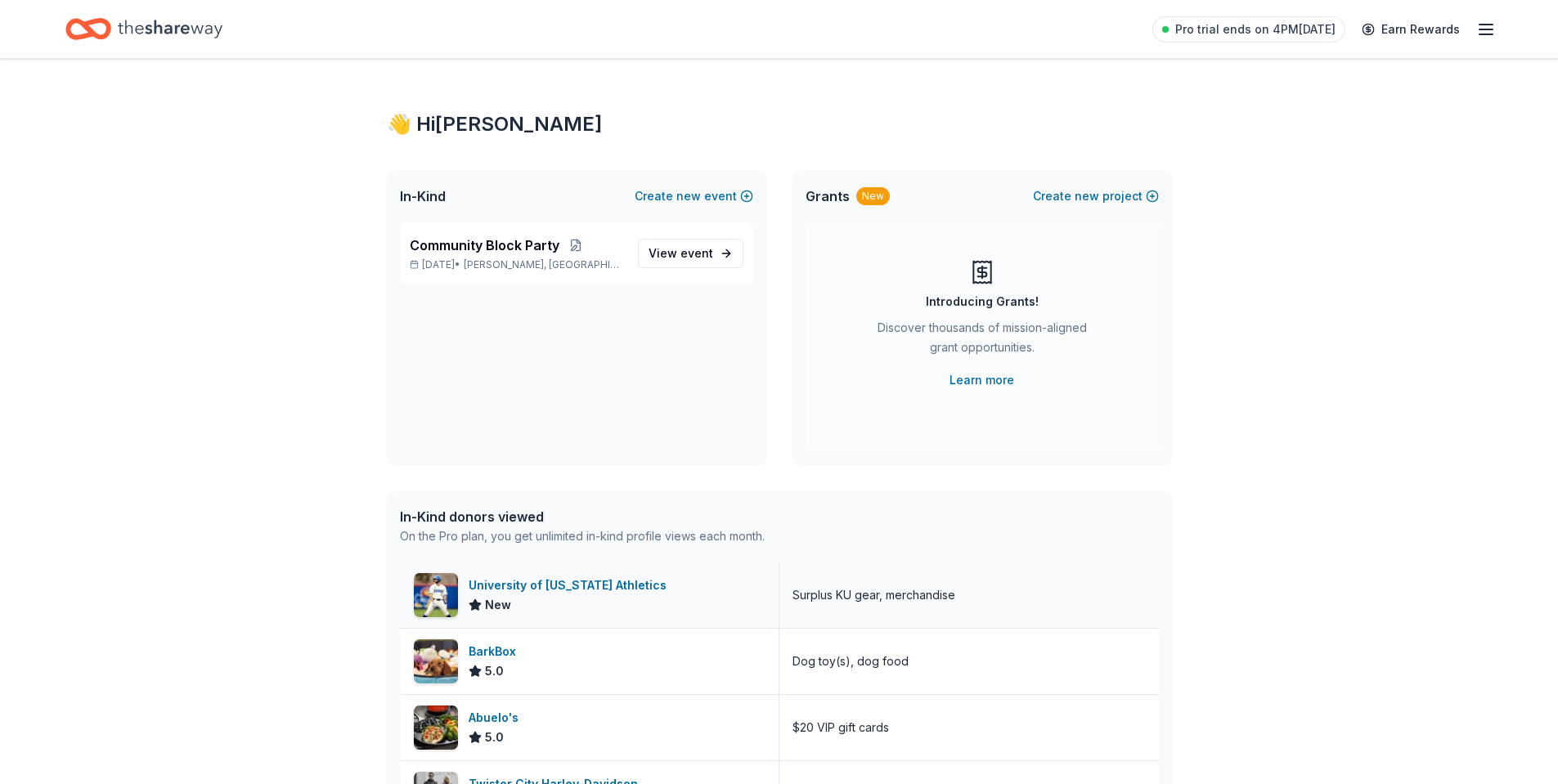
click at [624, 586] on div "University of Kansas Athletics" at bounding box center [570, 585] width 205 height 19
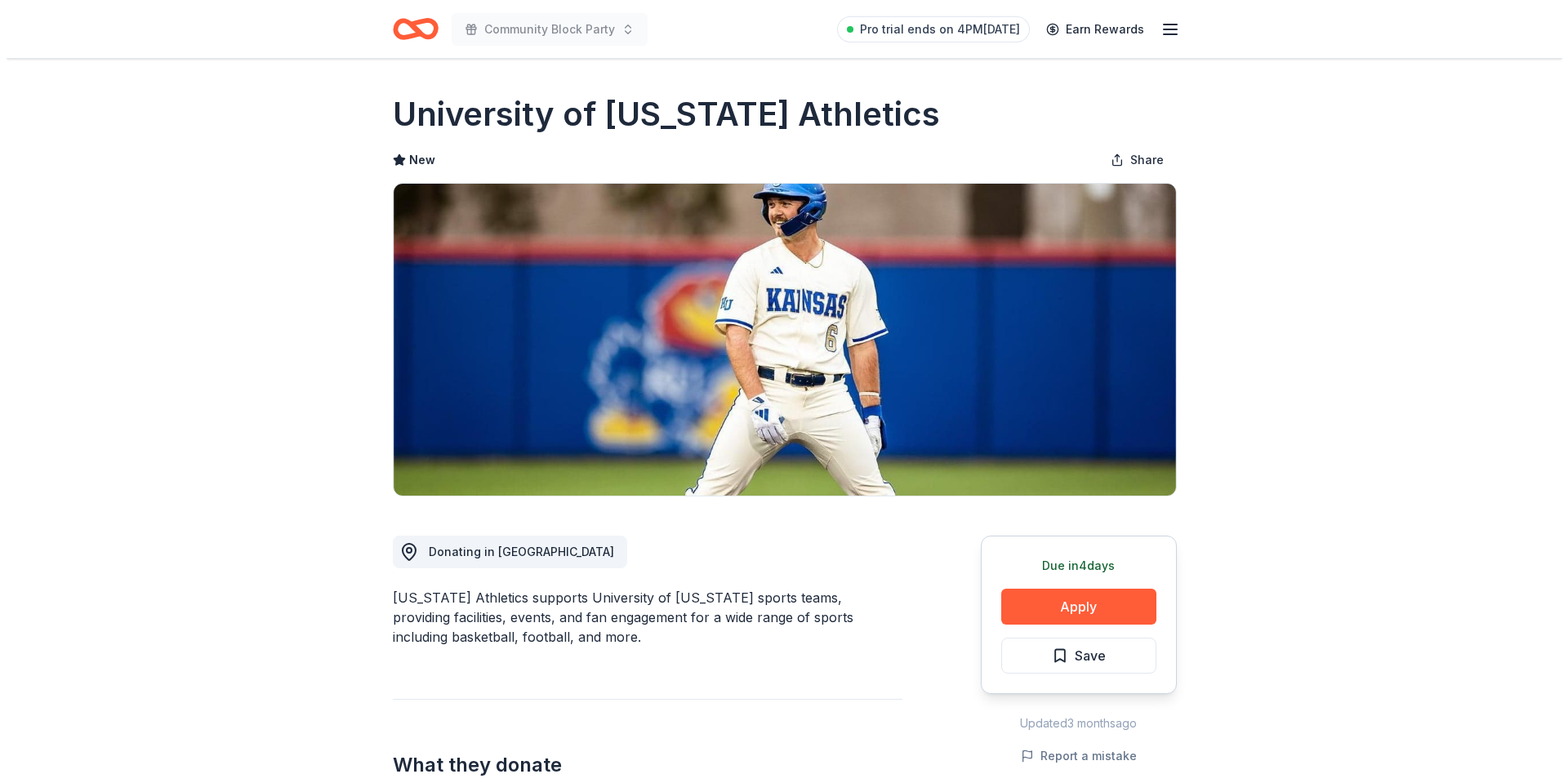
scroll to position [245, 0]
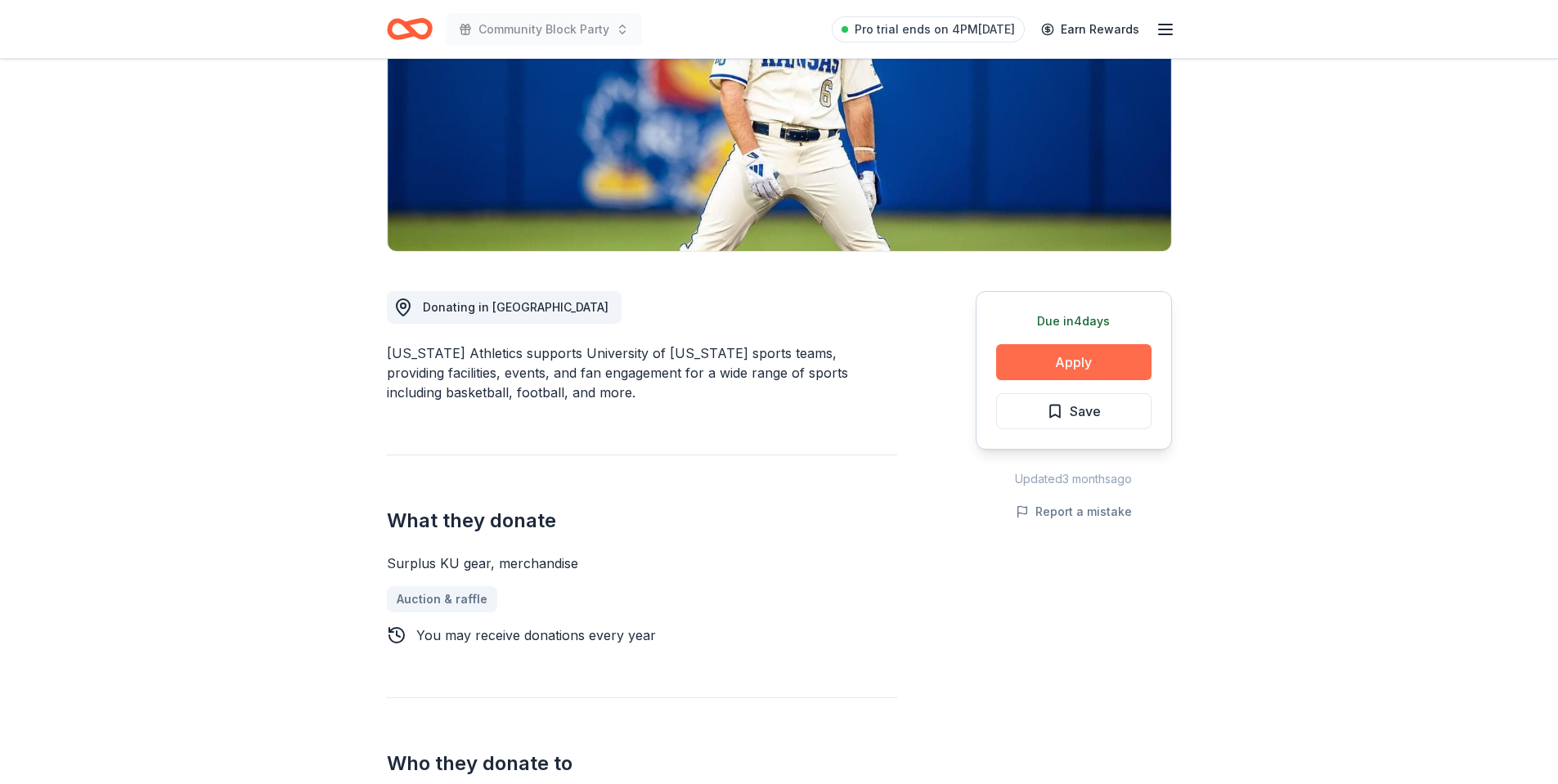
click at [1080, 366] on button "Apply" at bounding box center [1074, 362] width 155 height 36
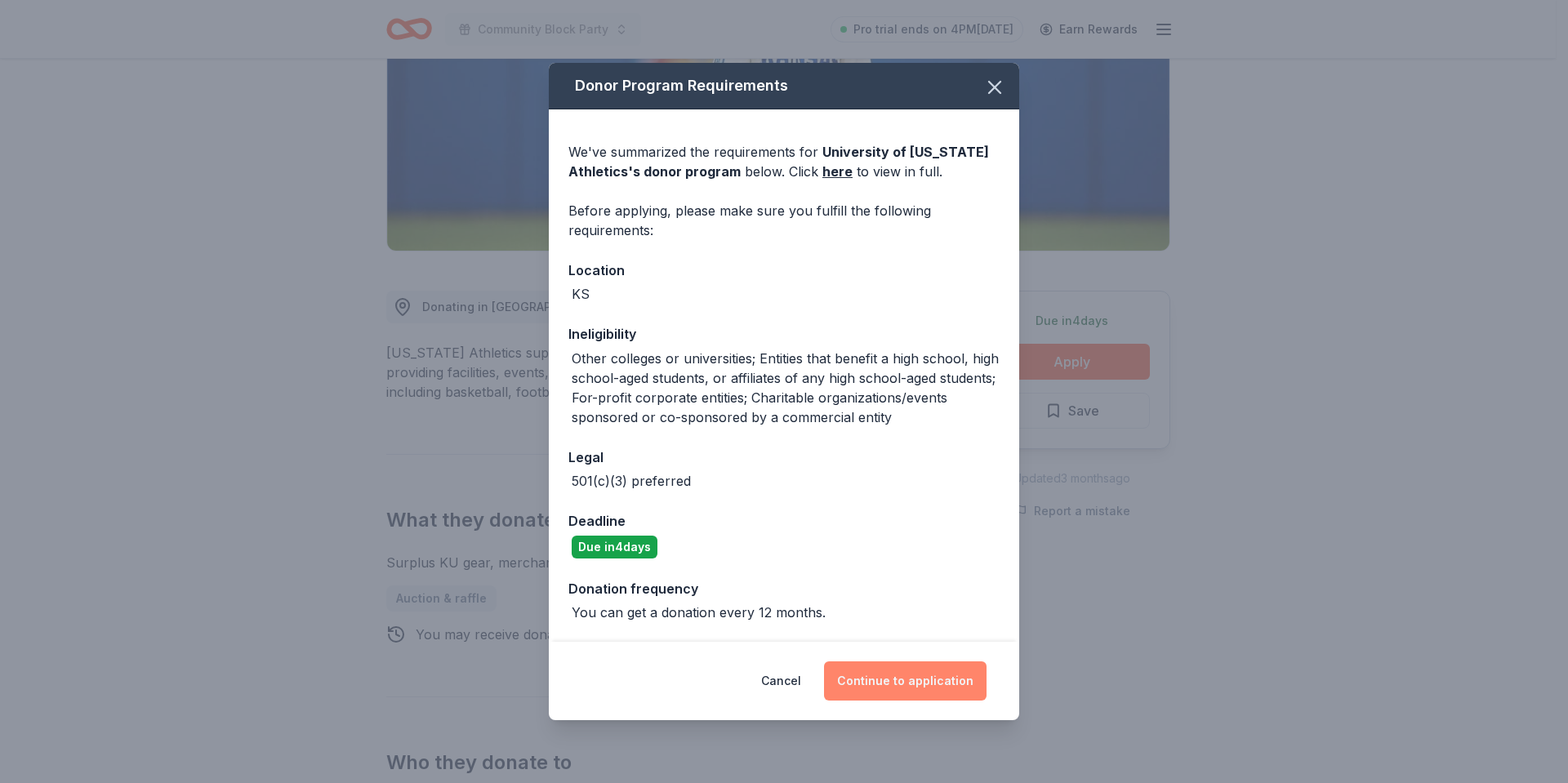
click at [897, 683] on button "Continue to application" at bounding box center [905, 681] width 162 height 40
